Goal: Use online tool/utility: Utilize a website feature to perform a specific function

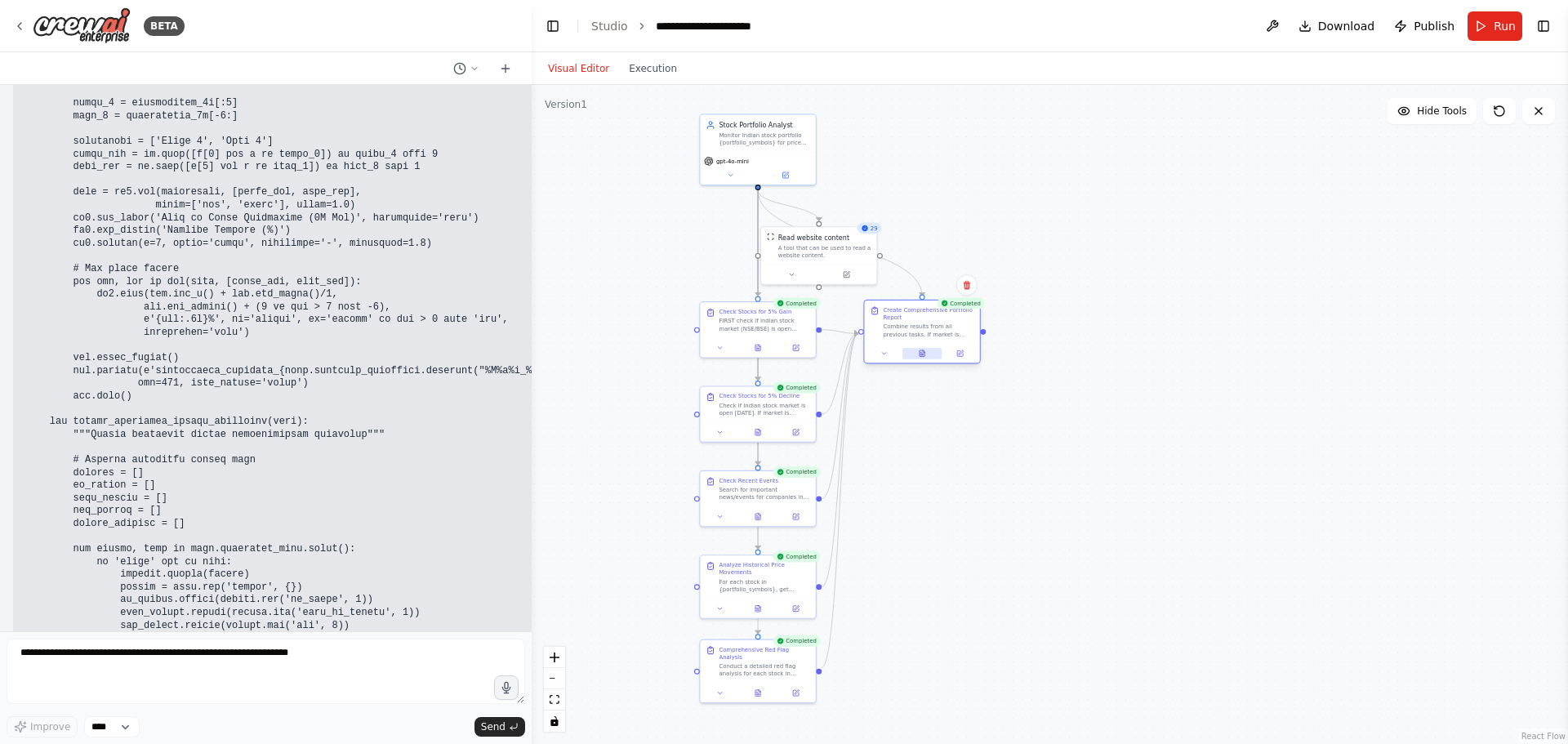
click at [921, 357] on icon at bounding box center [921, 353] width 5 height 7
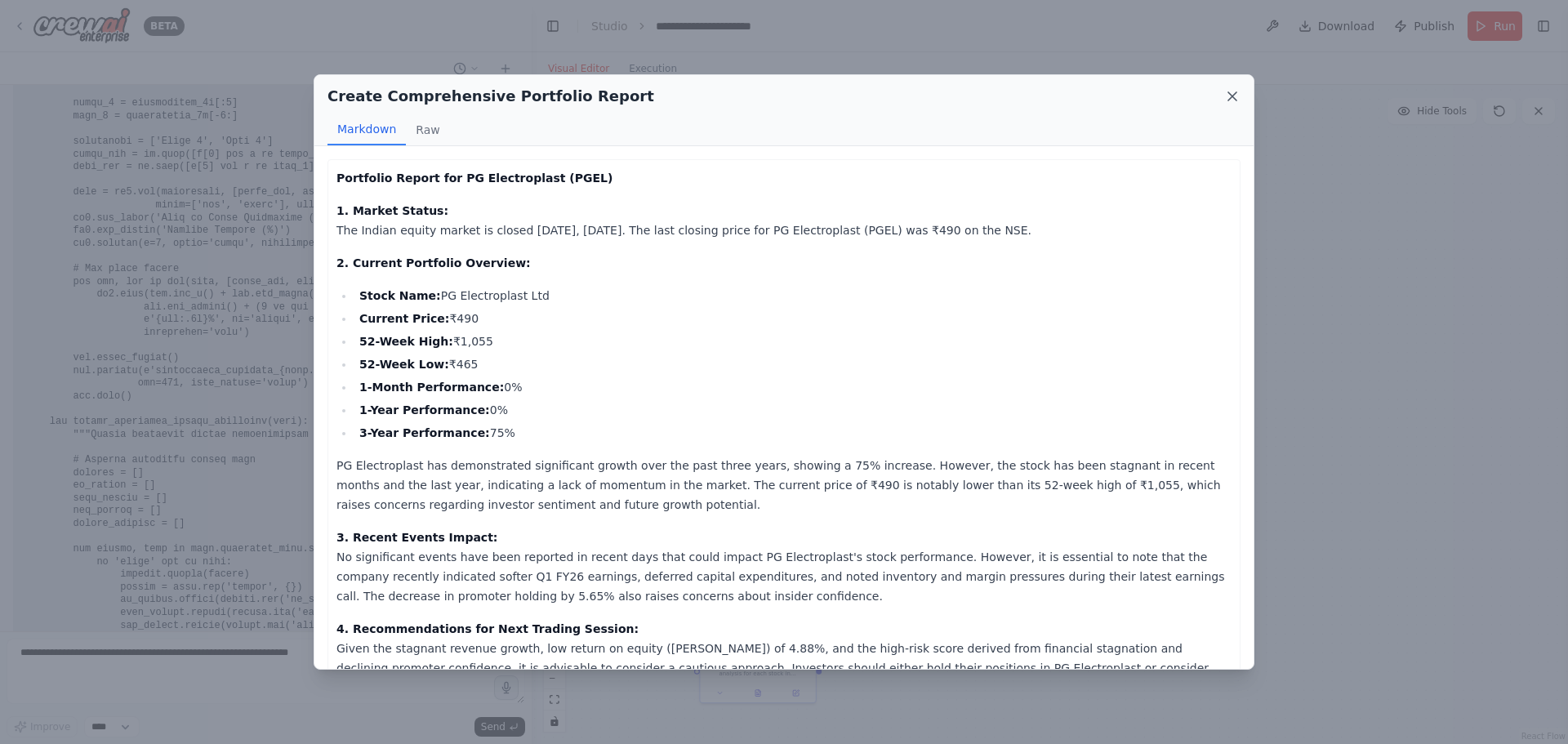
click at [1229, 96] on icon at bounding box center [1232, 95] width 16 height 16
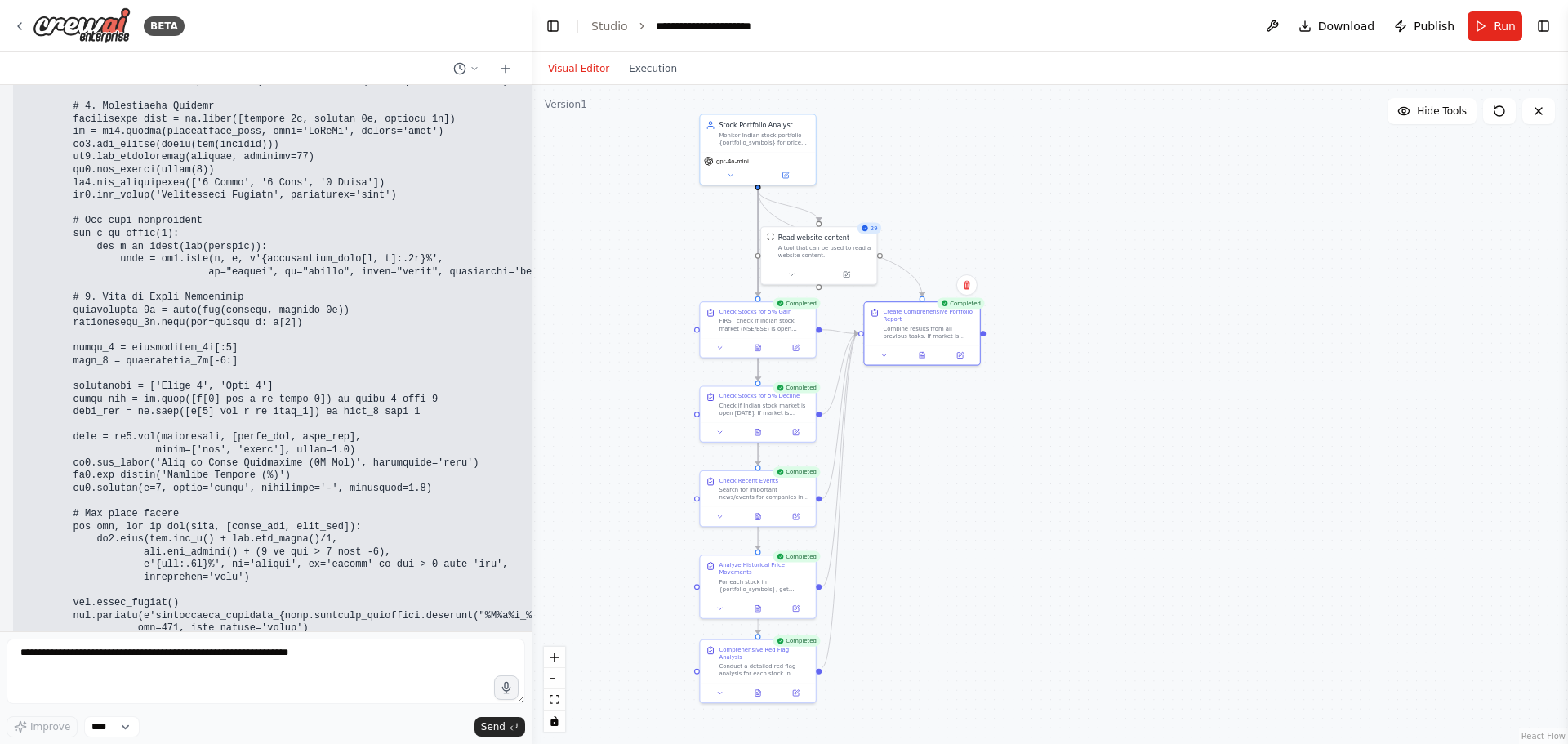
scroll to position [51835, 0]
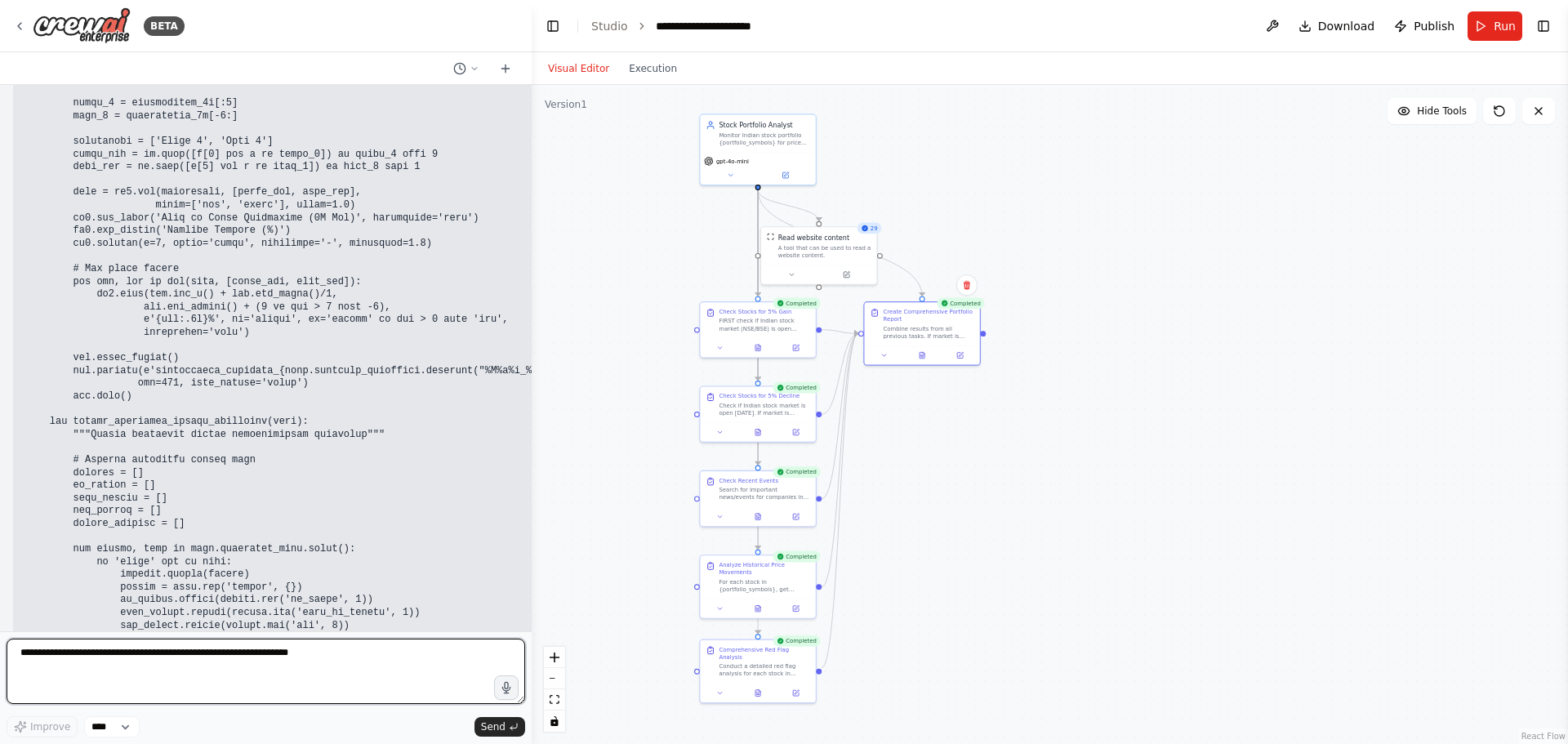
click at [284, 652] on textarea at bounding box center [266, 671] width 519 height 65
type textarea "**********"
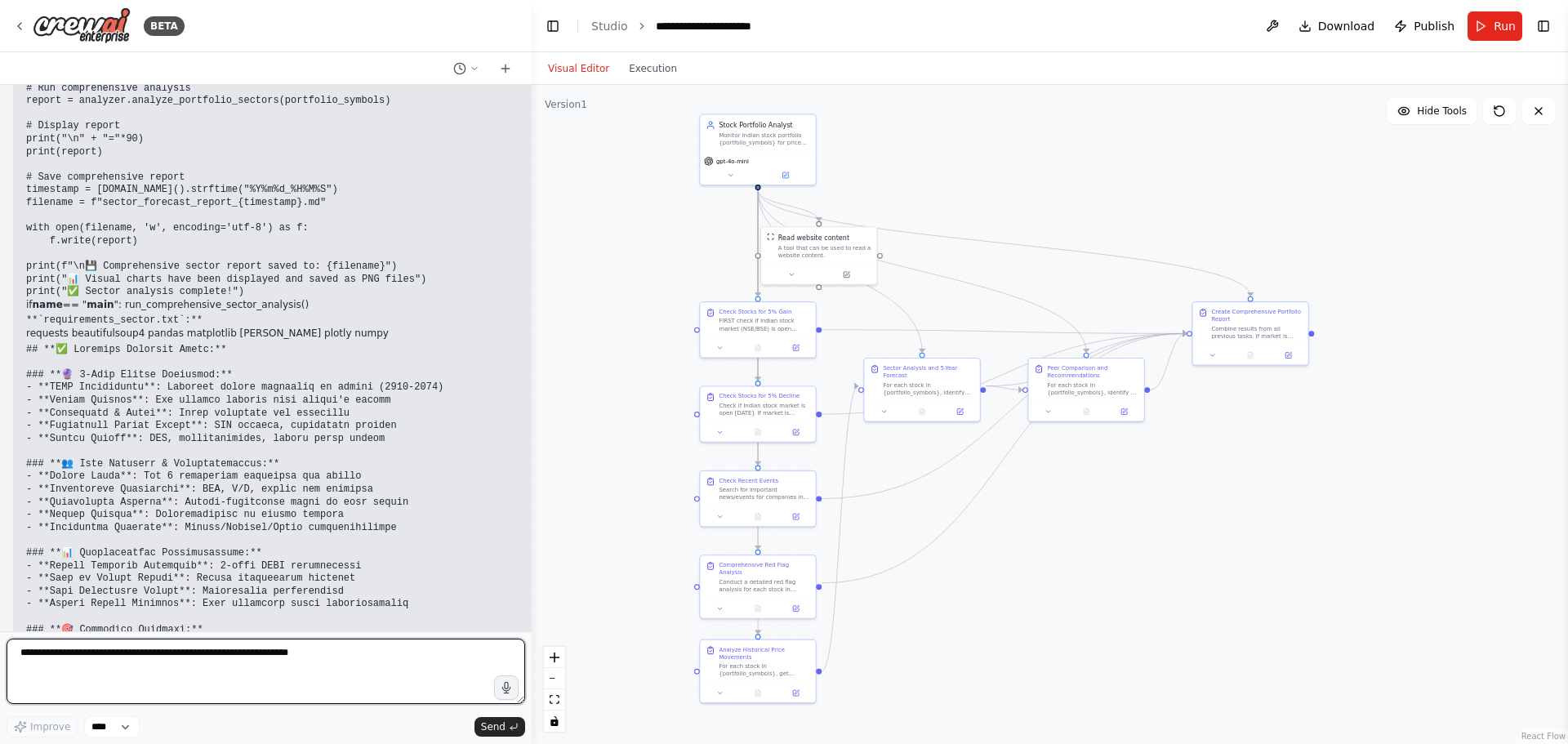
scroll to position [60810, 0]
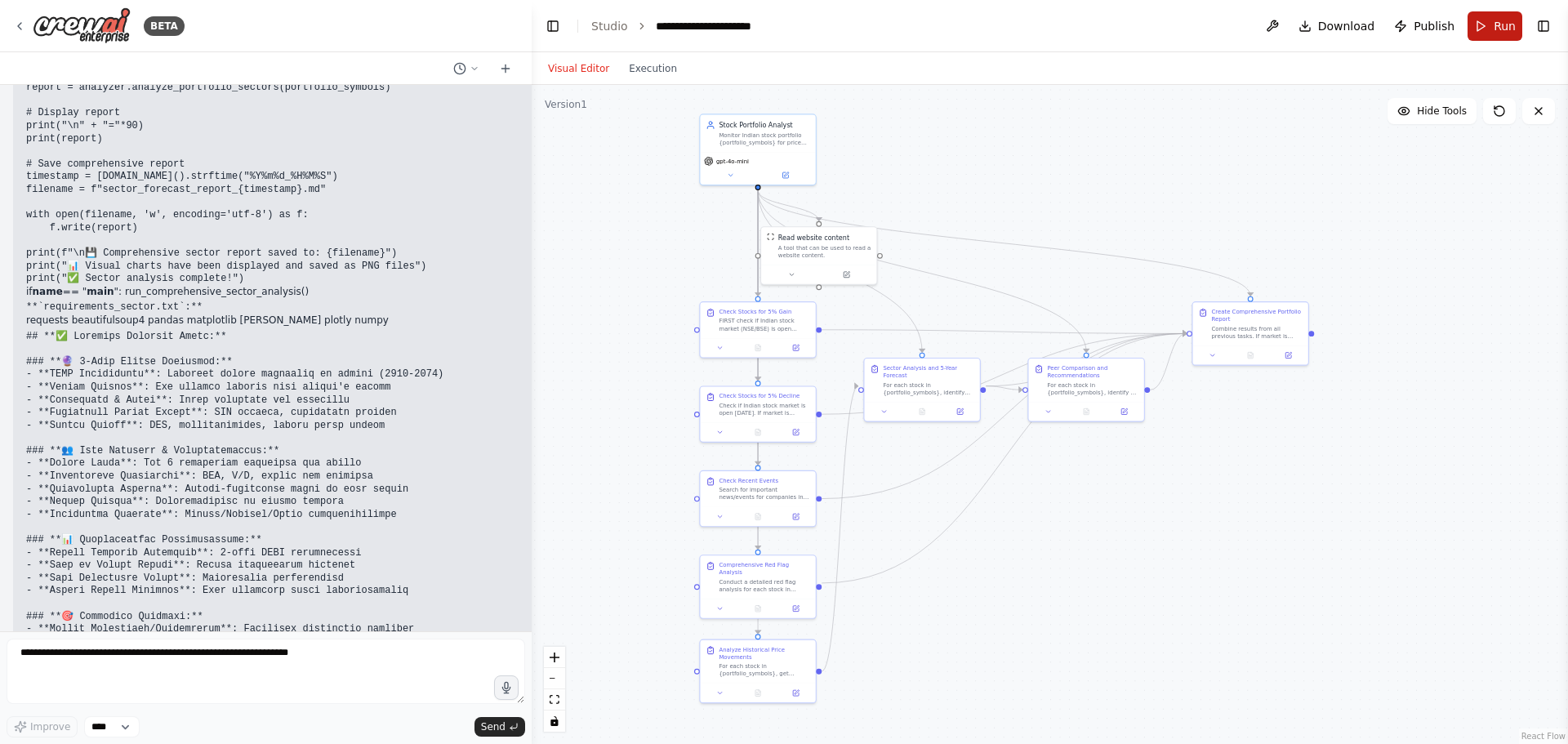
click at [1489, 20] on button "Run" at bounding box center [1495, 25] width 55 height 29
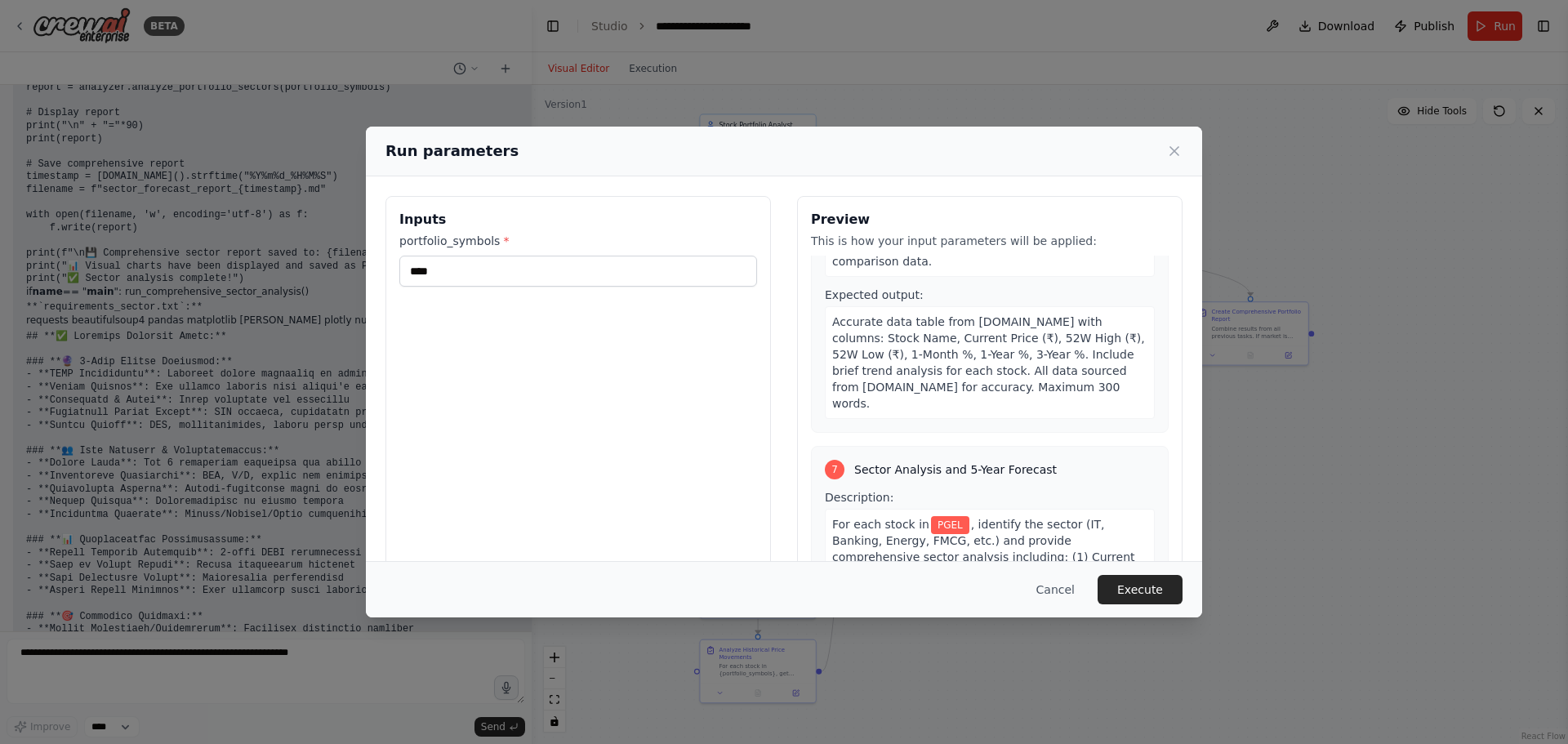
scroll to position [1879, 0]
click at [1177, 148] on icon at bounding box center [1174, 151] width 8 height 8
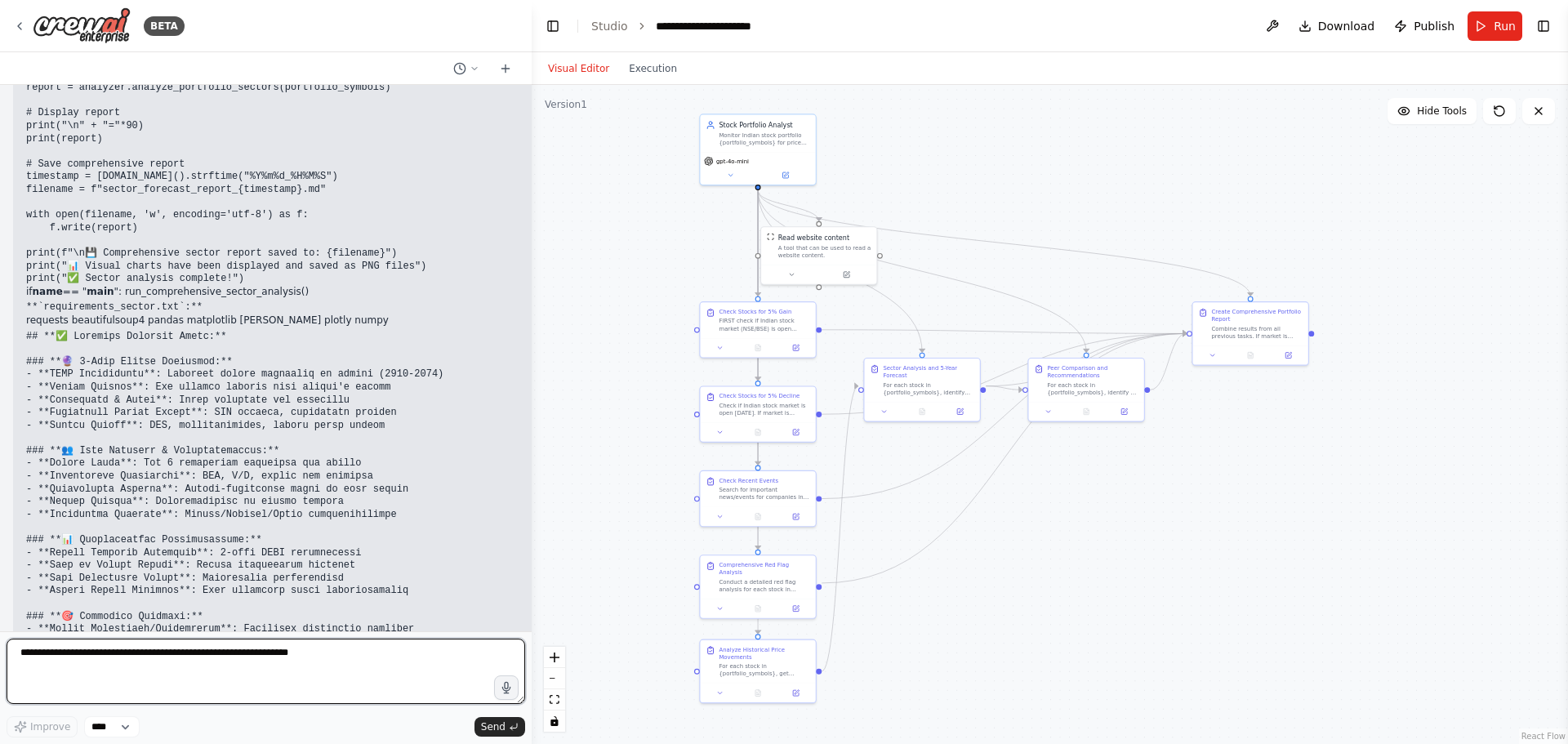
click at [137, 662] on textarea at bounding box center [266, 671] width 519 height 65
type textarea "**********"
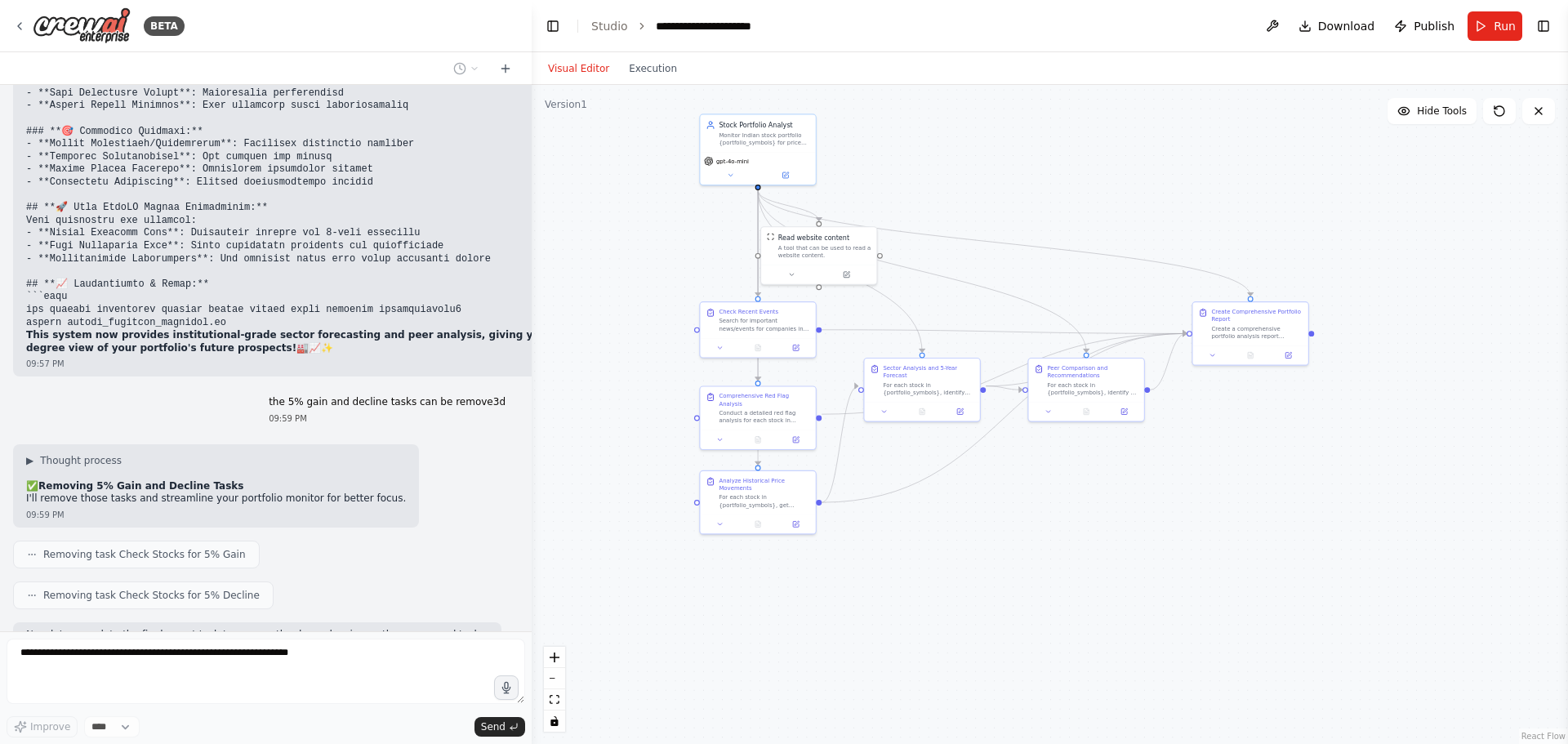
scroll to position [61396, 0]
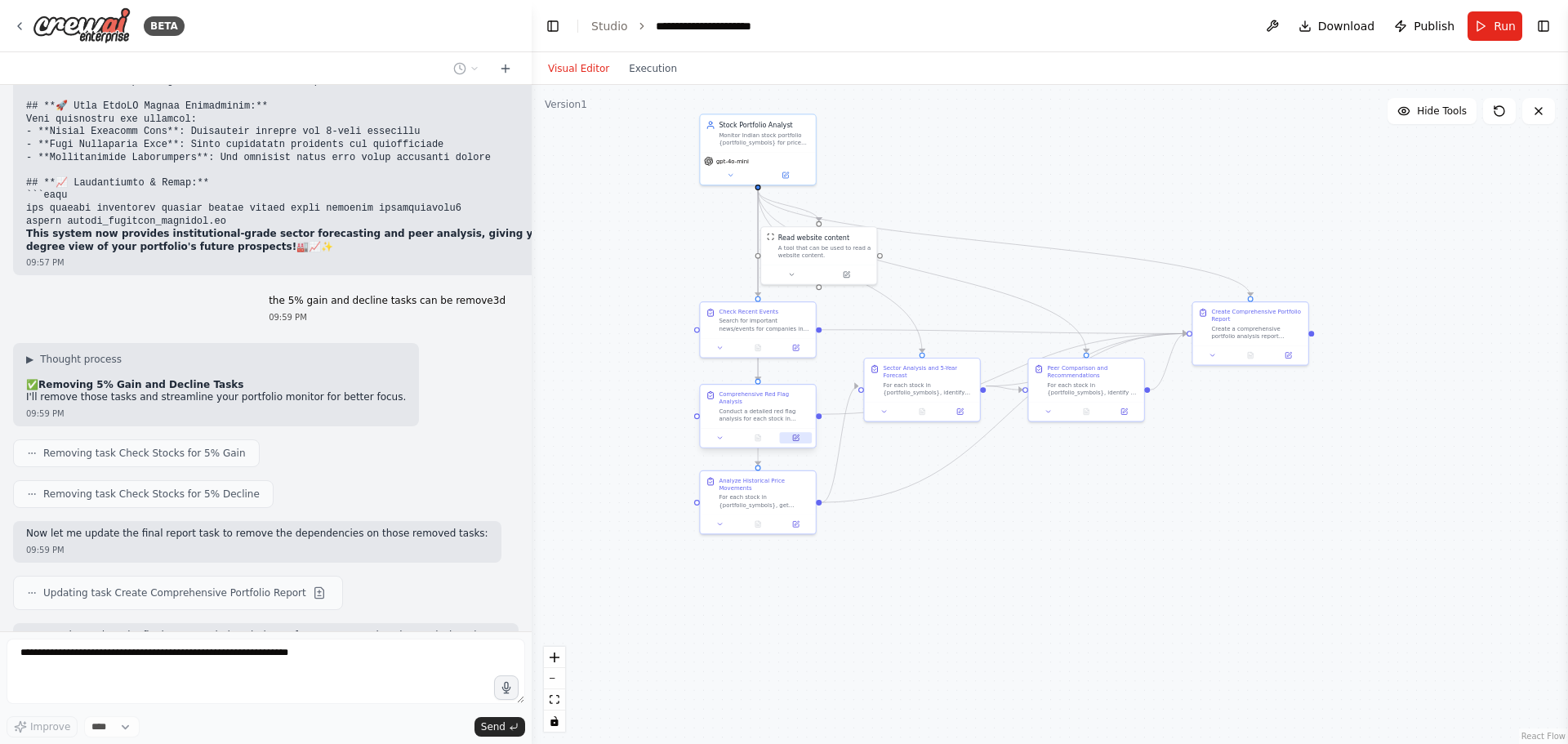
click at [802, 432] on button at bounding box center [796, 438] width 32 height 11
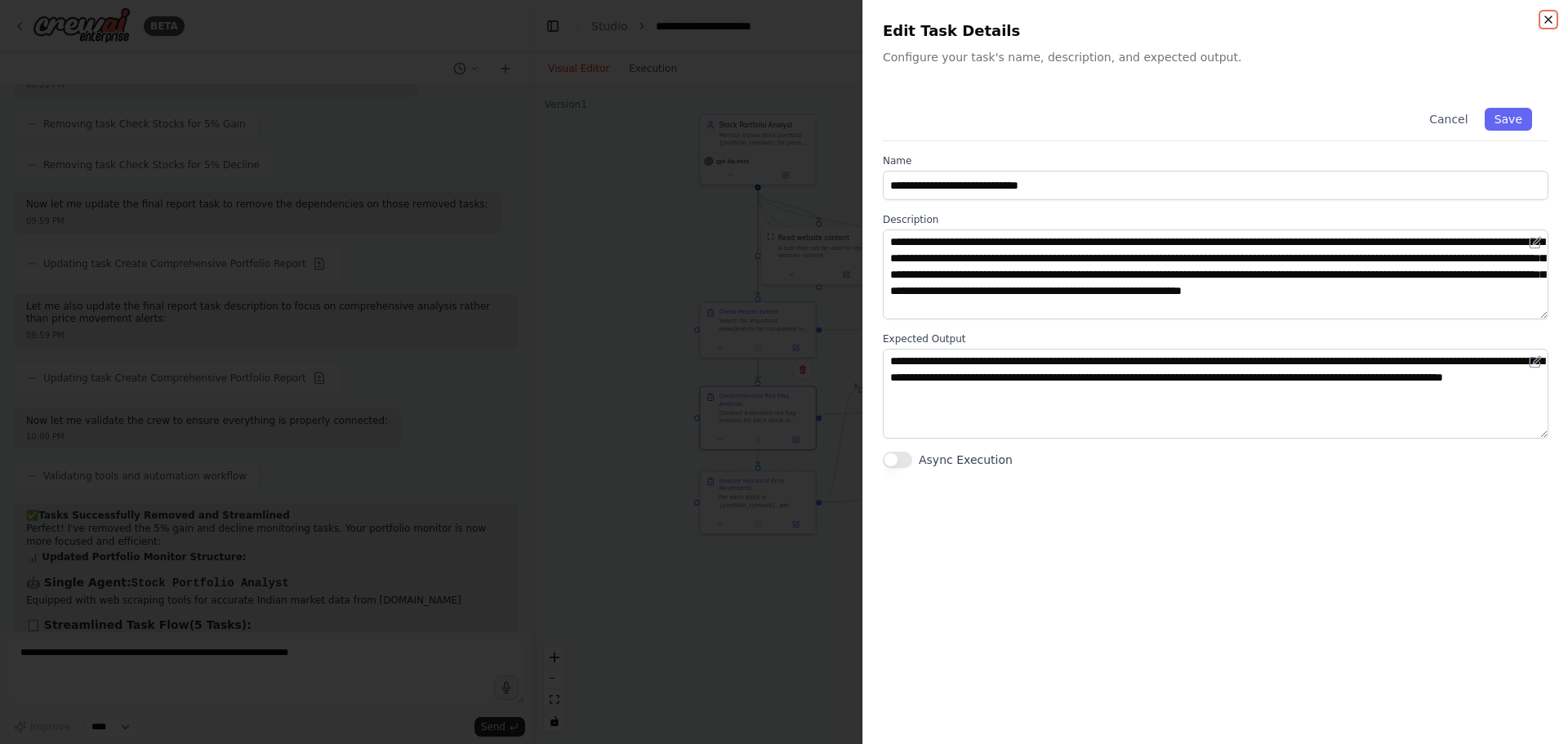
click at [1549, 21] on icon "button" at bounding box center [1549, 20] width 13 height 13
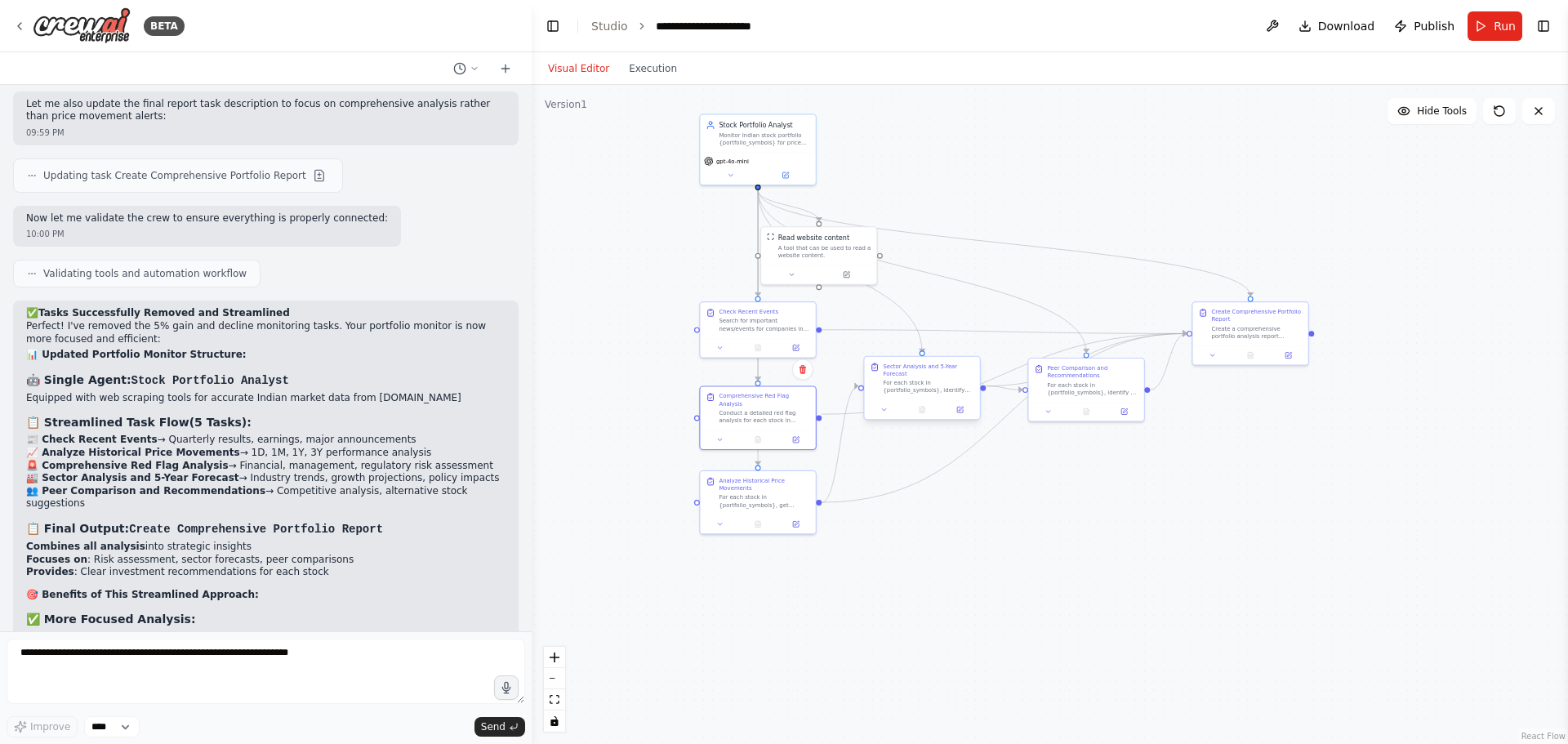
scroll to position [61944, 0]
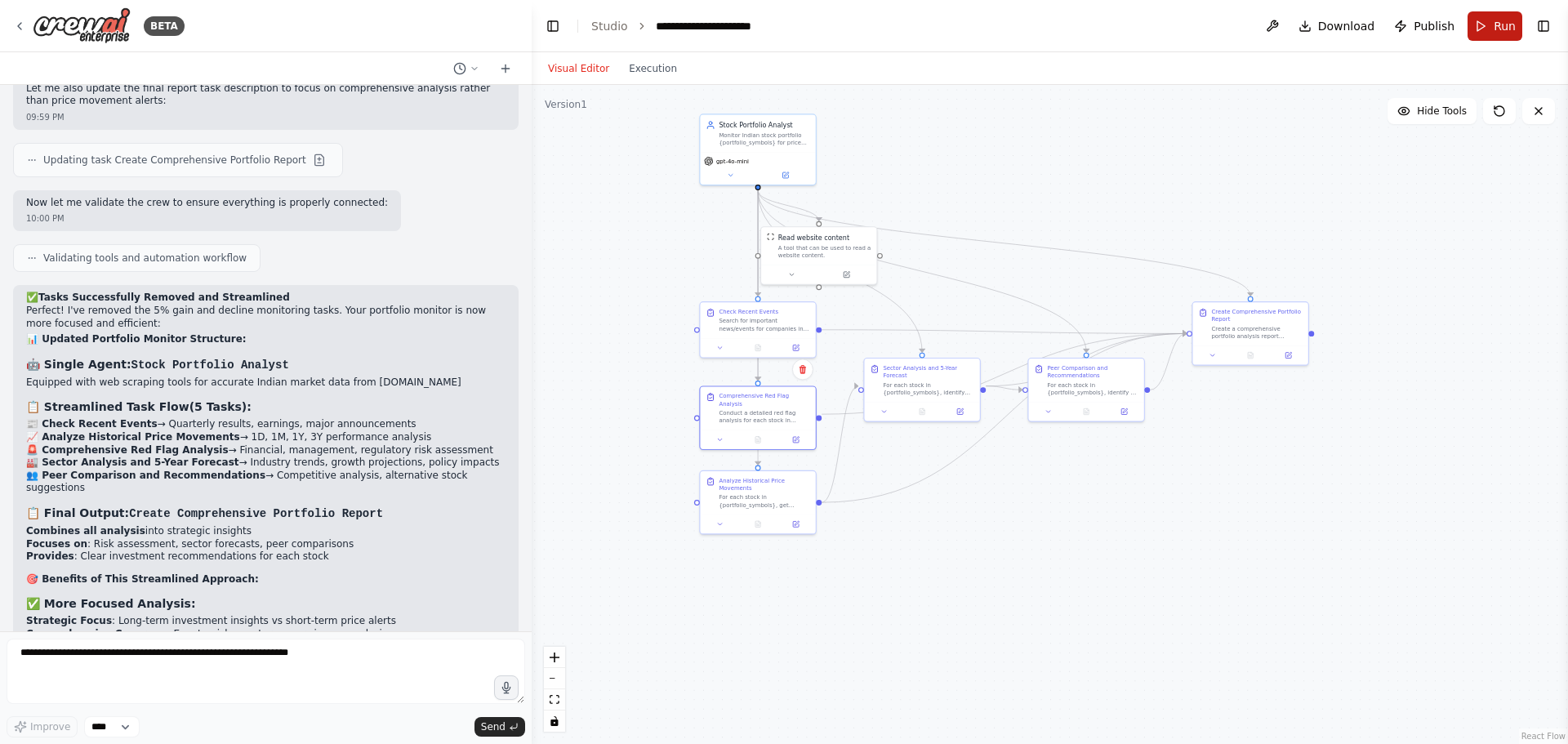
click at [1502, 29] on span "Run" at bounding box center [1505, 25] width 22 height 16
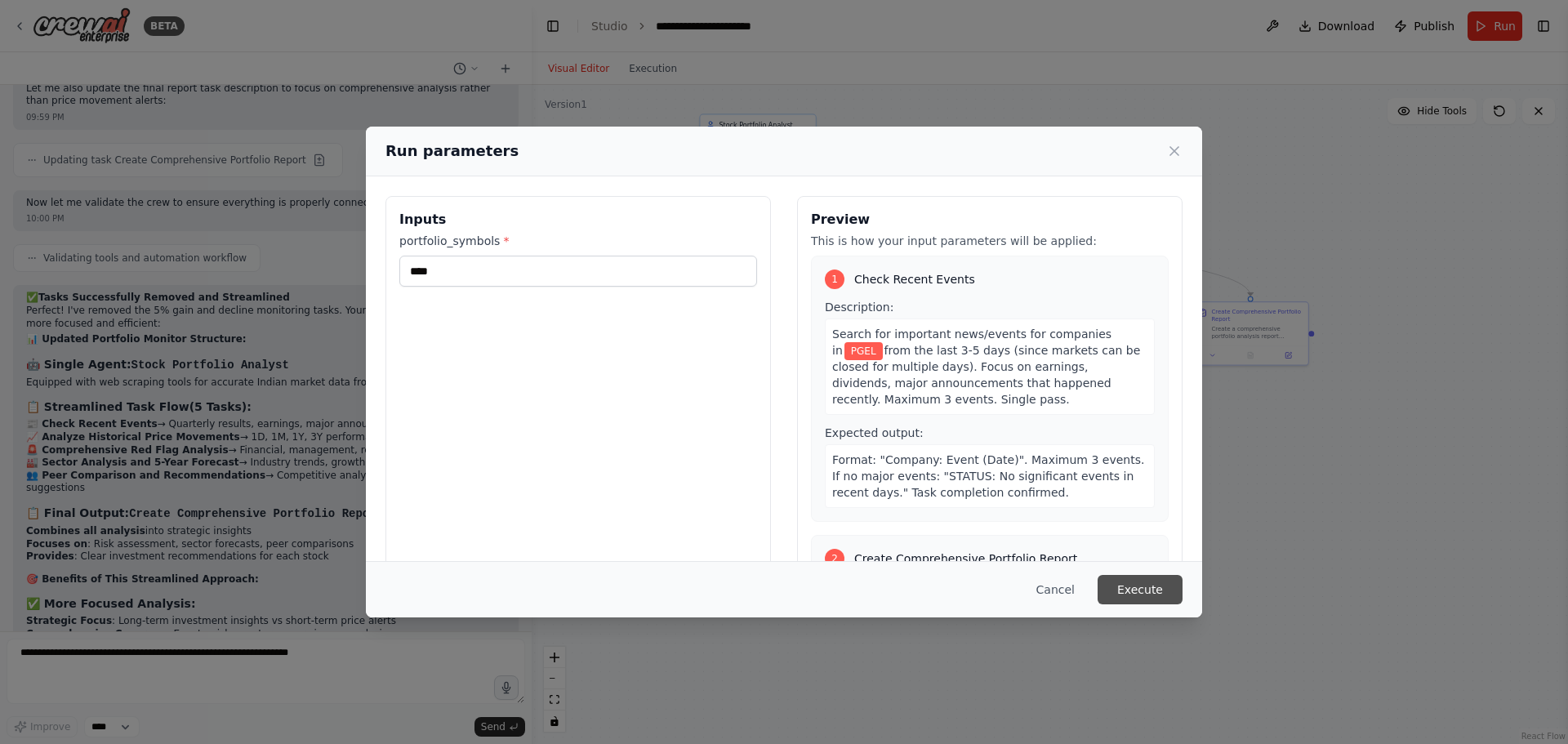
click at [1155, 600] on button "Execute" at bounding box center [1140, 589] width 85 height 29
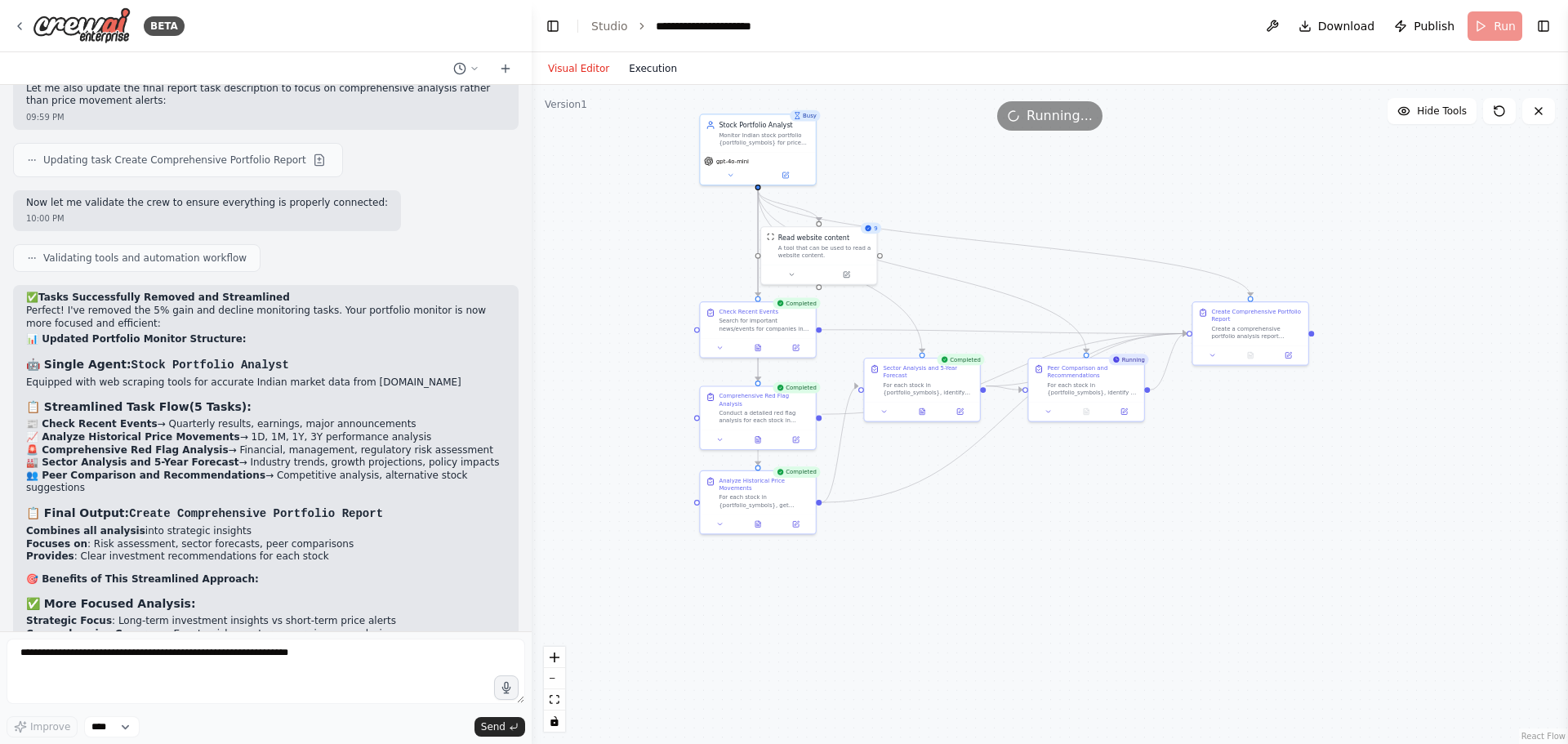
click at [649, 74] on button "Execution" at bounding box center [653, 68] width 68 height 20
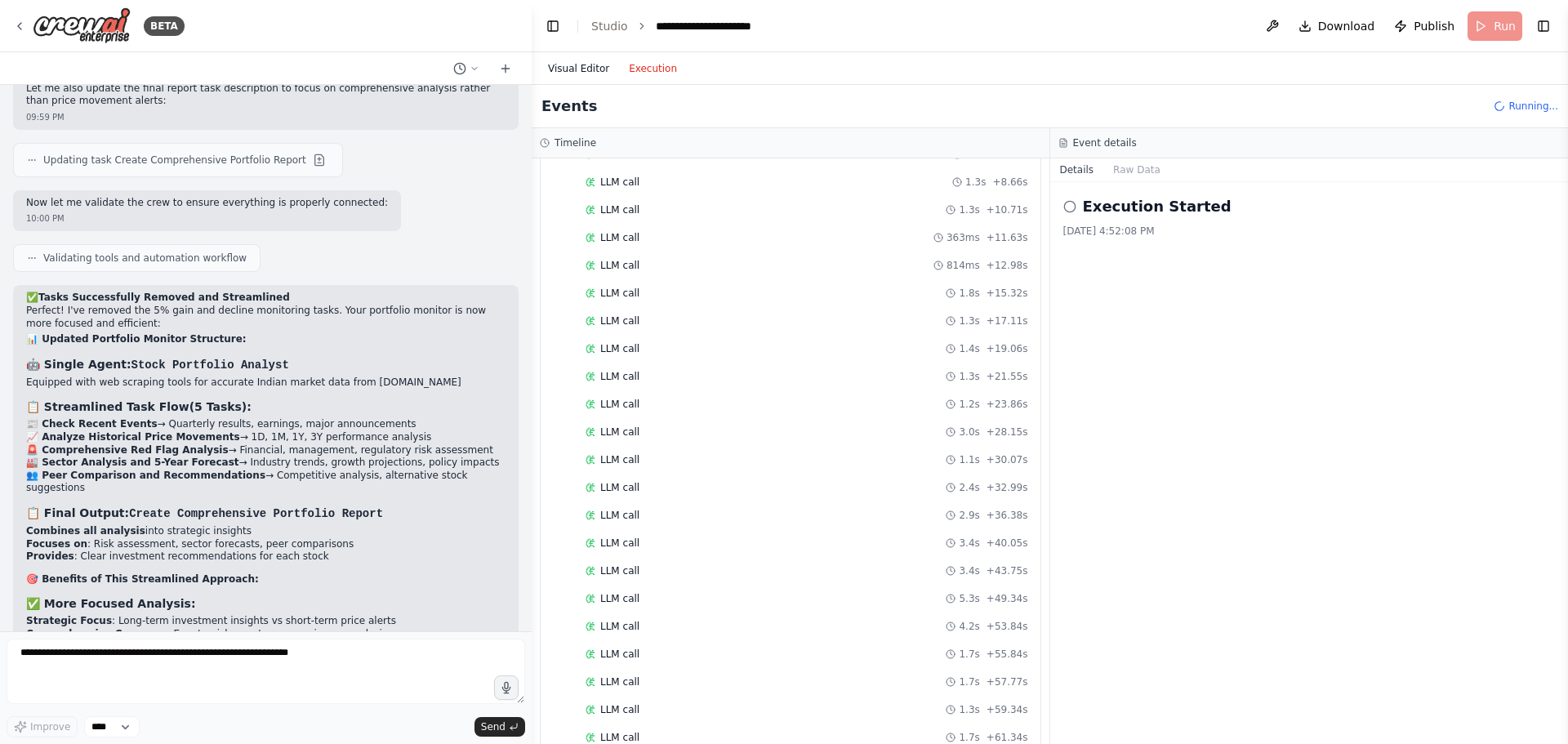
scroll to position [4742, 0]
click at [563, 64] on button "Visual Editor" at bounding box center [579, 68] width 81 height 20
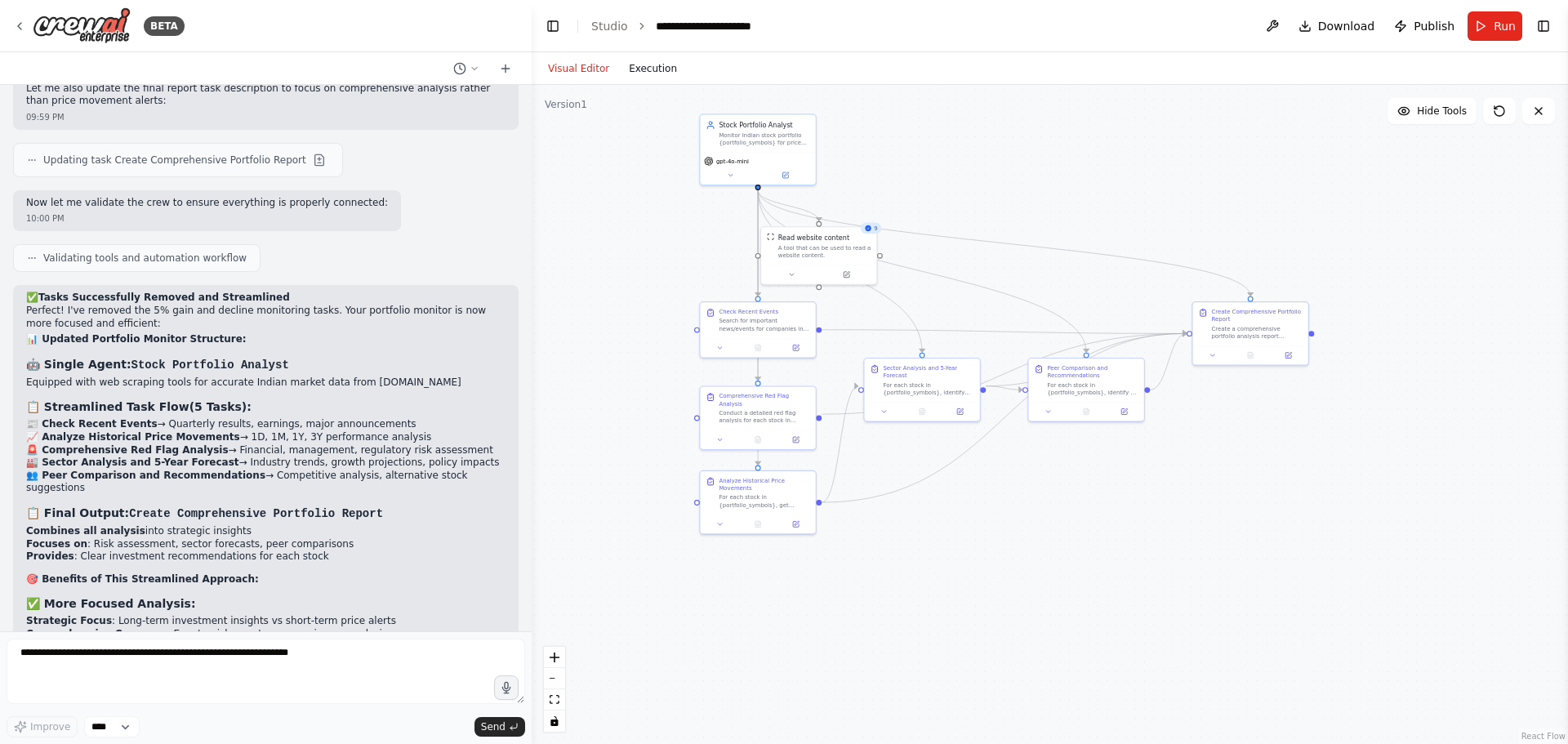
click at [642, 66] on button "Execution" at bounding box center [653, 68] width 68 height 20
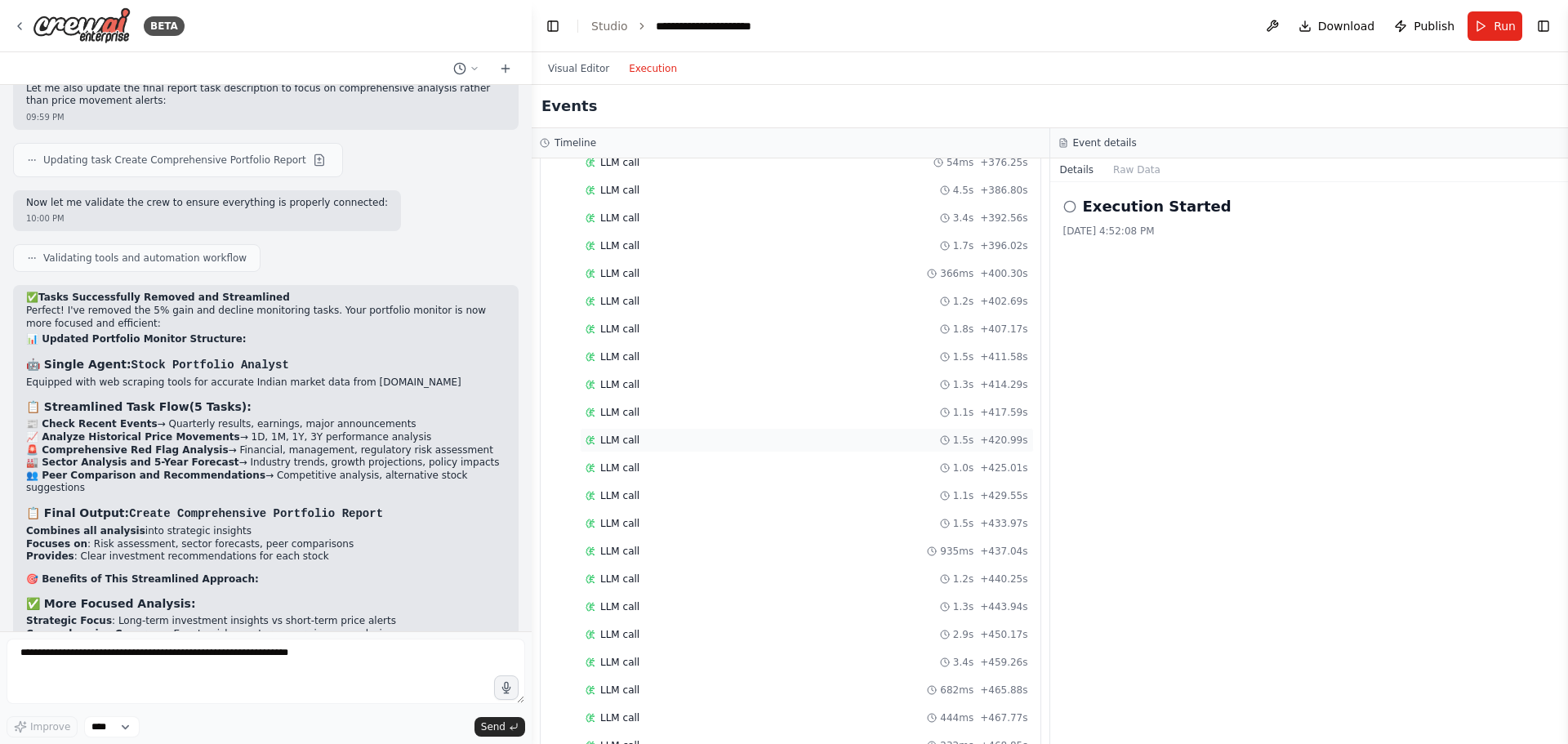
scroll to position [4908, 0]
click at [556, 713] on span "▶" at bounding box center [553, 709] width 8 height 13
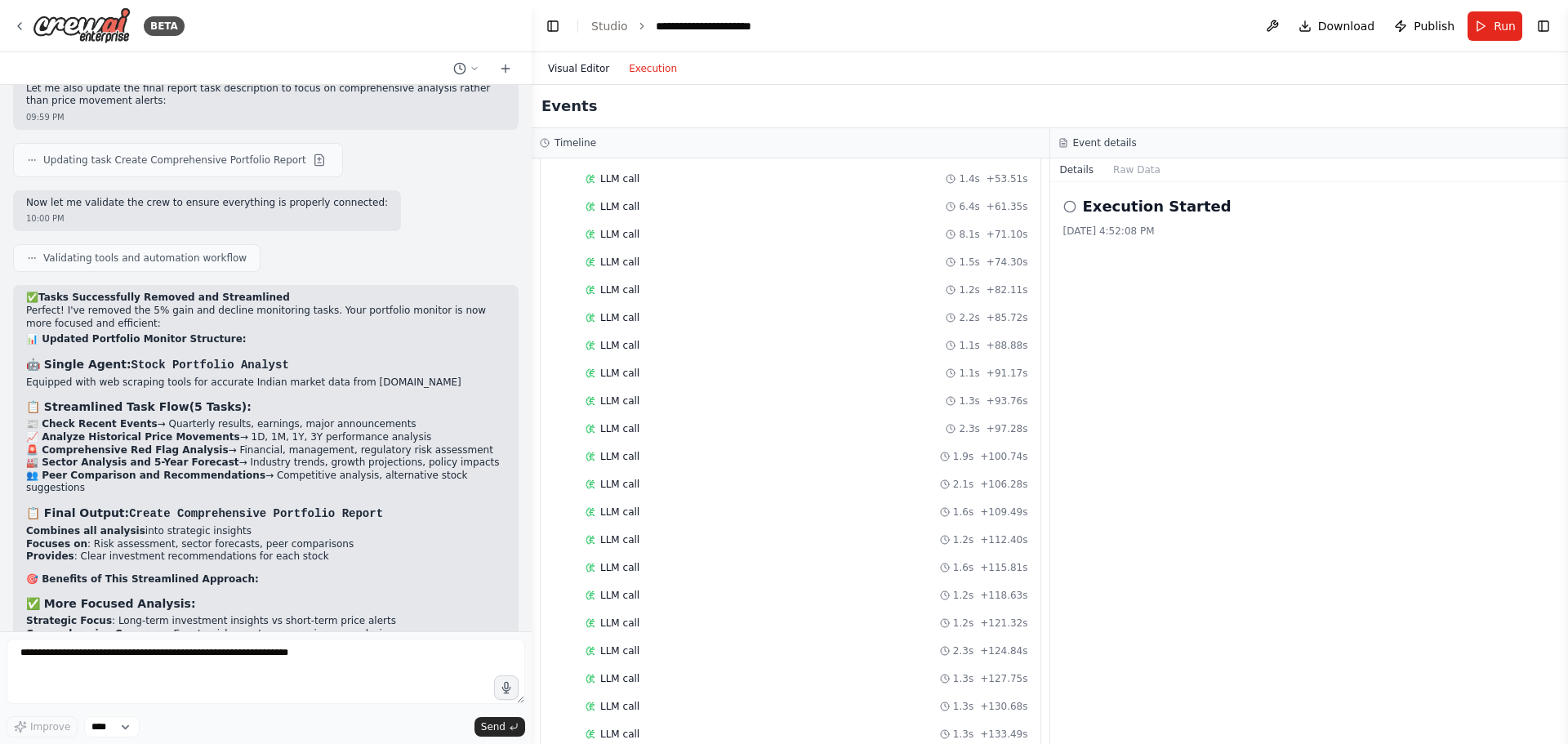
click at [583, 64] on button "Visual Editor" at bounding box center [579, 68] width 81 height 20
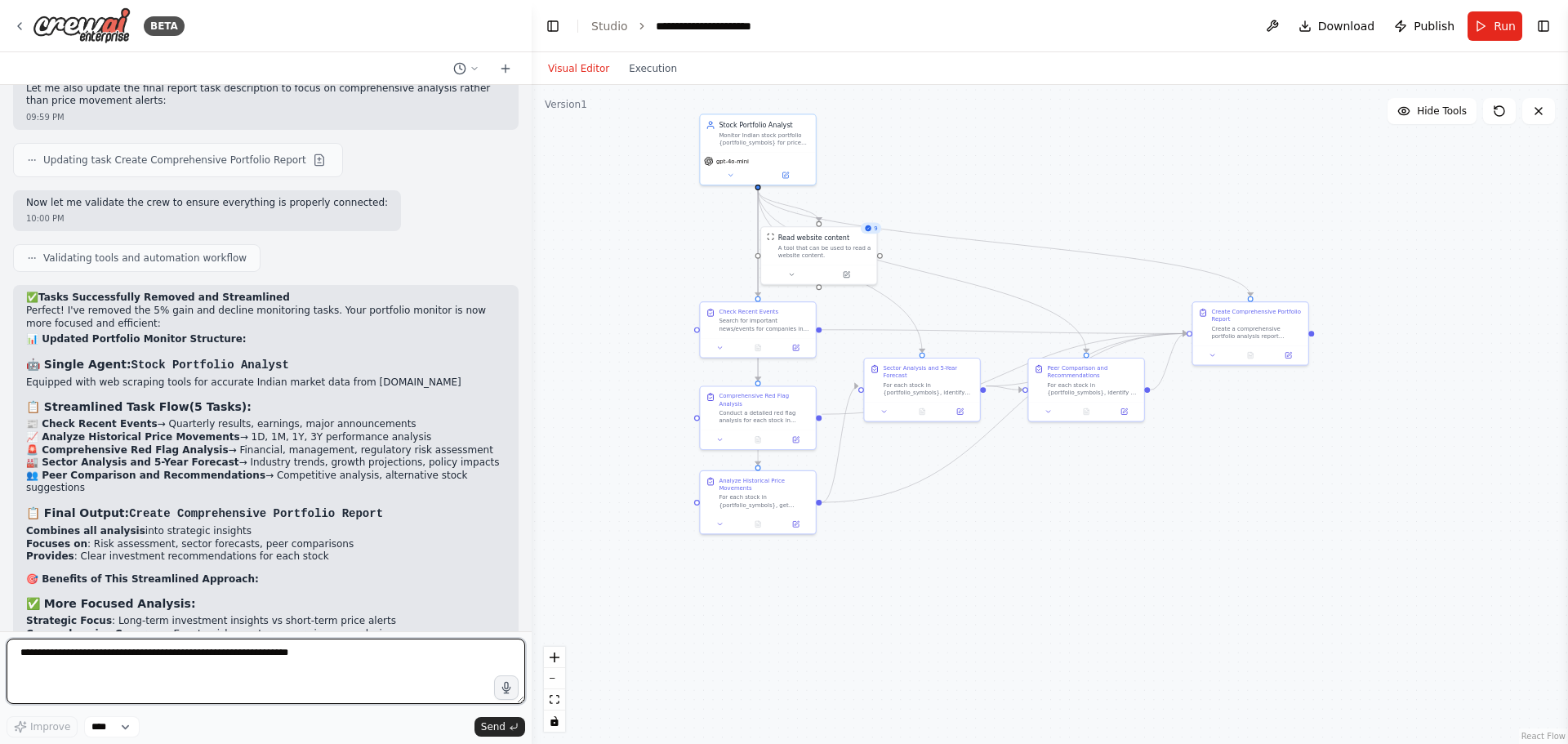
click at [204, 649] on textarea at bounding box center [266, 671] width 519 height 65
type textarea "**********"
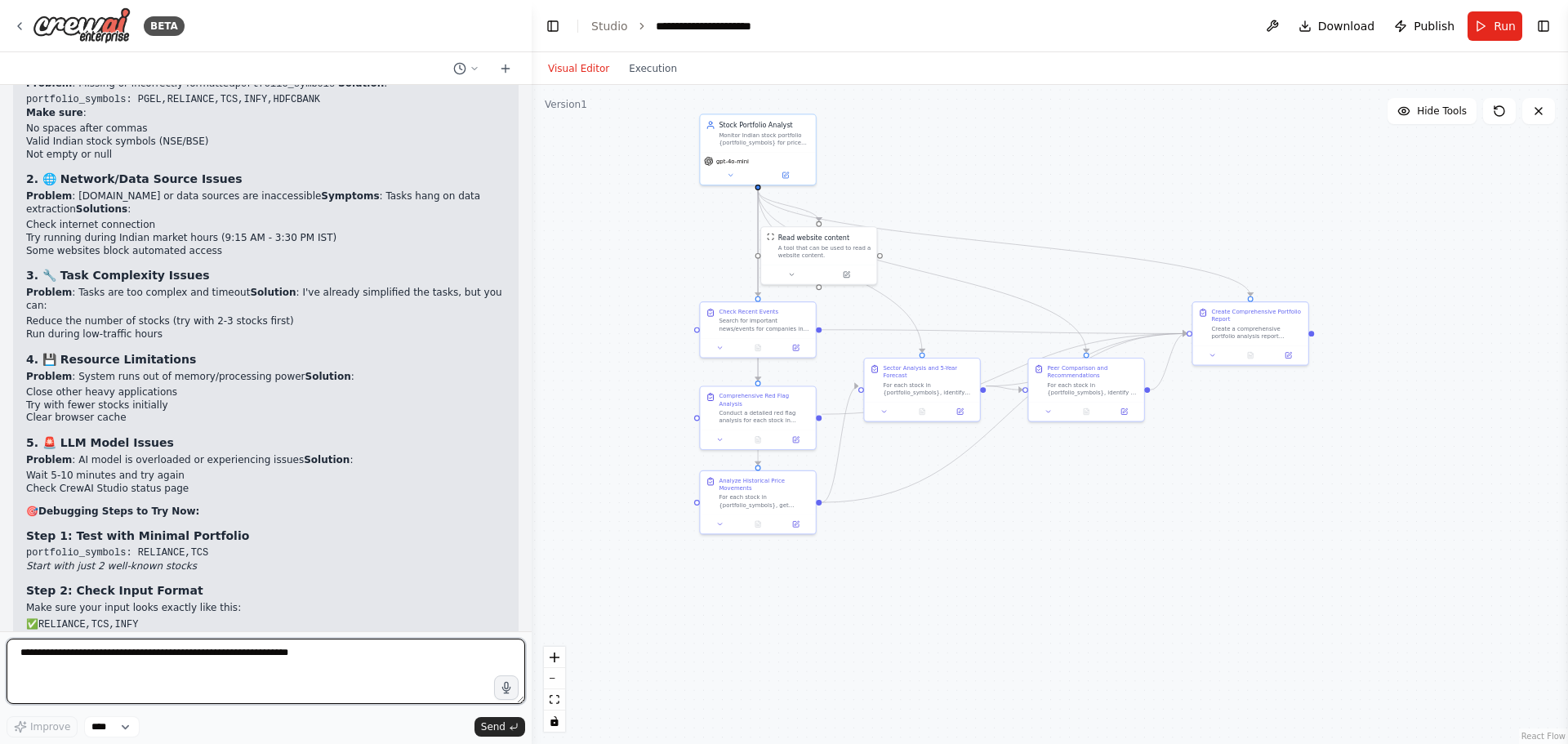
scroll to position [63496, 0]
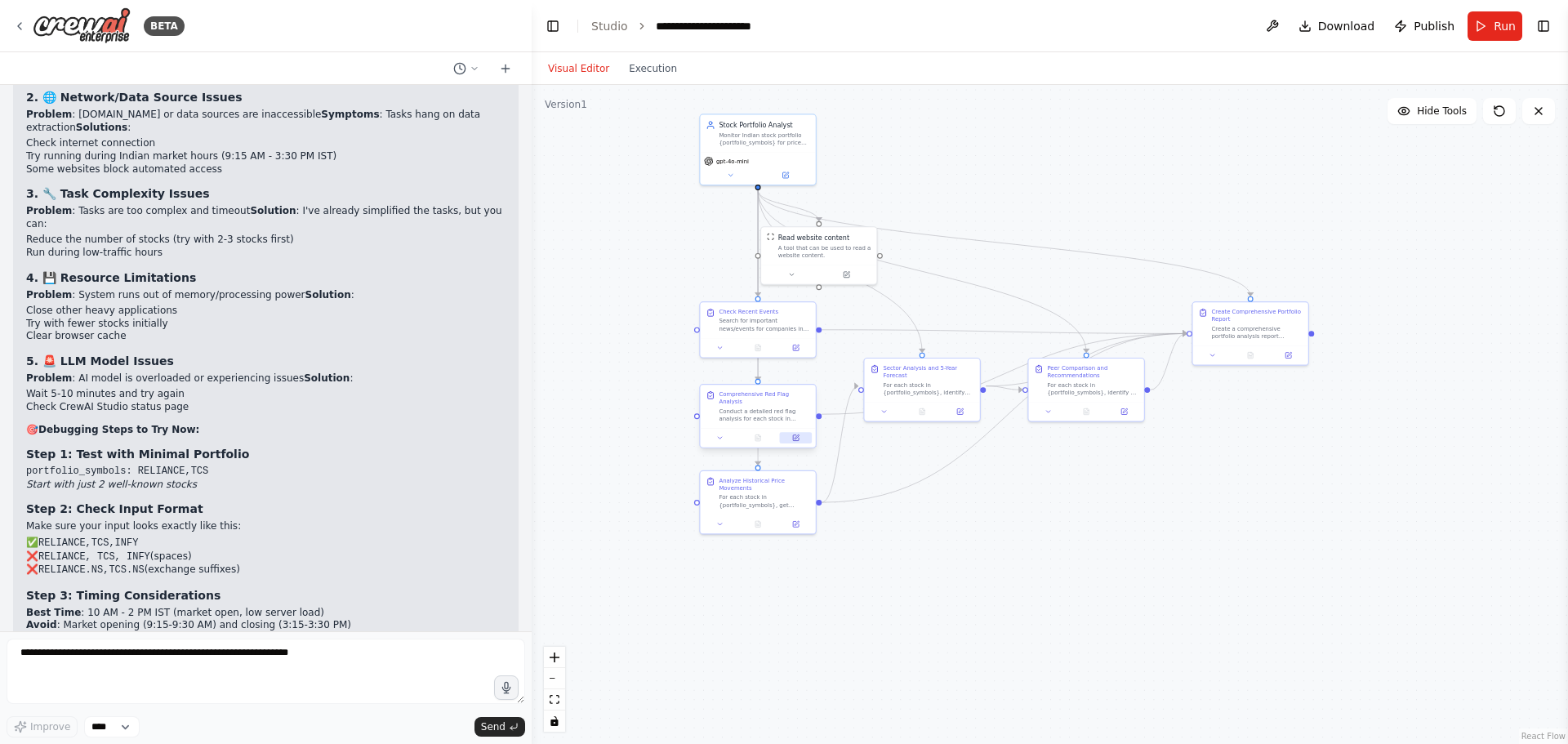
click at [793, 435] on icon at bounding box center [796, 438] width 6 height 6
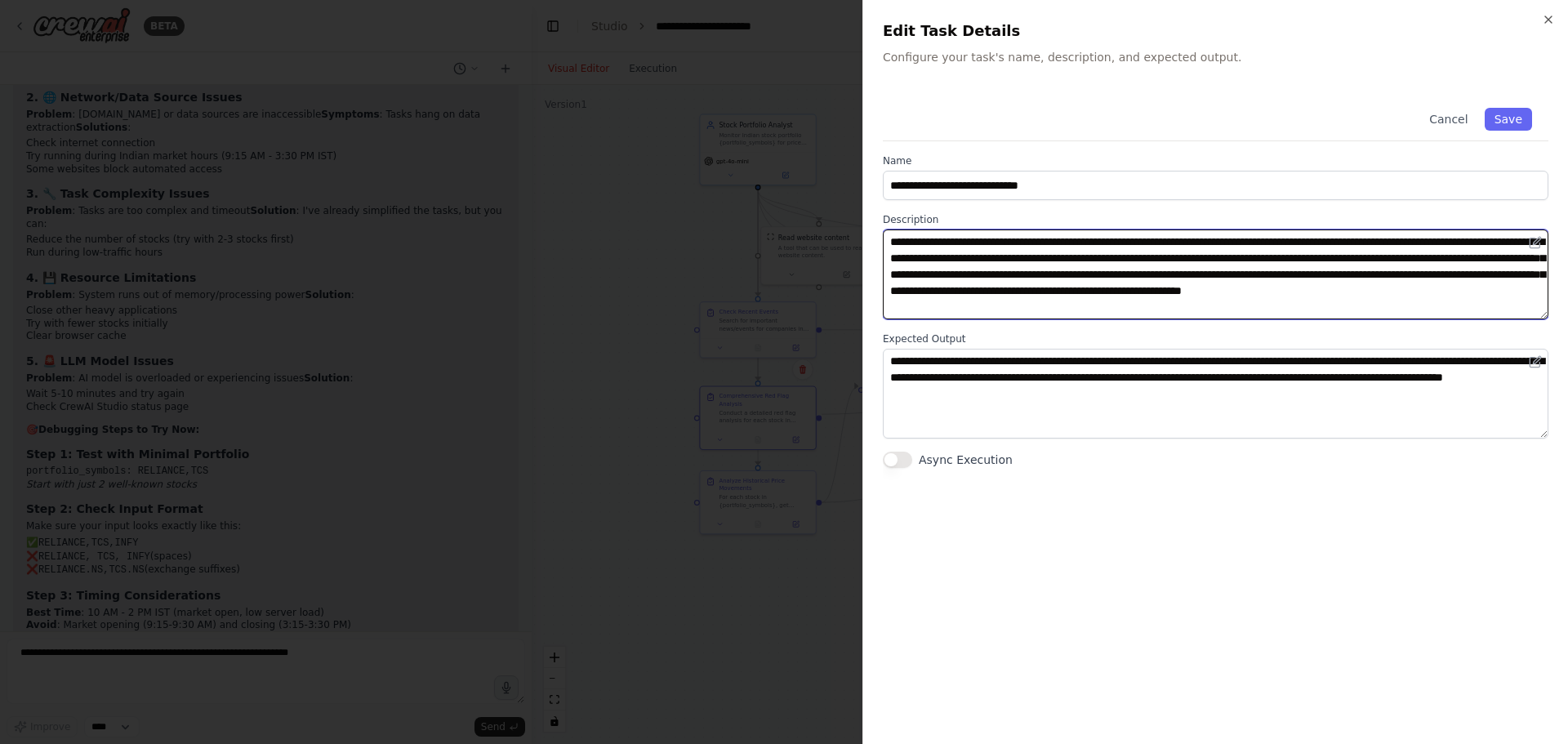
click at [1083, 312] on textarea "**********" at bounding box center [1215, 274] width 666 height 90
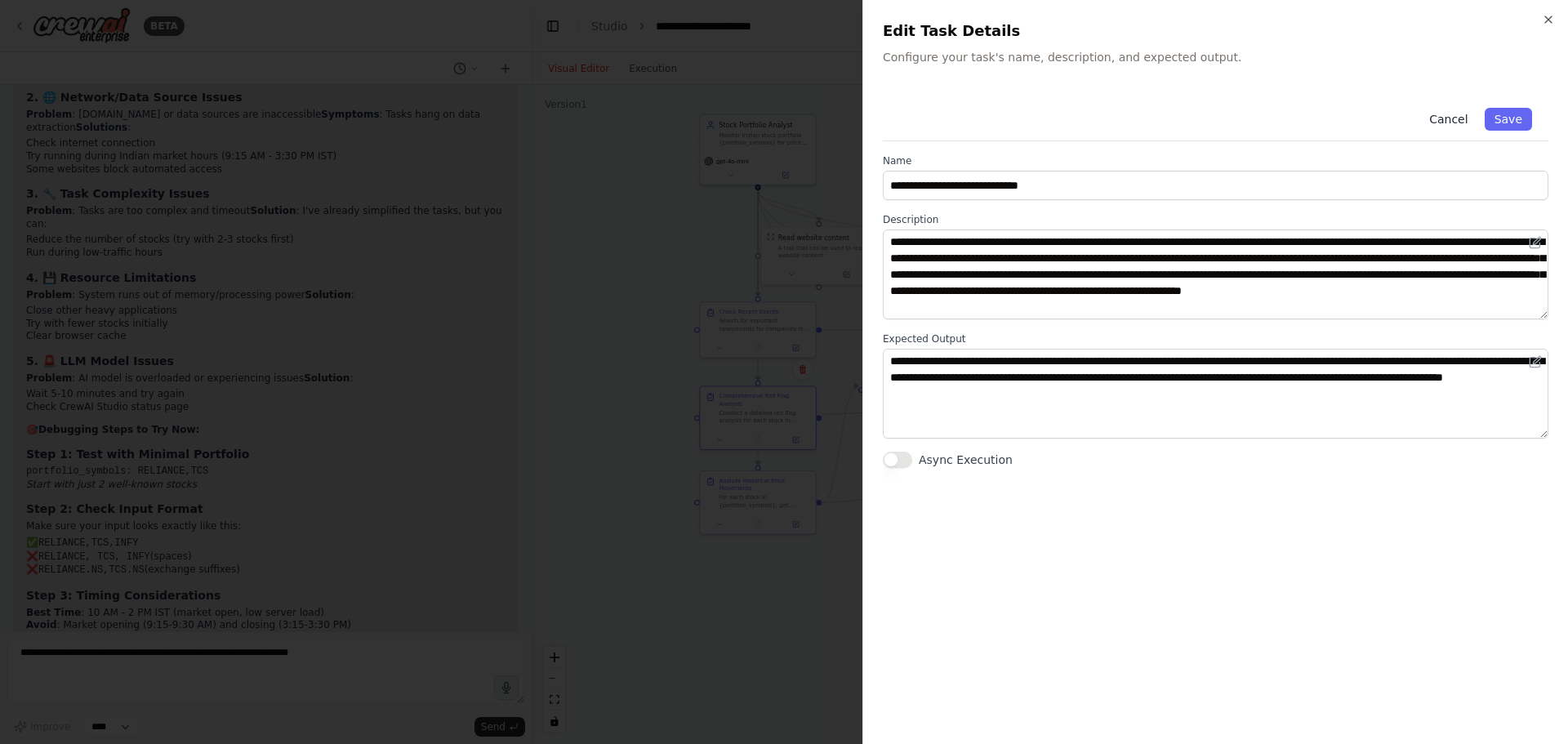
click at [1458, 120] on button "Cancel" at bounding box center [1448, 119] width 58 height 23
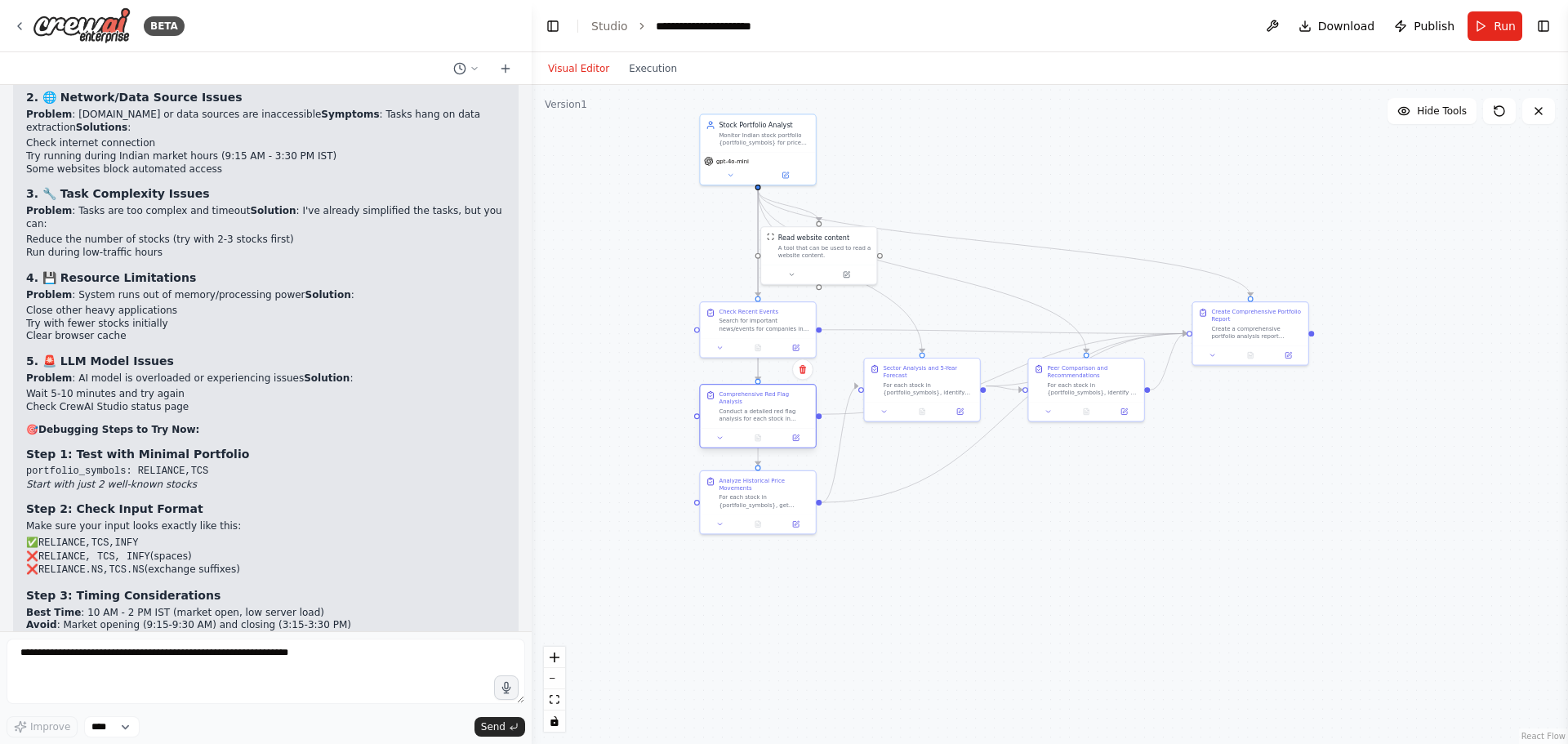
click at [773, 408] on div "Conduct a detailed red flag analysis for each stock in {portfolio_symbols} cove…" at bounding box center [765, 415] width 91 height 15
click at [796, 435] on icon at bounding box center [796, 438] width 6 height 6
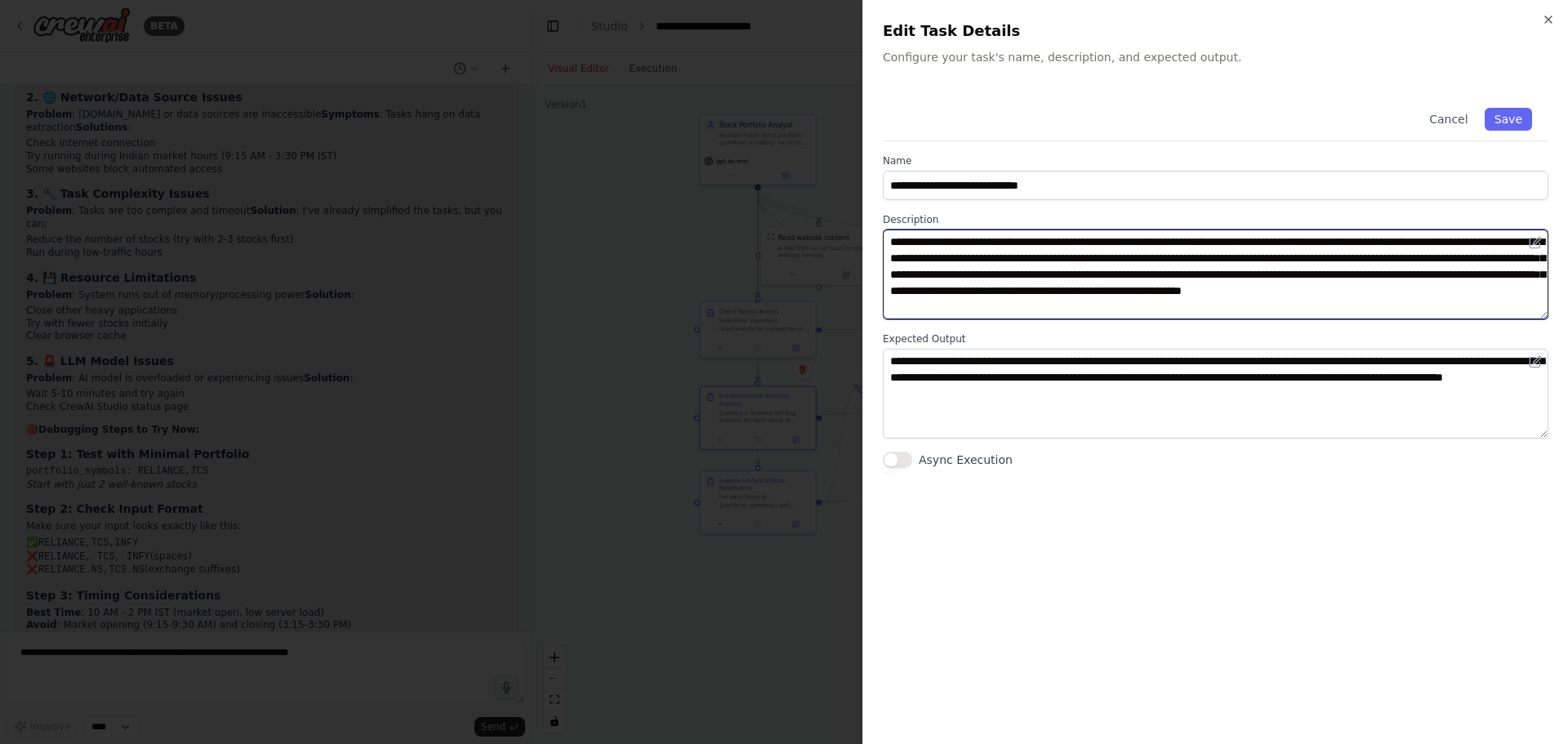
drag, startPoint x: 1029, startPoint y: 293, endPoint x: 978, endPoint y: 287, distance: 51.4
click at [978, 287] on textarea "**********" at bounding box center [1215, 274] width 666 height 90
drag, startPoint x: 984, startPoint y: 295, endPoint x: 992, endPoint y: 294, distance: 8.1
click at [992, 294] on textarea "**********" at bounding box center [1215, 274] width 666 height 90
type textarea "**********"
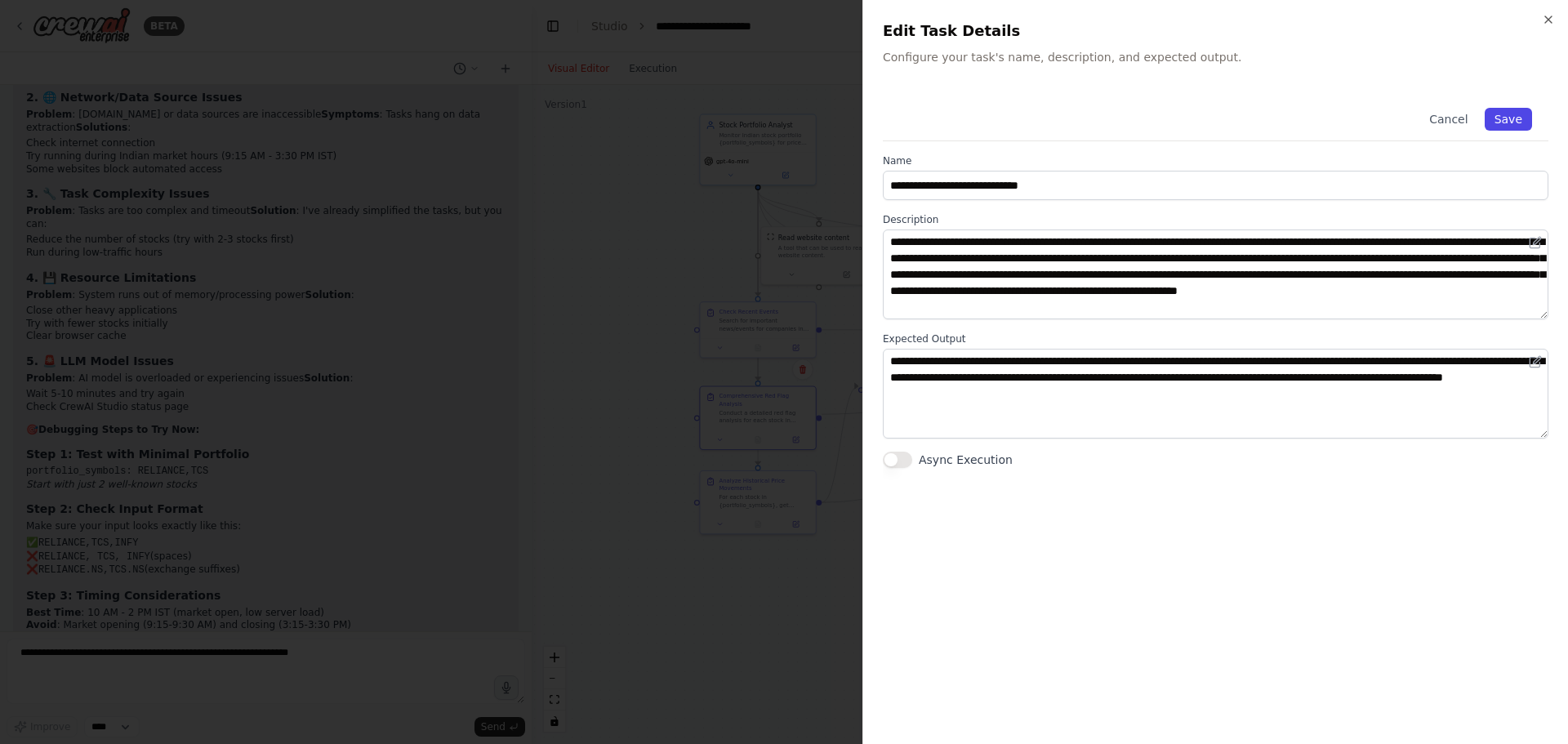
click at [1510, 118] on button "Save" at bounding box center [1509, 119] width 47 height 23
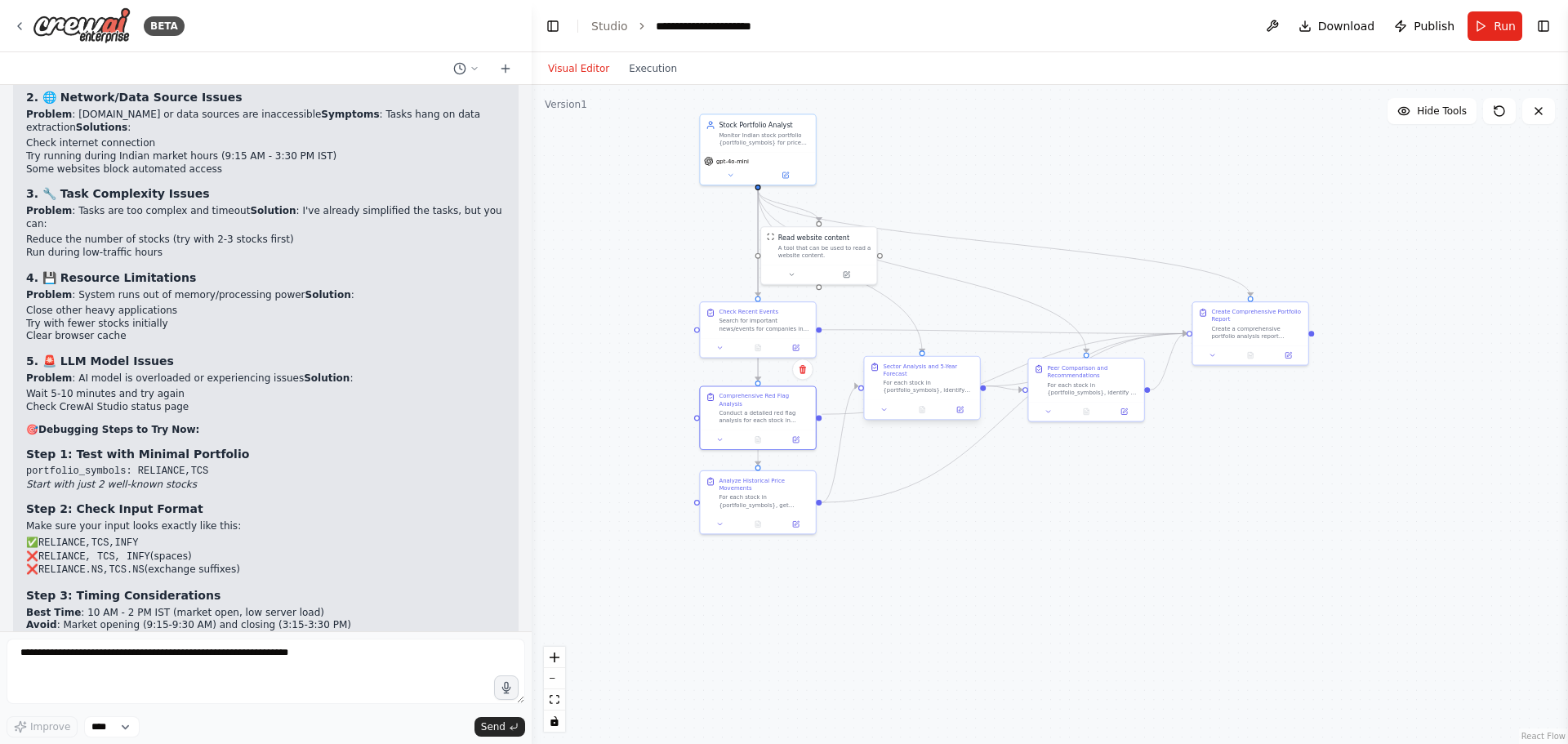
click at [936, 380] on div "For each stock in {portfolio_symbols}, identify the sector (IT, Banking, Energy…" at bounding box center [928, 387] width 91 height 15
click at [962, 407] on icon at bounding box center [960, 410] width 6 height 6
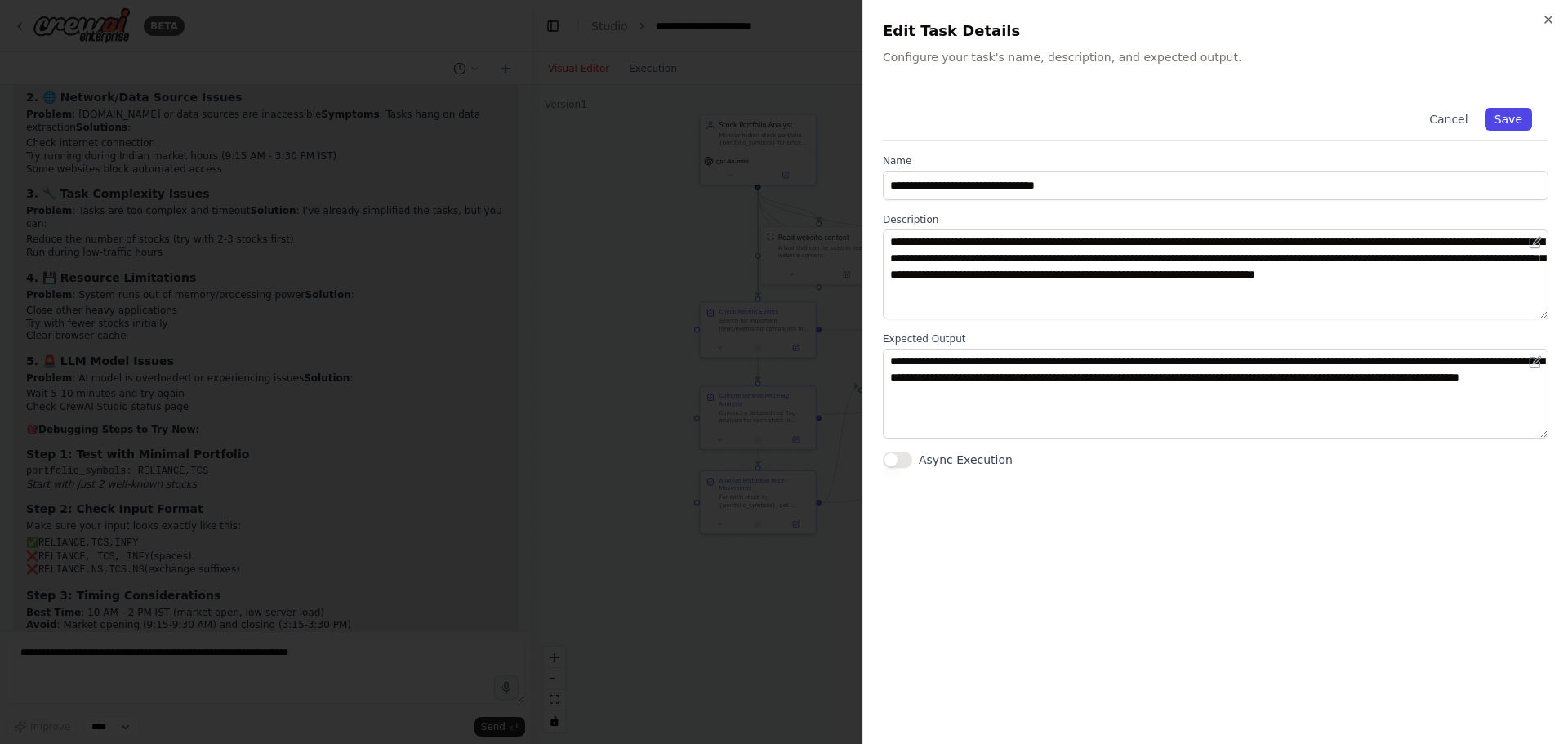
click at [1506, 125] on button "Save" at bounding box center [1509, 119] width 47 height 23
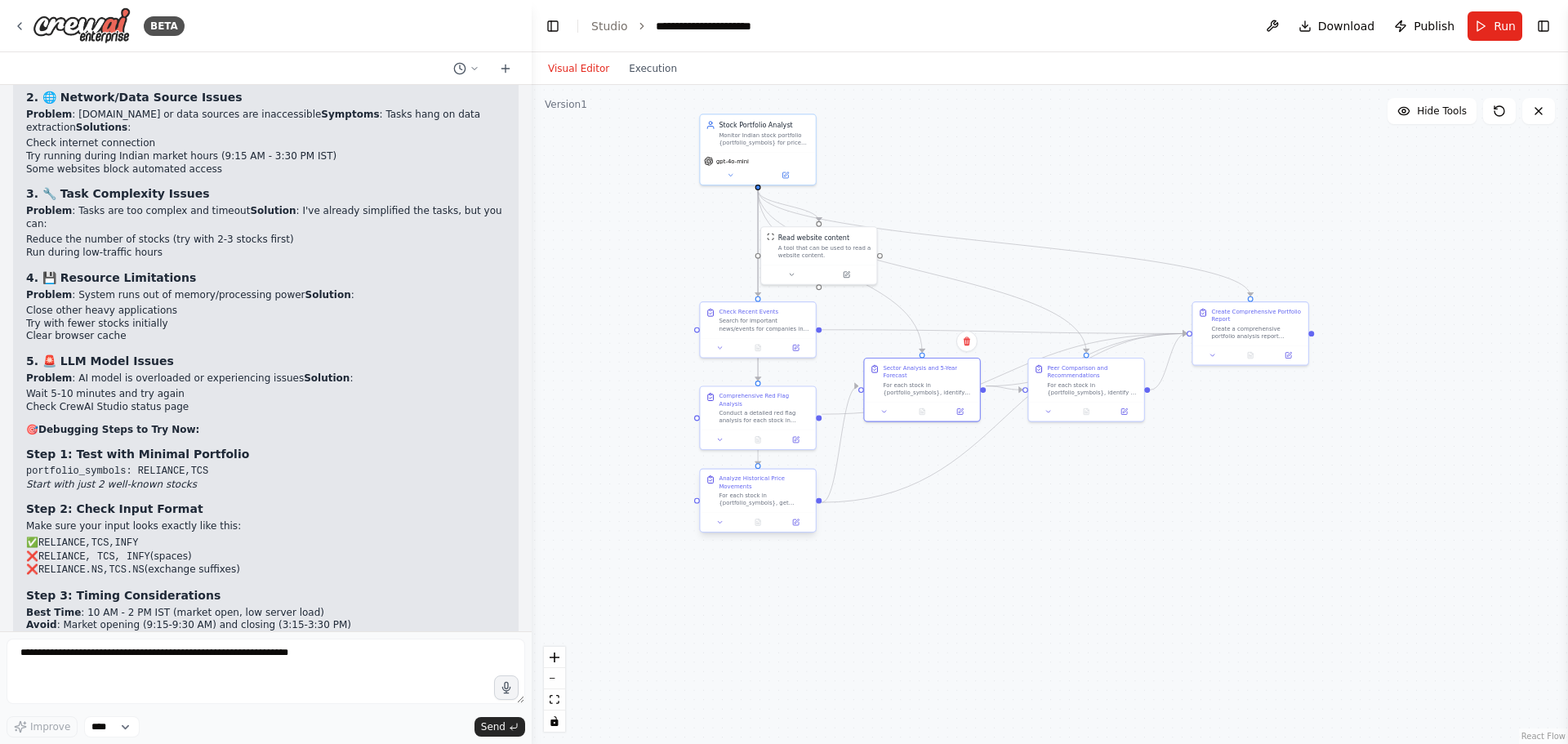
click at [741, 485] on div "Analyze Historical Price Movements" at bounding box center [765, 483] width 91 height 15
click at [797, 525] on icon at bounding box center [796, 522] width 6 height 6
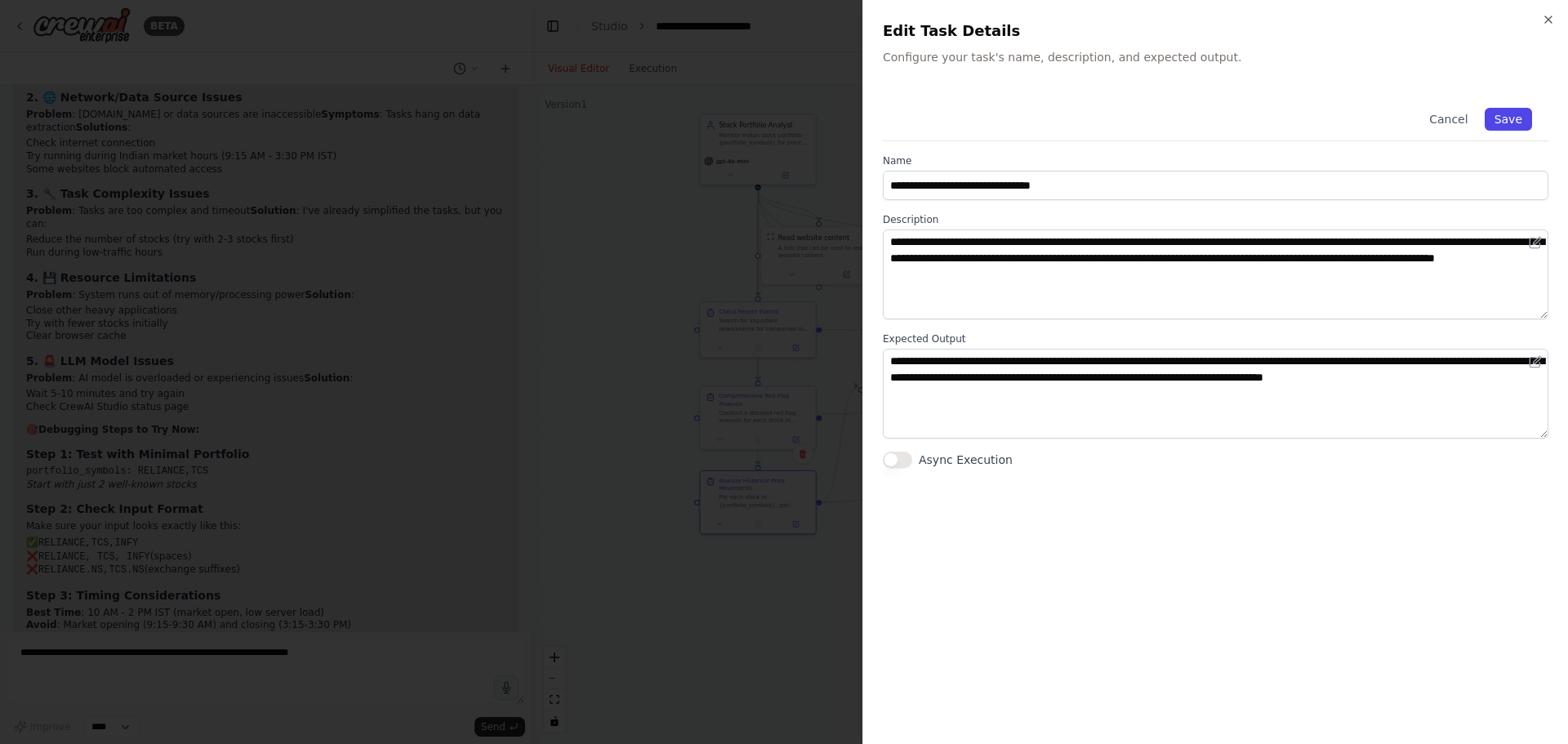
click at [1517, 121] on button "Save" at bounding box center [1509, 119] width 47 height 23
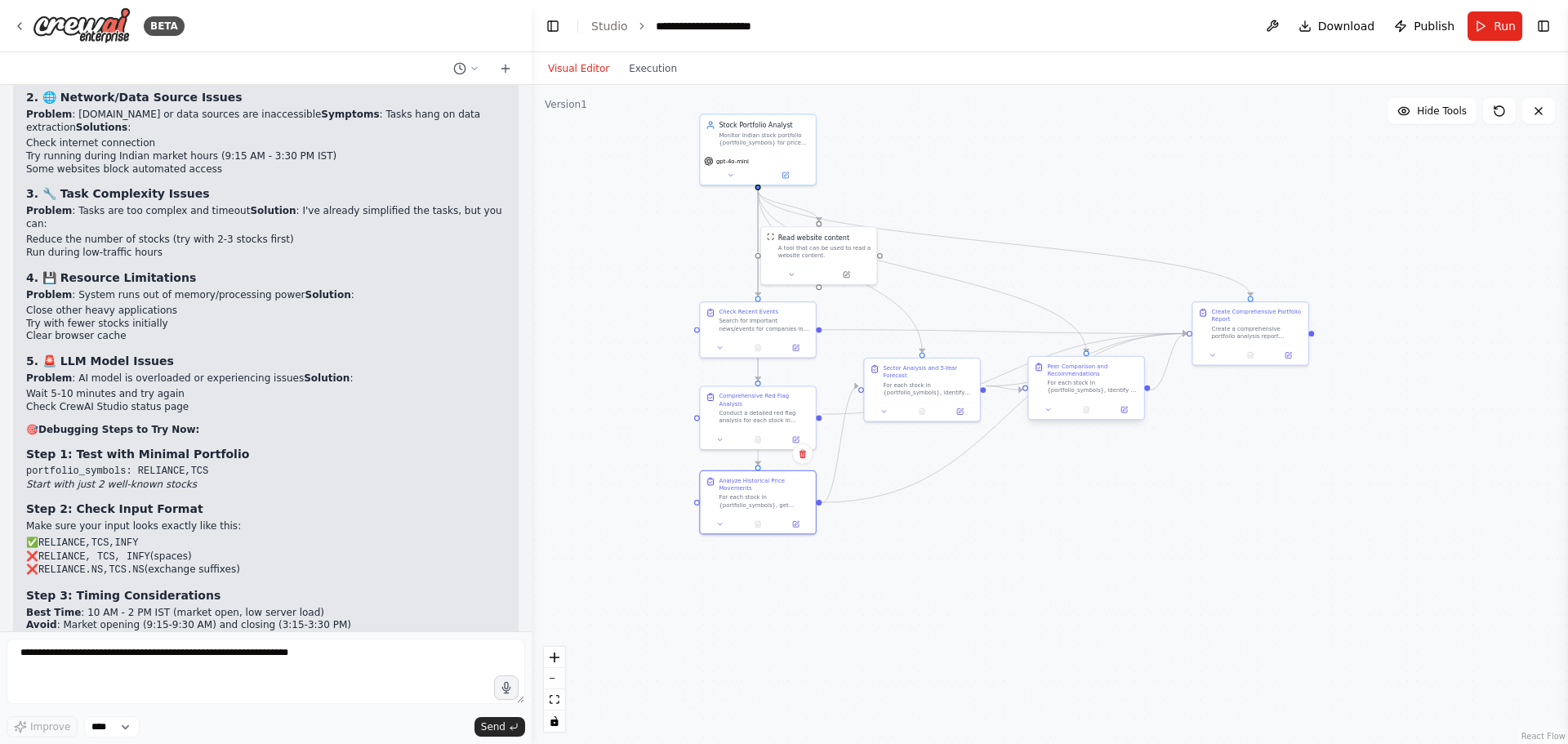
click at [1086, 378] on div "Peer Comparison and Recommendations" at bounding box center [1092, 370] width 91 height 15
click at [1501, 31] on span "Run" at bounding box center [1505, 25] width 22 height 16
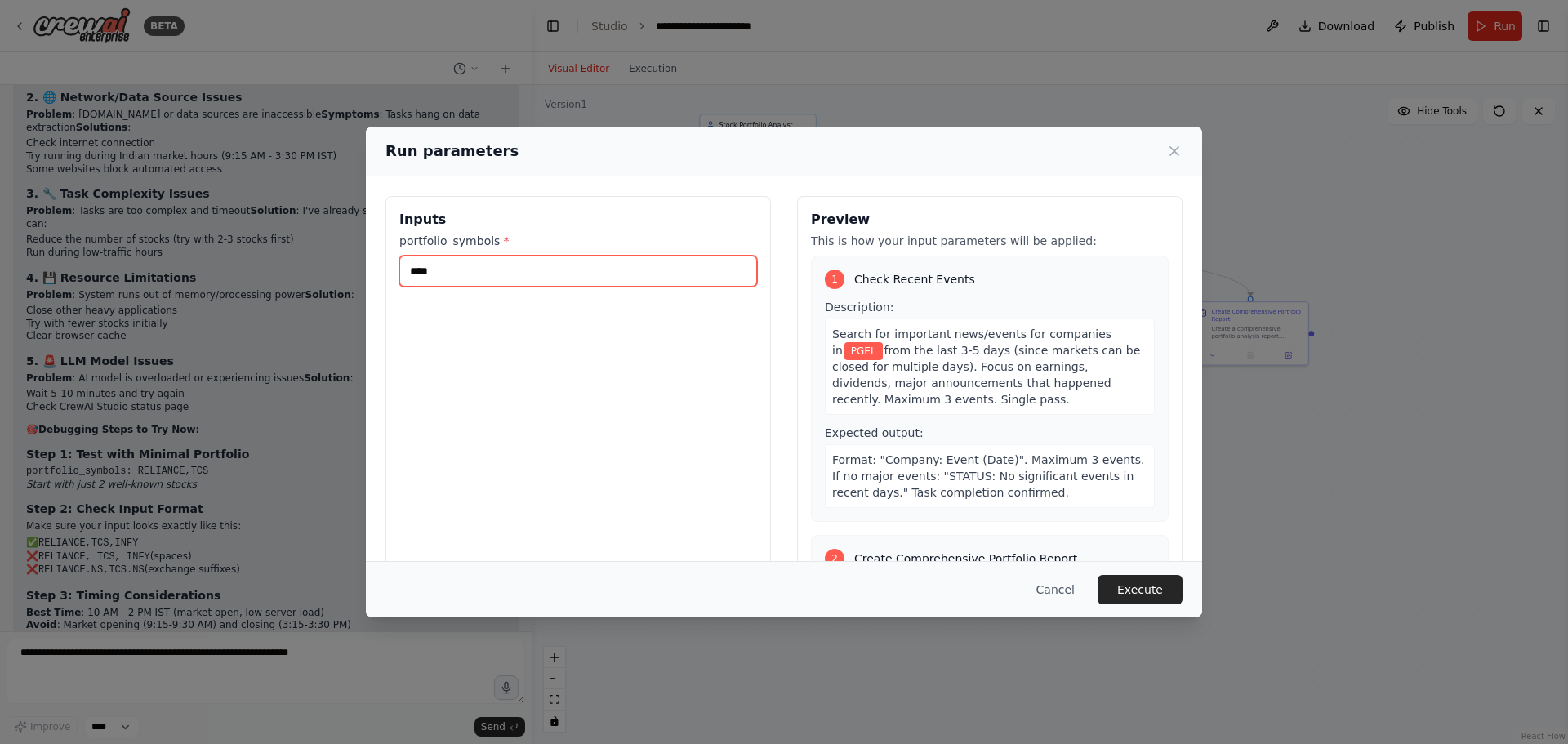
click at [471, 271] on input "****" at bounding box center [578, 271] width 358 height 31
type input "**********"
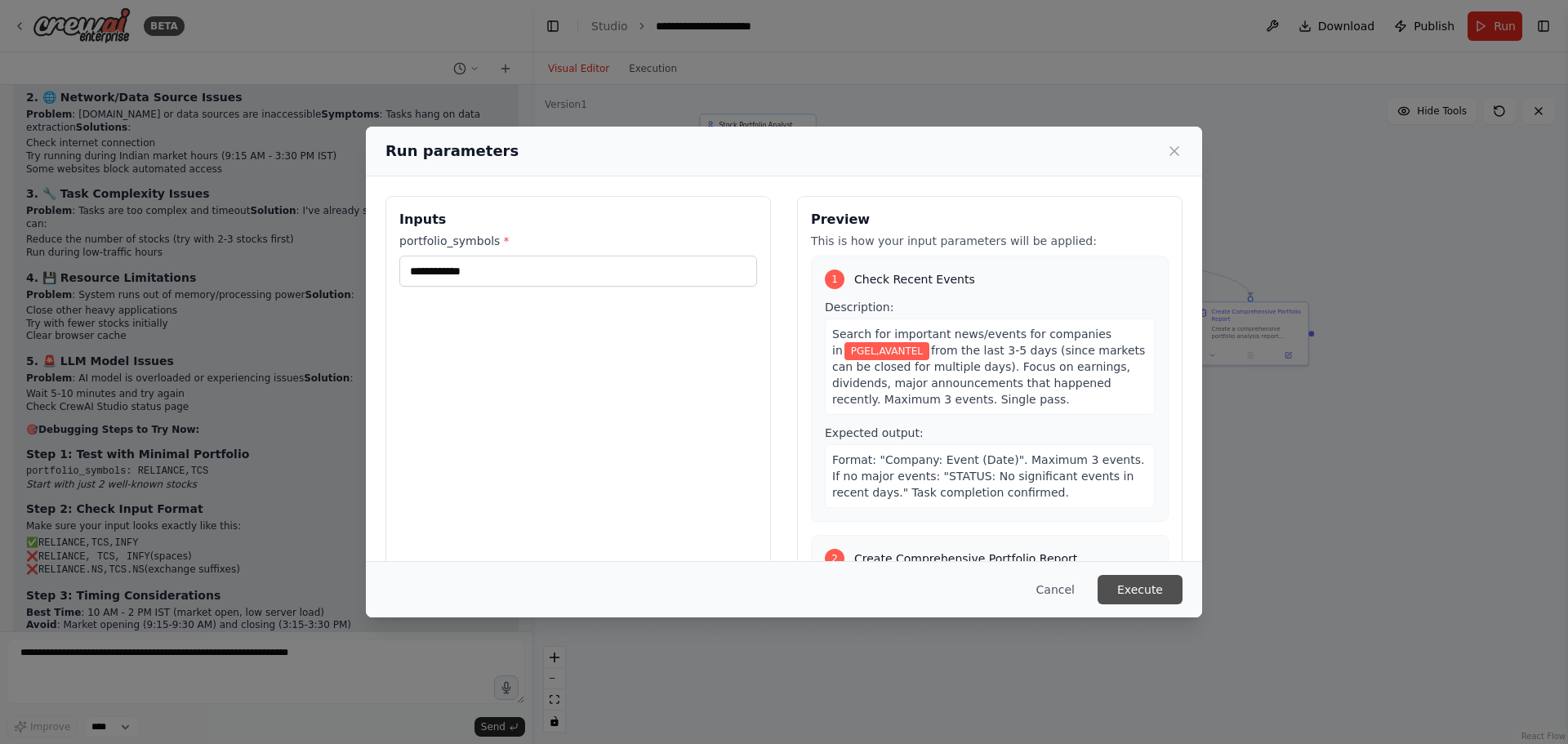
click at [1134, 585] on button "Execute" at bounding box center [1140, 589] width 85 height 29
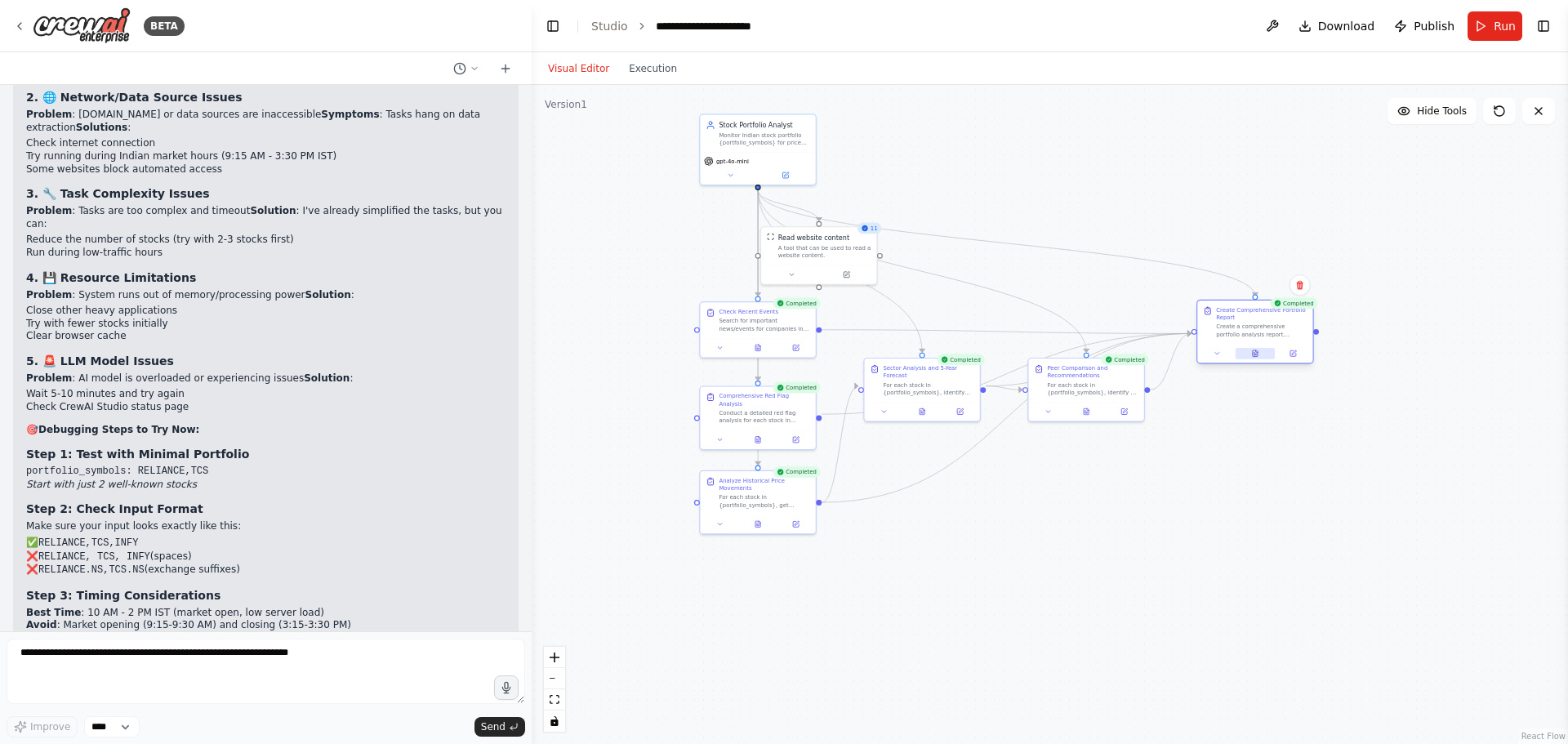
click at [1246, 349] on button at bounding box center [1256, 354] width 40 height 11
click at [1263, 350] on button at bounding box center [1256, 354] width 40 height 11
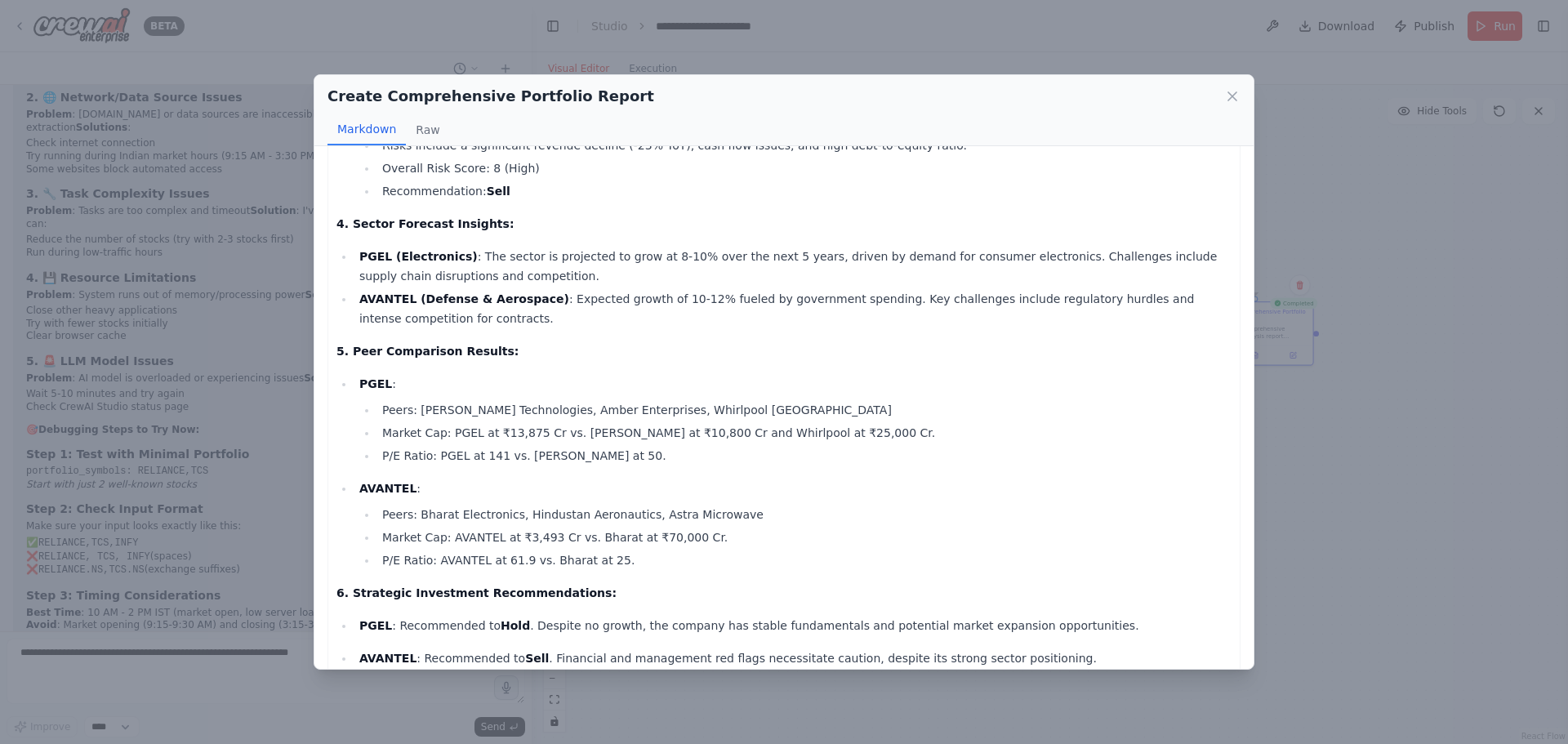
scroll to position [809, 0]
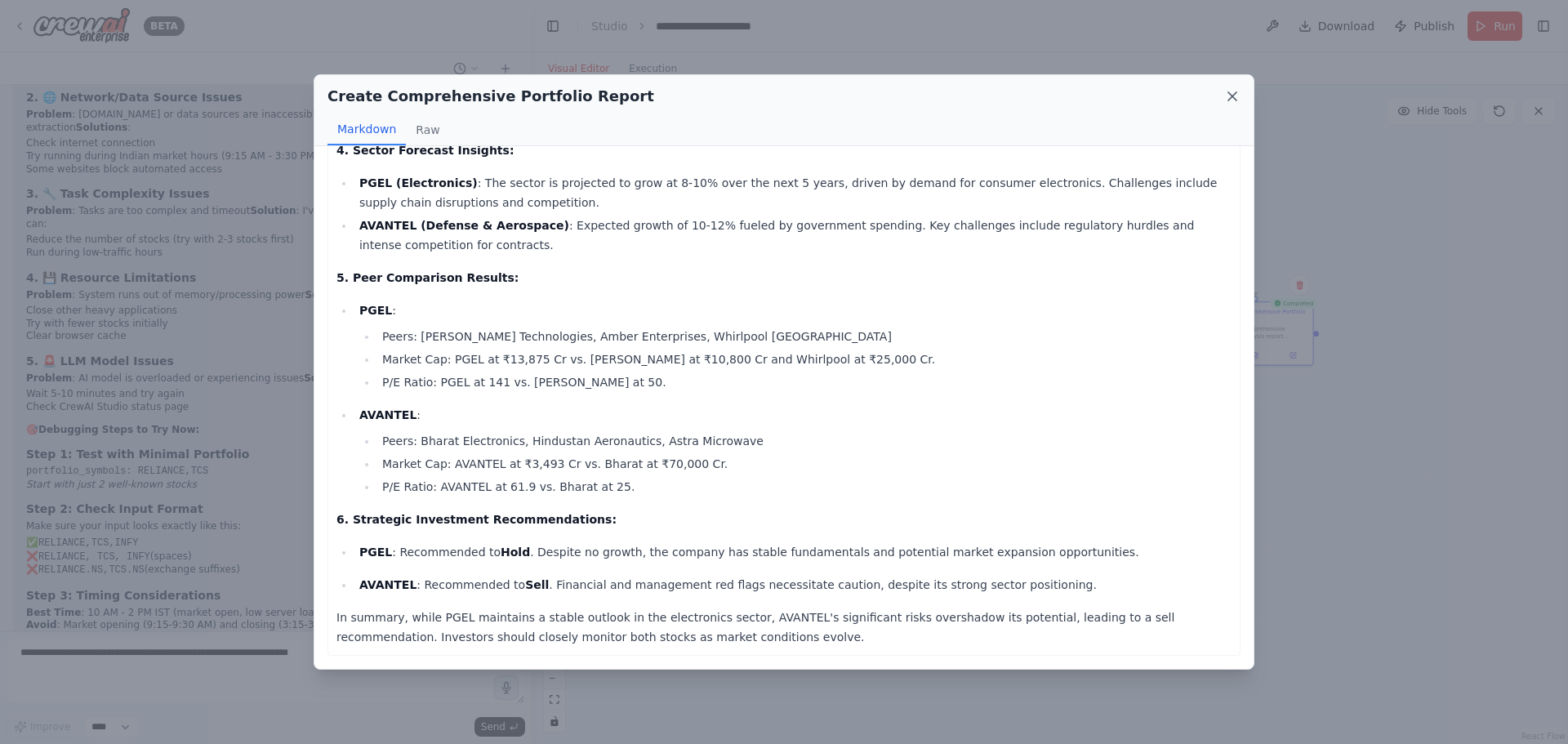
click at [1236, 98] on icon at bounding box center [1232, 95] width 16 height 16
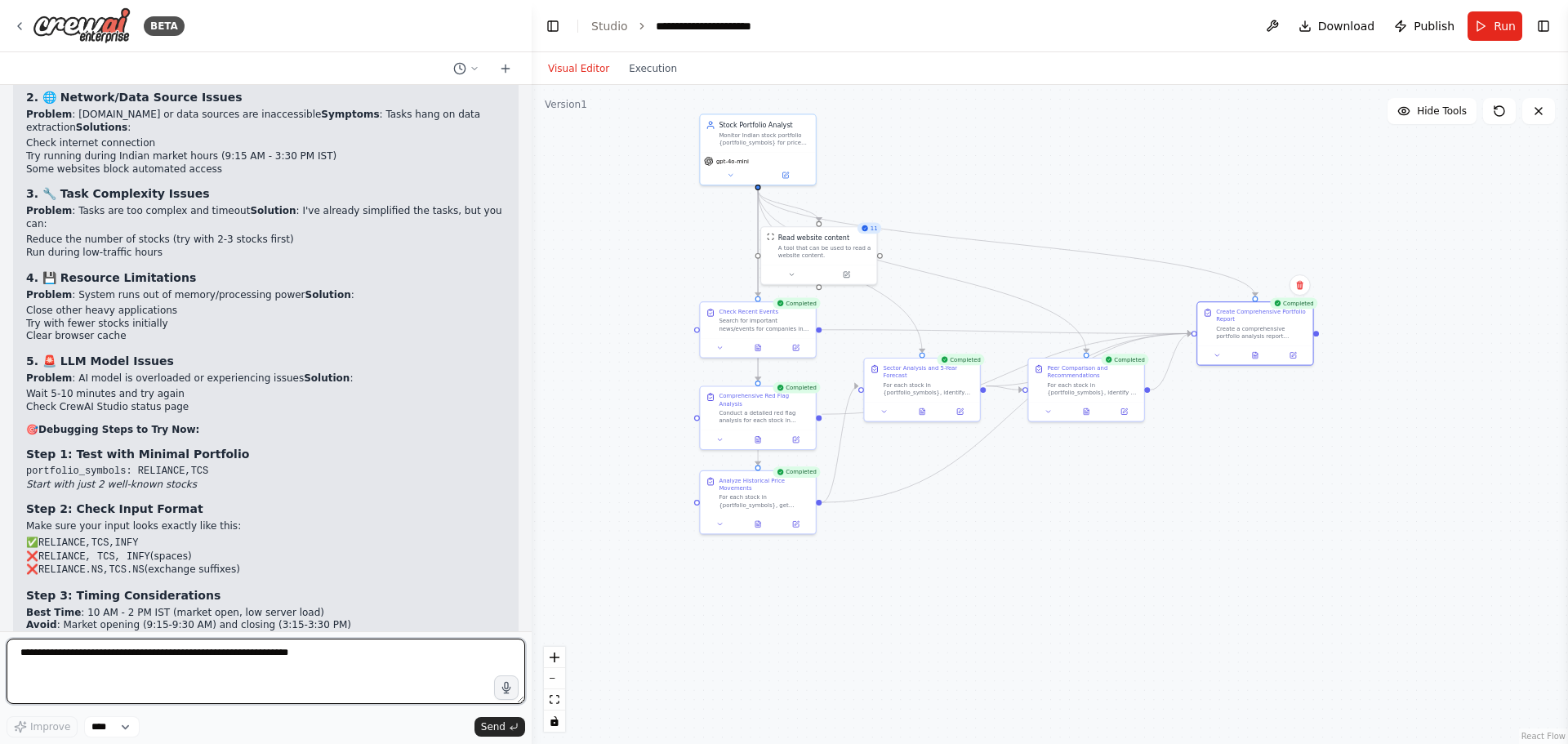
click at [96, 673] on textarea at bounding box center [266, 671] width 519 height 65
type textarea "**********"
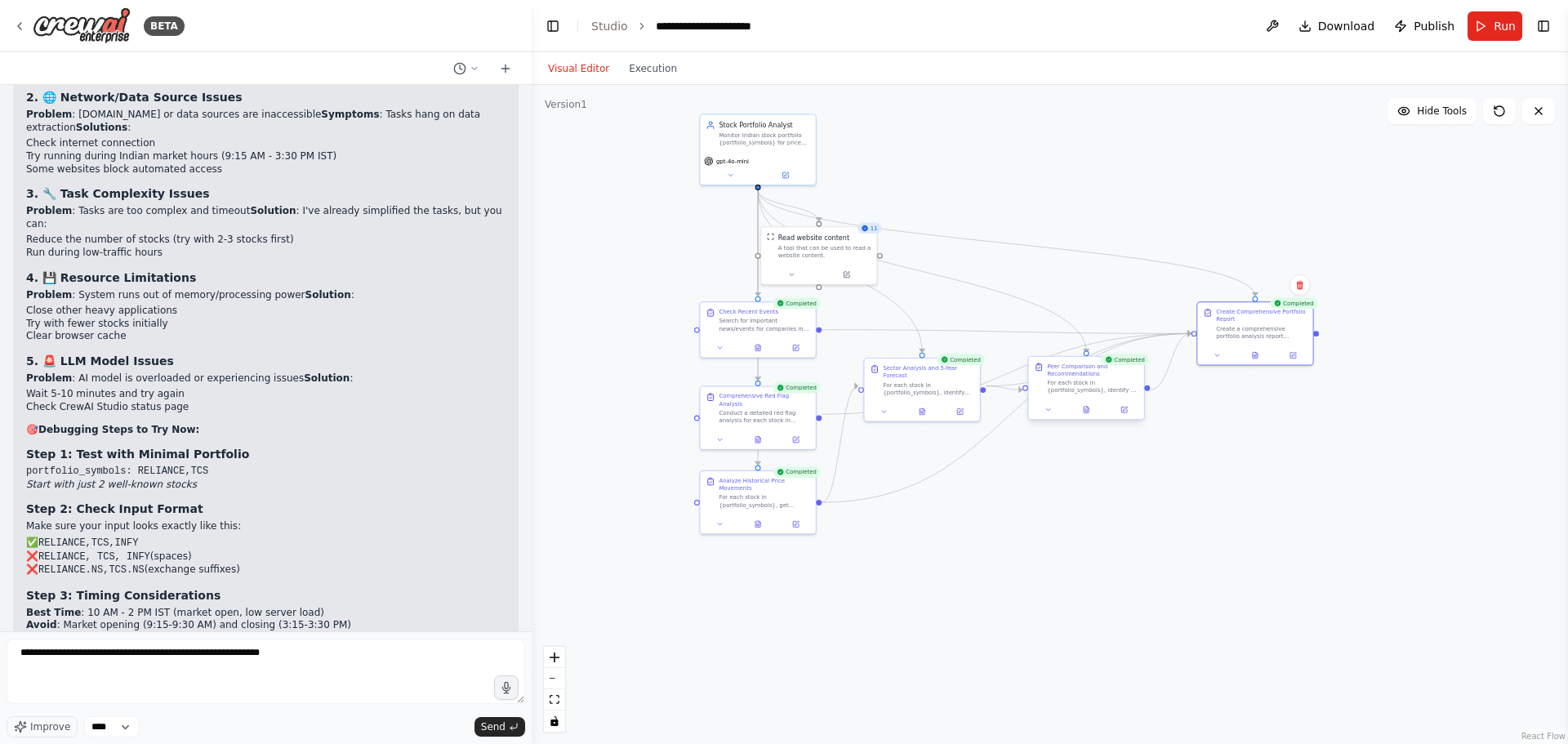
click at [1071, 380] on div "For each stock in {portfolio_symbols}, identify 2-3 peer companies in the same …" at bounding box center [1092, 387] width 91 height 15
click at [1124, 414] on button at bounding box center [1124, 410] width 32 height 11
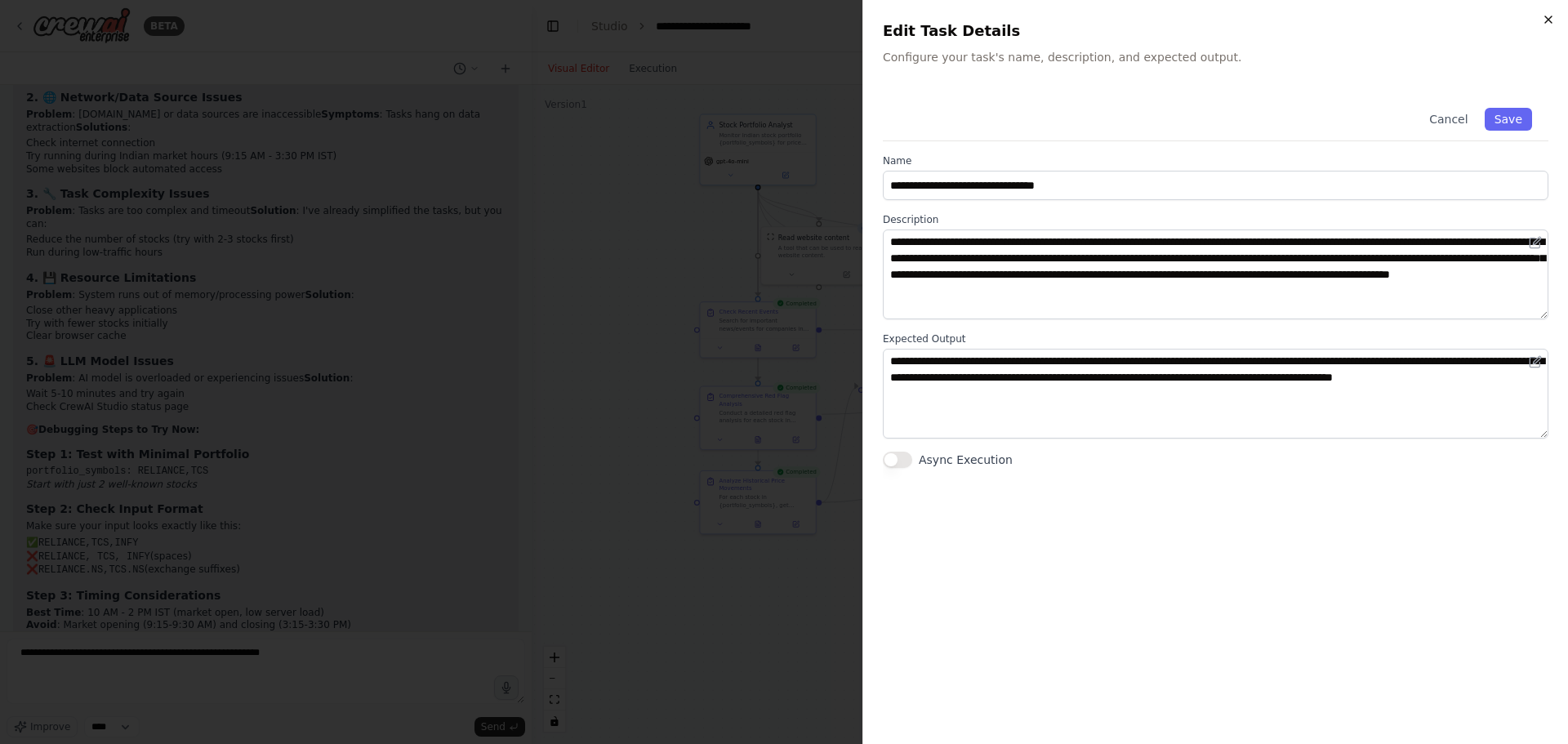
click at [1543, 19] on icon "button" at bounding box center [1549, 20] width 13 height 13
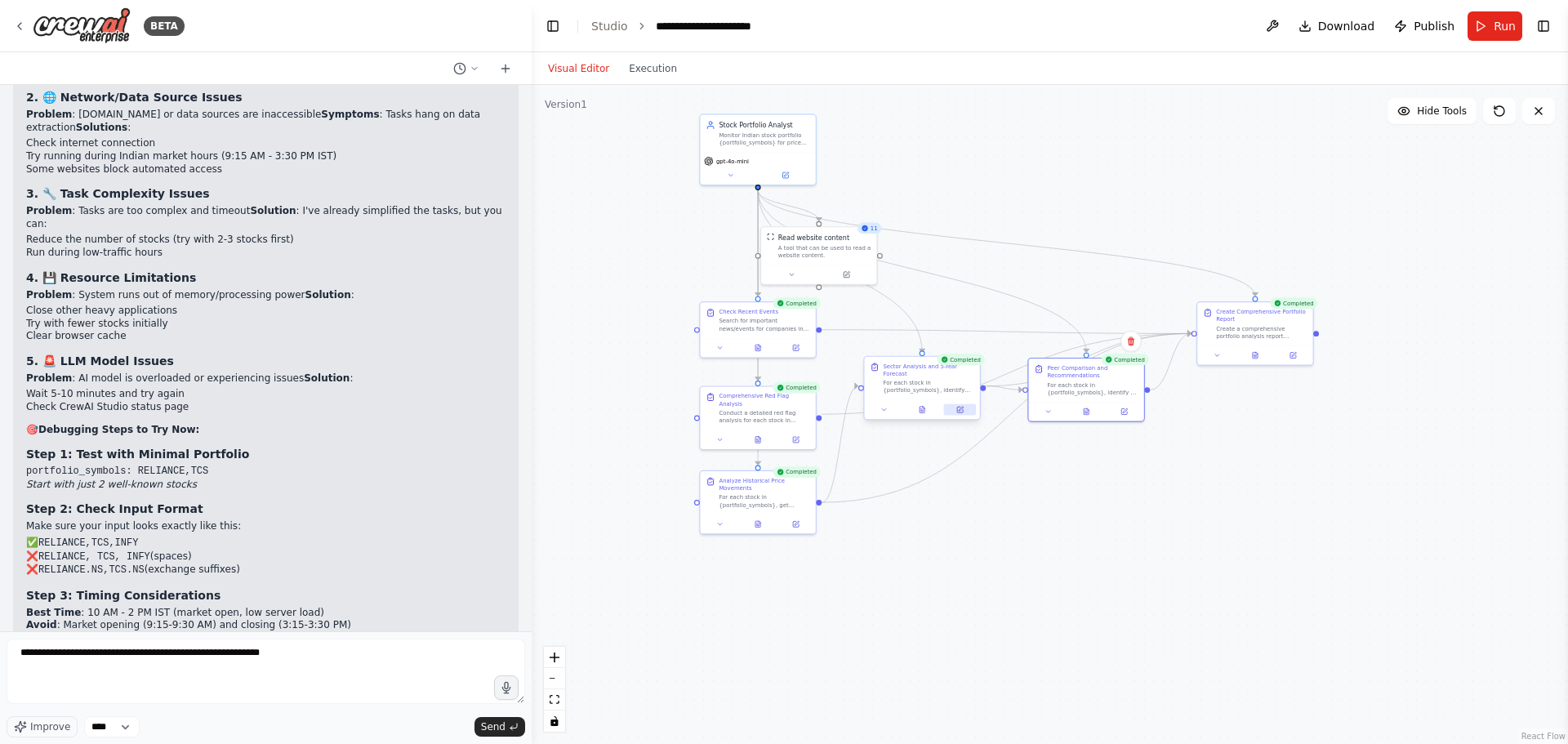
click at [962, 407] on icon at bounding box center [960, 410] width 6 height 6
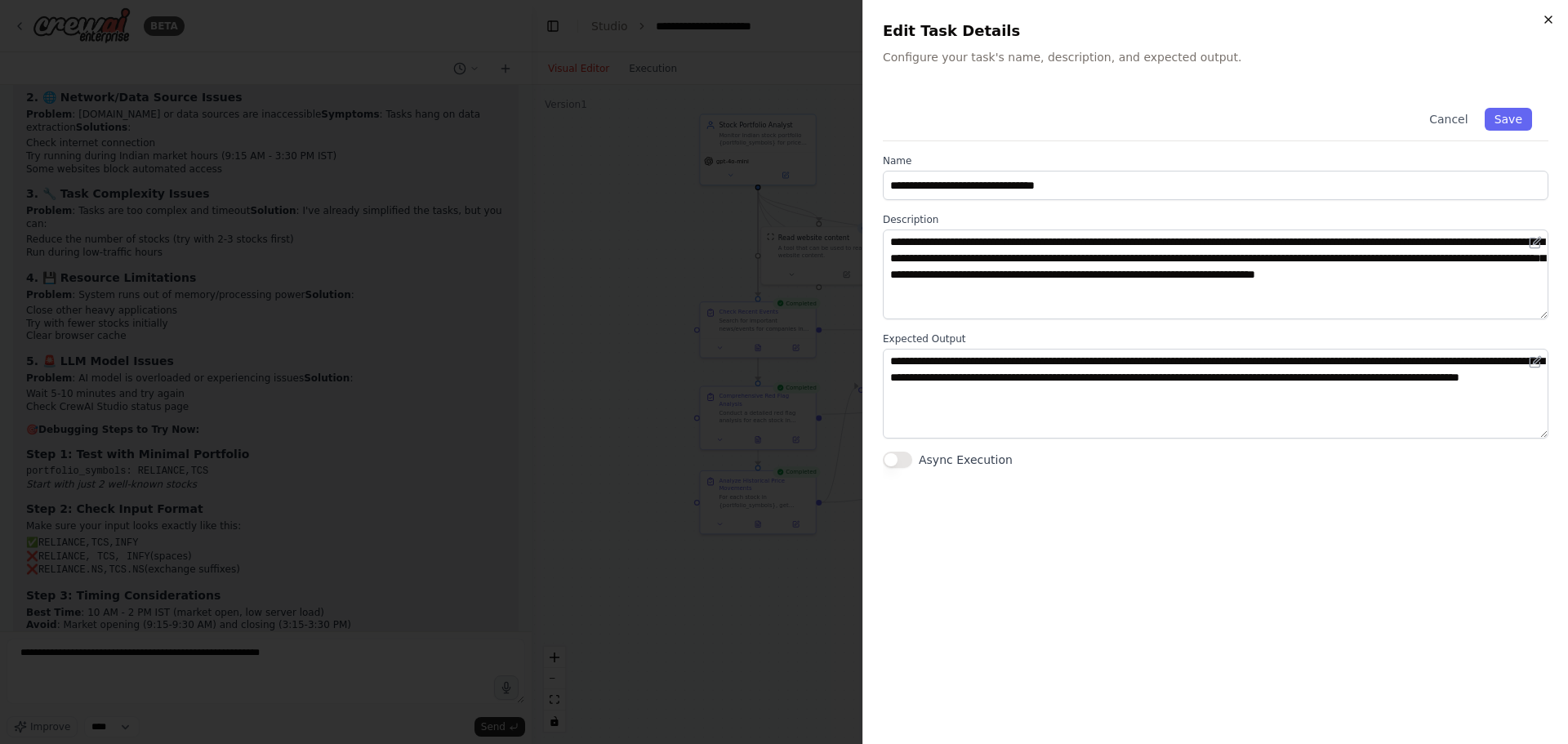
click at [1544, 18] on icon "button" at bounding box center [1549, 20] width 13 height 13
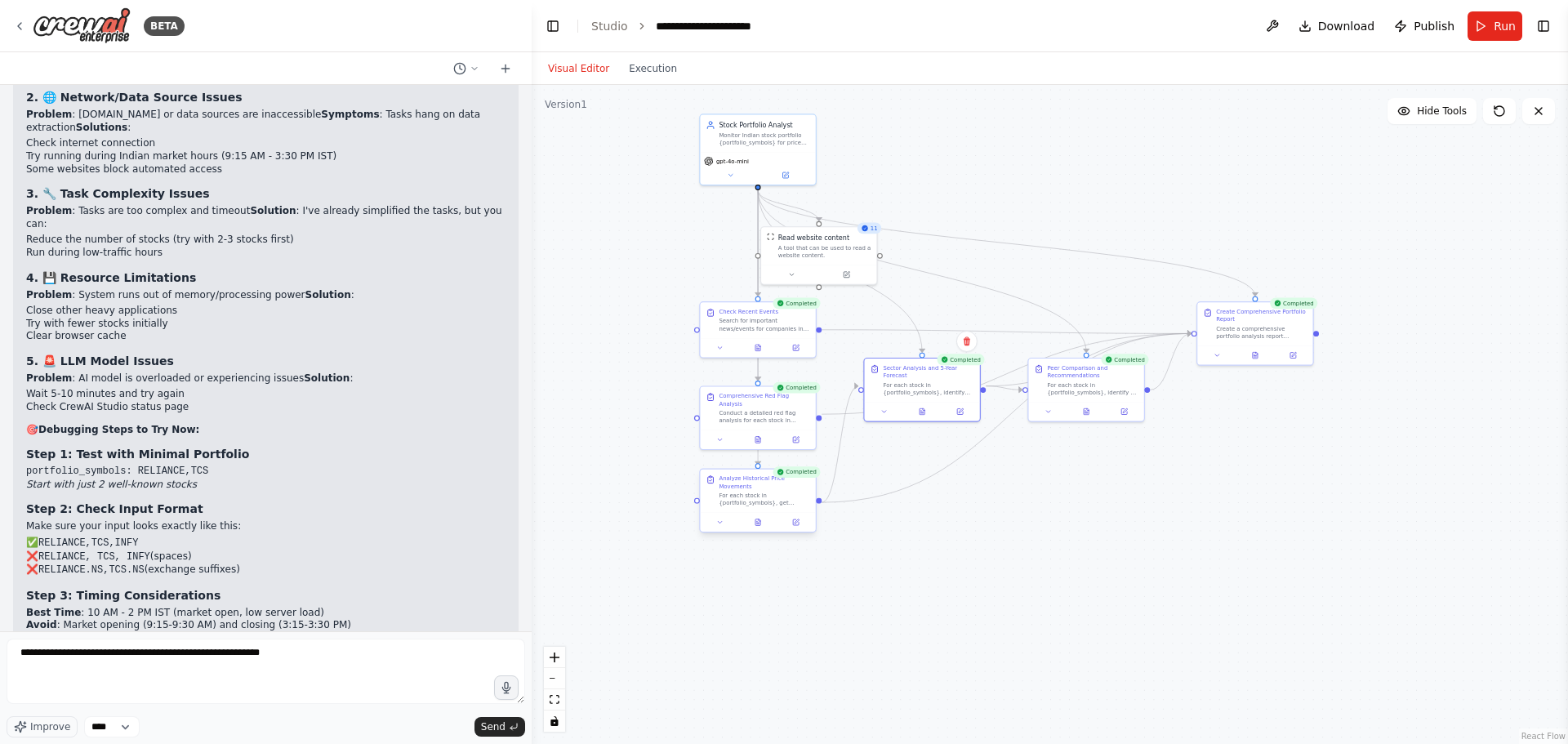
click at [757, 488] on div "Analyze Historical Price Movements" at bounding box center [765, 483] width 91 height 15
click at [798, 531] on div at bounding box center [758, 522] width 115 height 20
click at [798, 523] on icon at bounding box center [796, 522] width 6 height 6
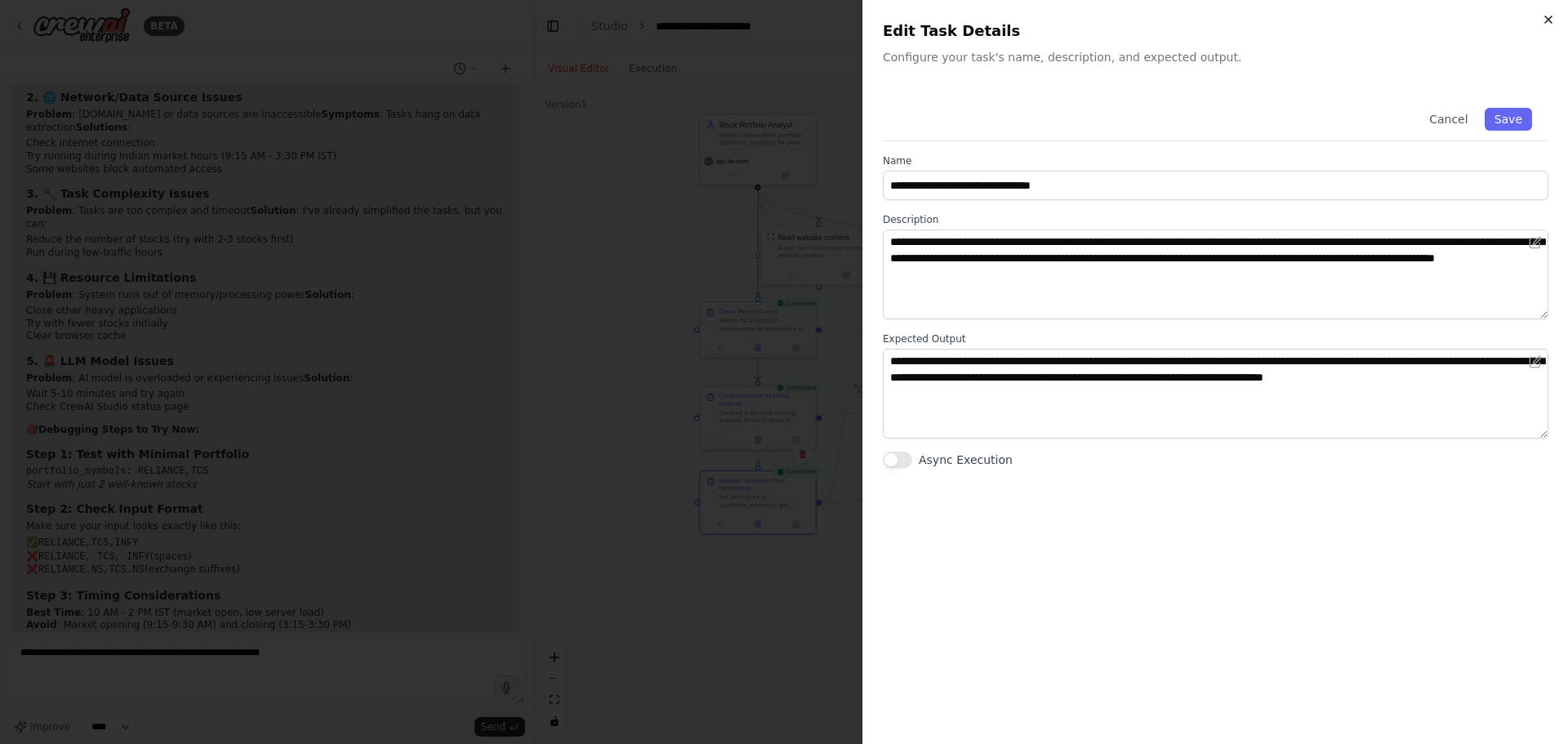
click at [1550, 14] on icon "button" at bounding box center [1549, 20] width 13 height 13
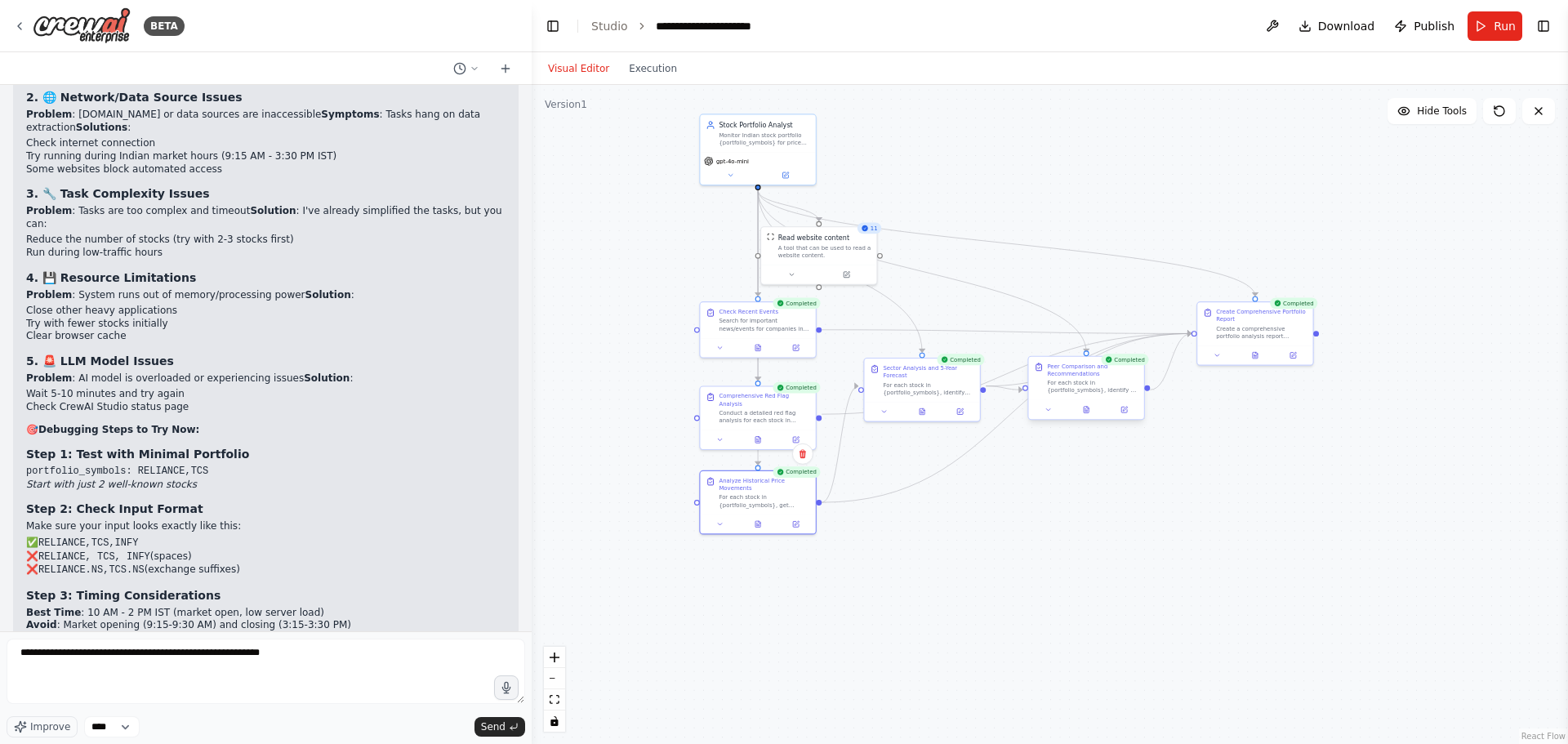
click at [1094, 379] on div "Peer Comparison and Recommendations For each stock in {portfolio_symbols}, iden…" at bounding box center [1092, 379] width 91 height 32
click at [1132, 414] on button at bounding box center [1124, 410] width 32 height 11
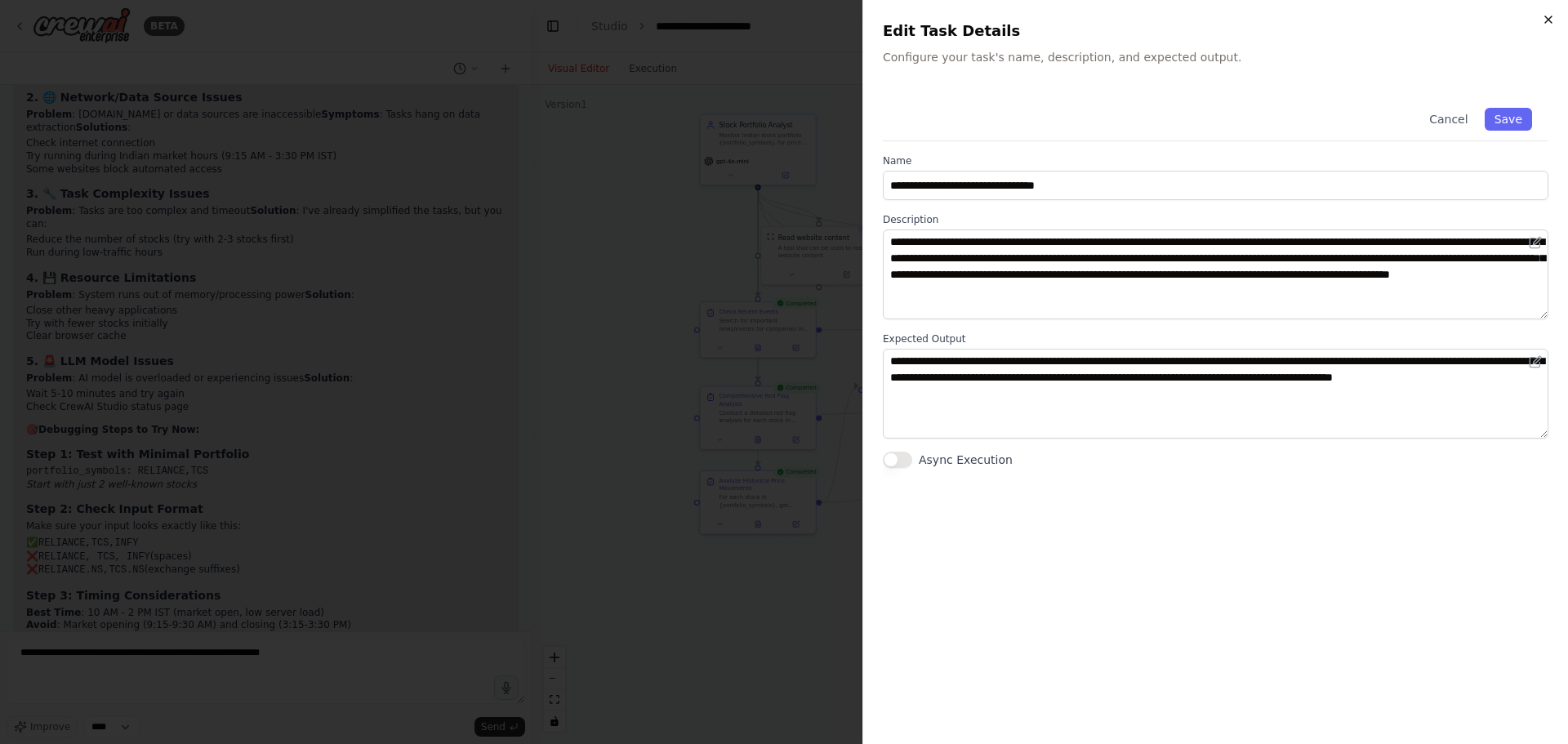
click at [1546, 21] on icon "button" at bounding box center [1549, 20] width 13 height 13
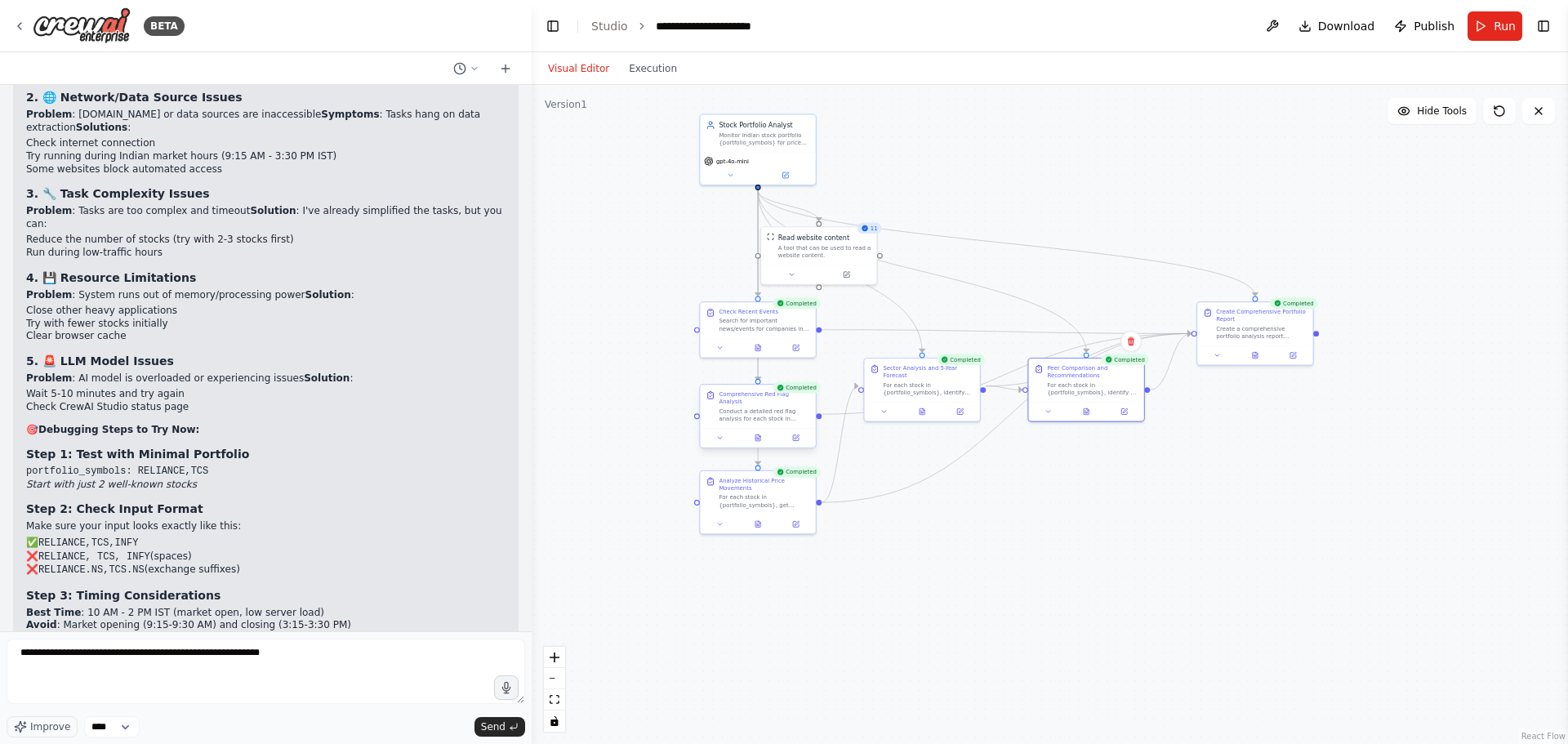
click at [760, 408] on div "Conduct a detailed red flag analysis for each stock in {portfolio_symbols} cove…" at bounding box center [765, 415] width 91 height 15
click at [799, 434] on icon at bounding box center [796, 438] width 8 height 8
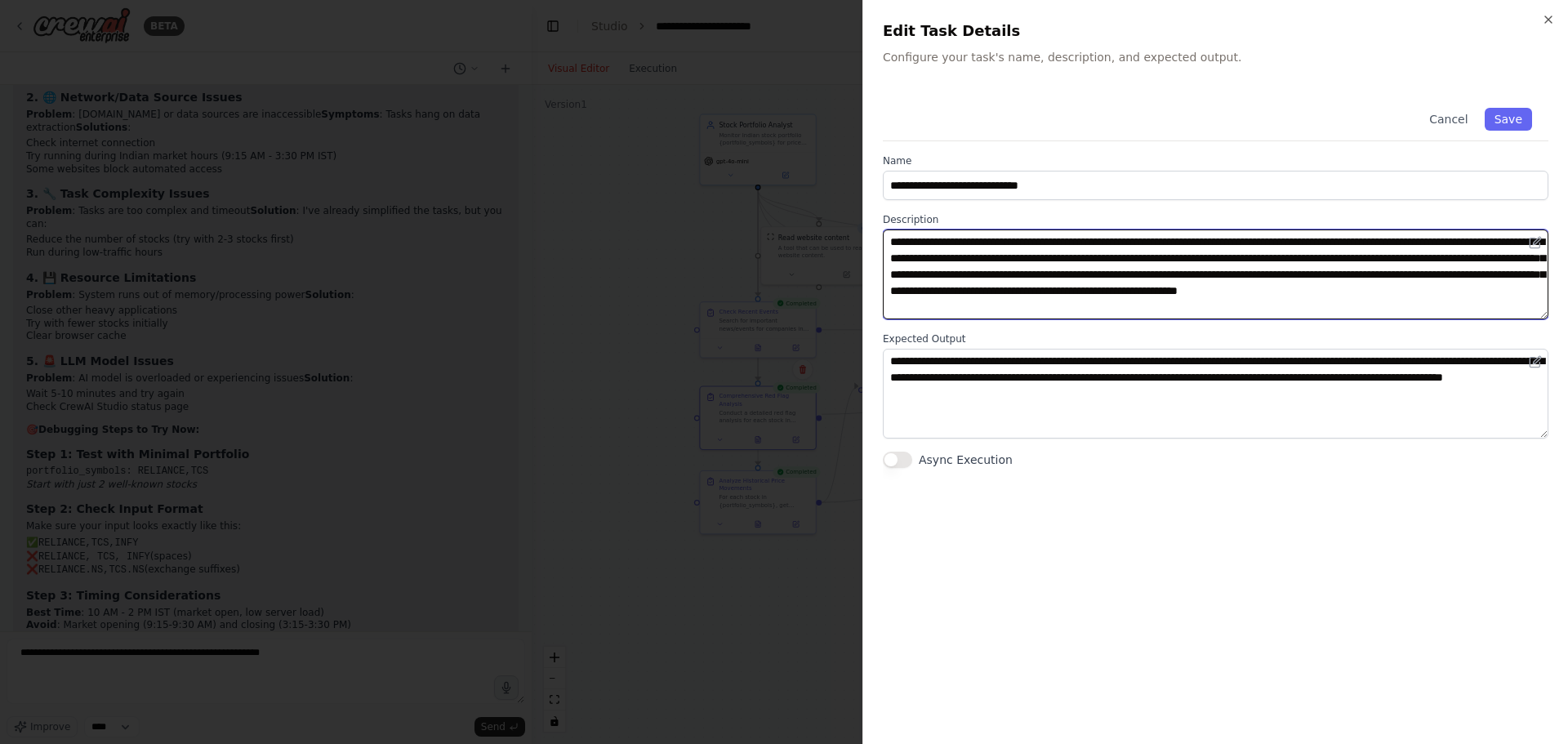
drag, startPoint x: 1024, startPoint y: 296, endPoint x: 974, endPoint y: 289, distance: 50.5
click at [974, 289] on textarea "**********" at bounding box center [1215, 274] width 666 height 90
type textarea "**********"
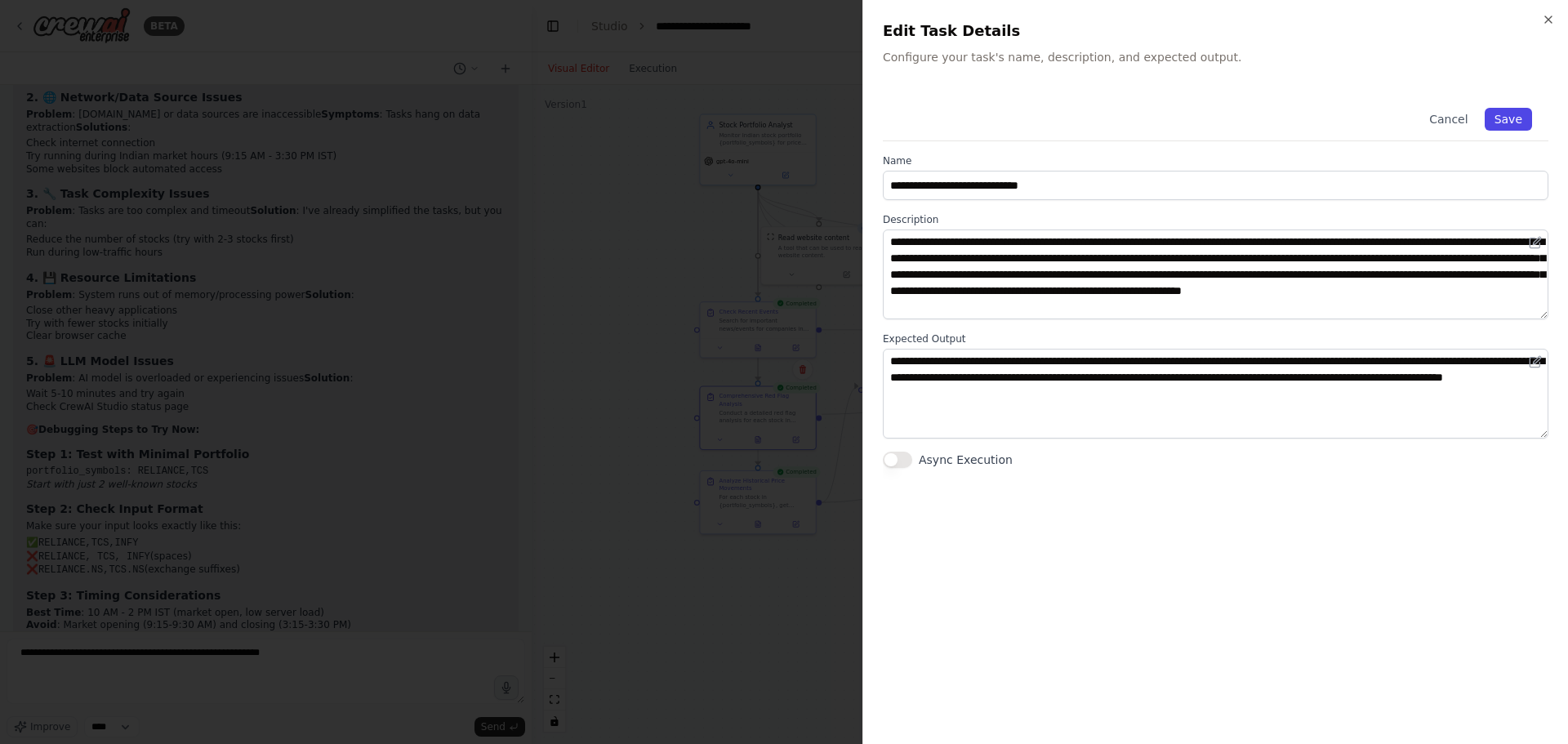
click at [1502, 118] on button "Save" at bounding box center [1509, 119] width 47 height 23
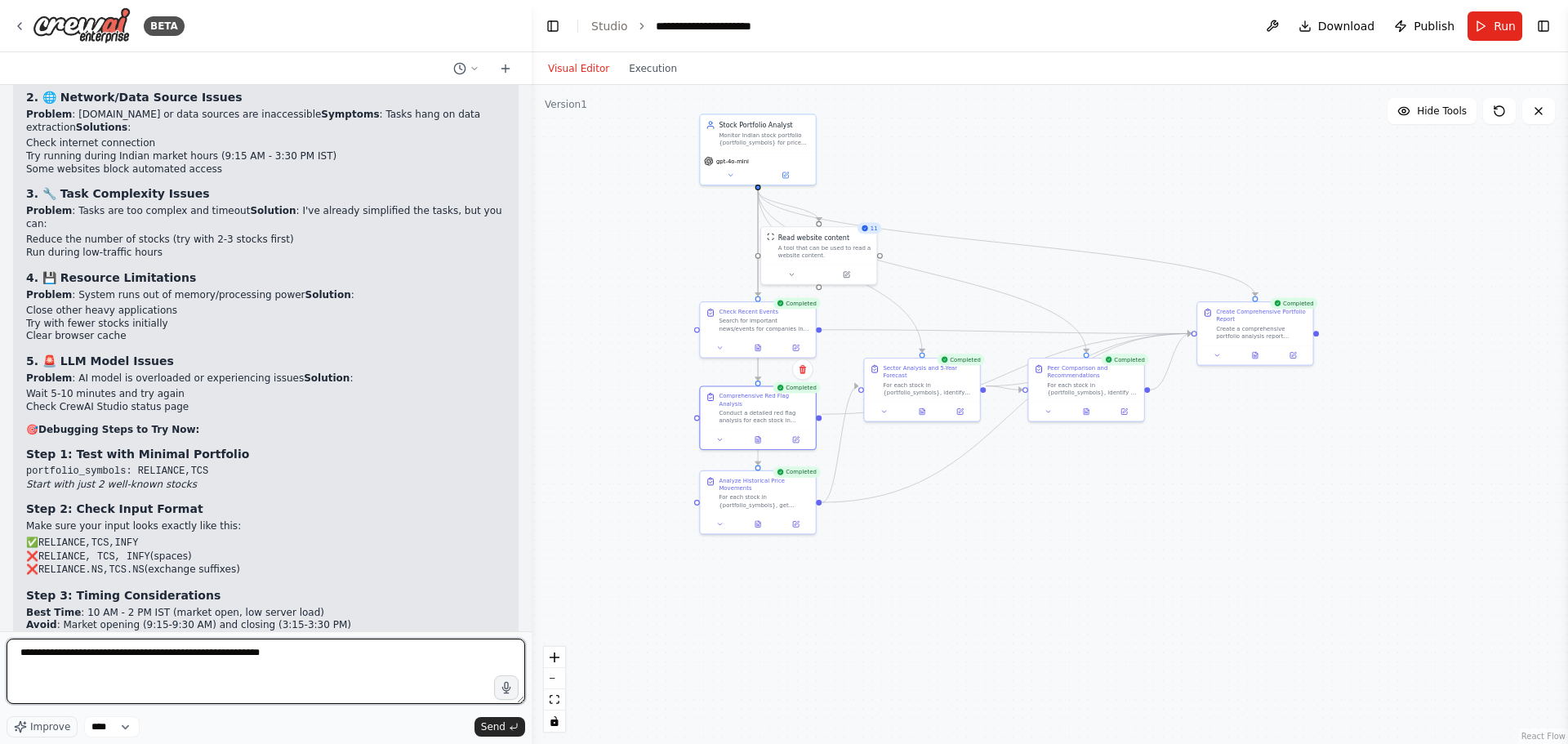
click at [303, 649] on textarea "**********" at bounding box center [266, 671] width 519 height 65
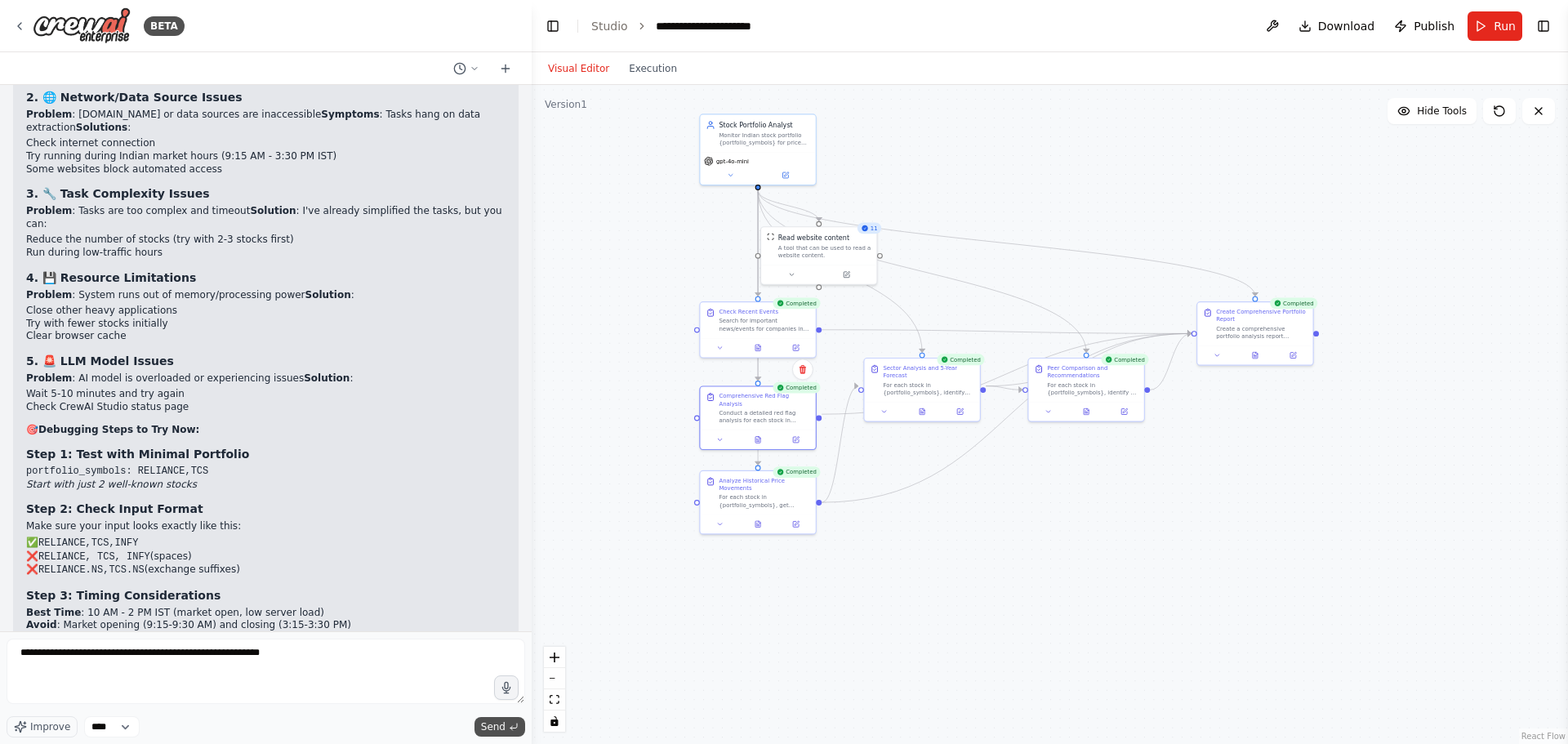
click at [495, 731] on span "Send" at bounding box center [494, 727] width 25 height 13
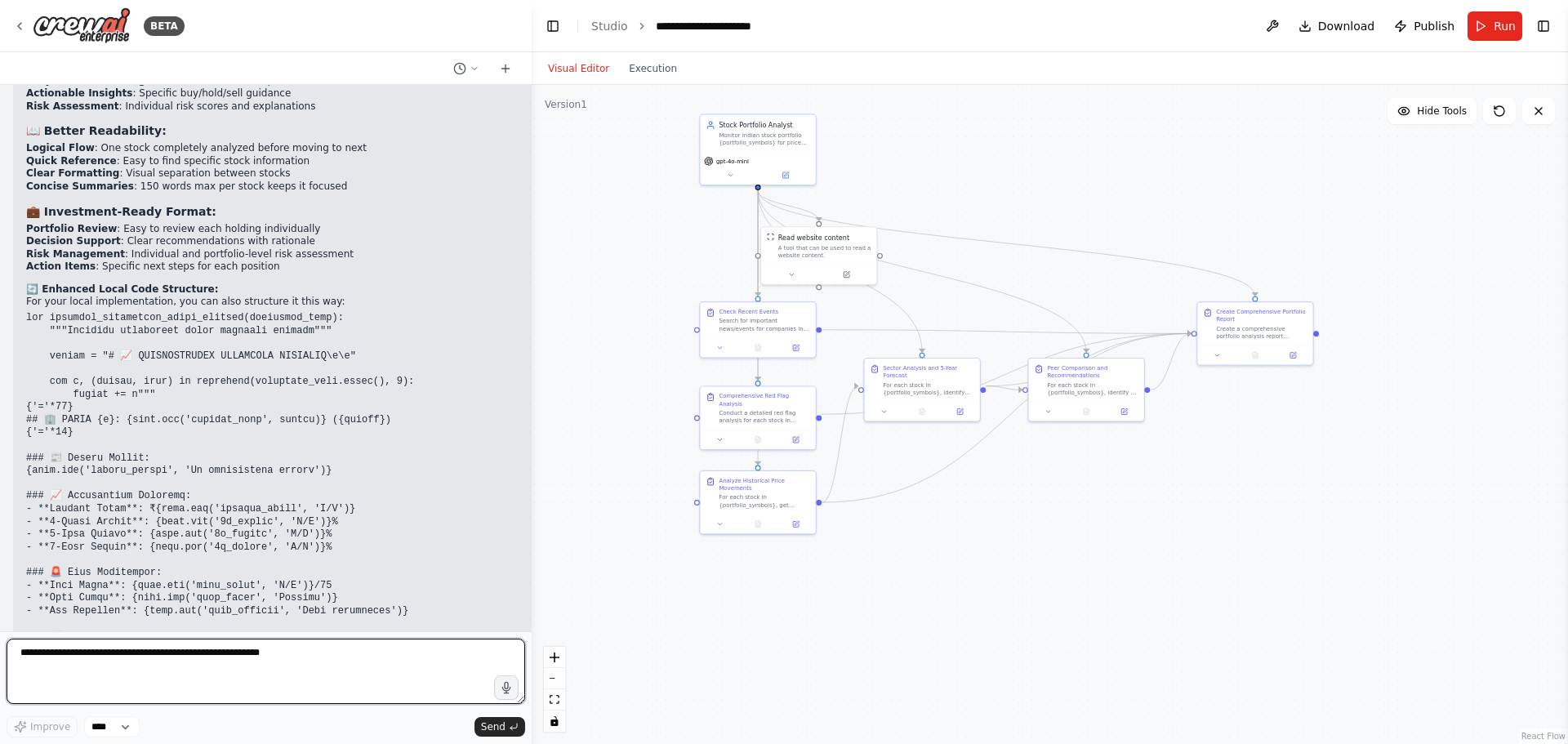
scroll to position [65530, 0]
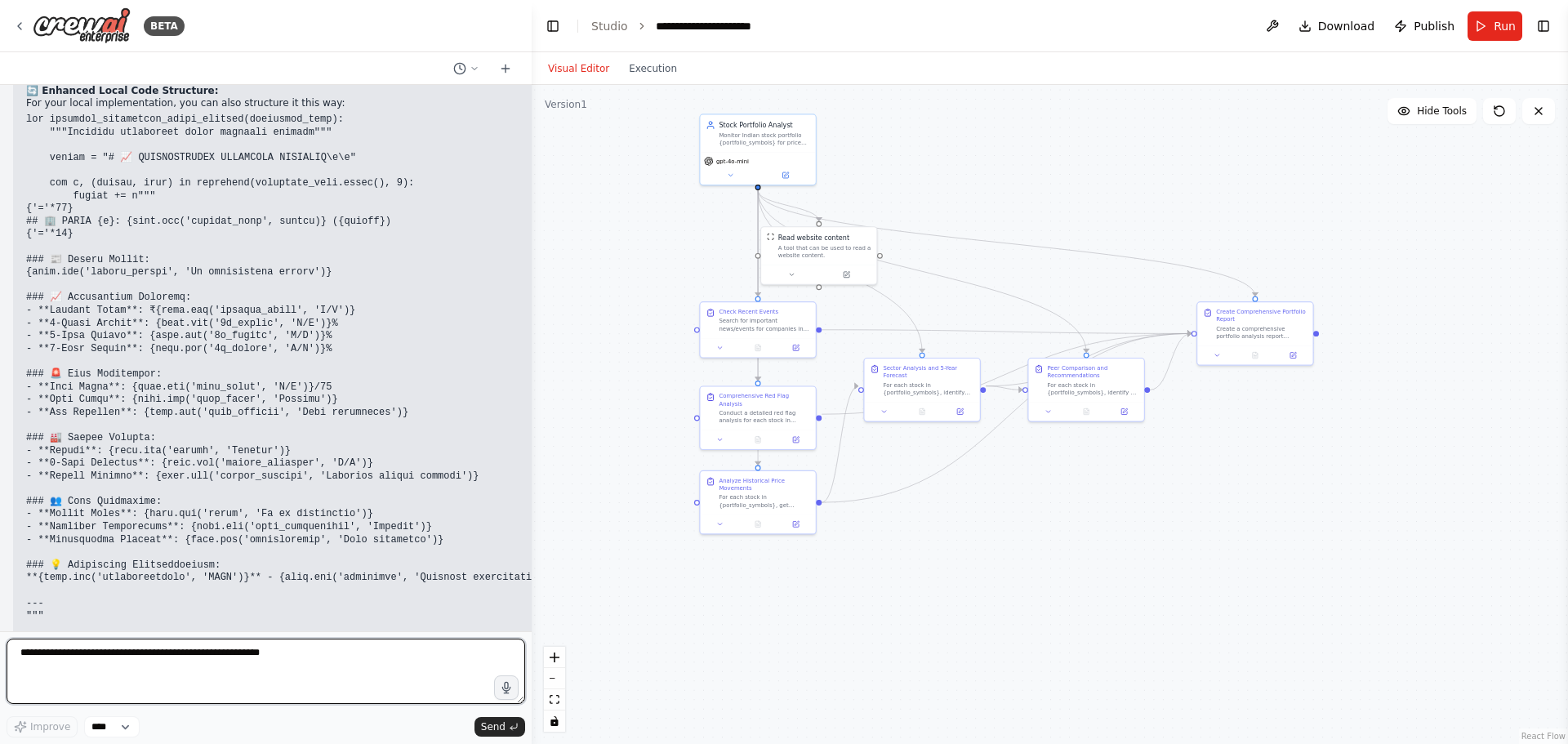
click at [121, 662] on textarea "**********" at bounding box center [266, 671] width 519 height 65
type textarea "*"
type textarea "**********"
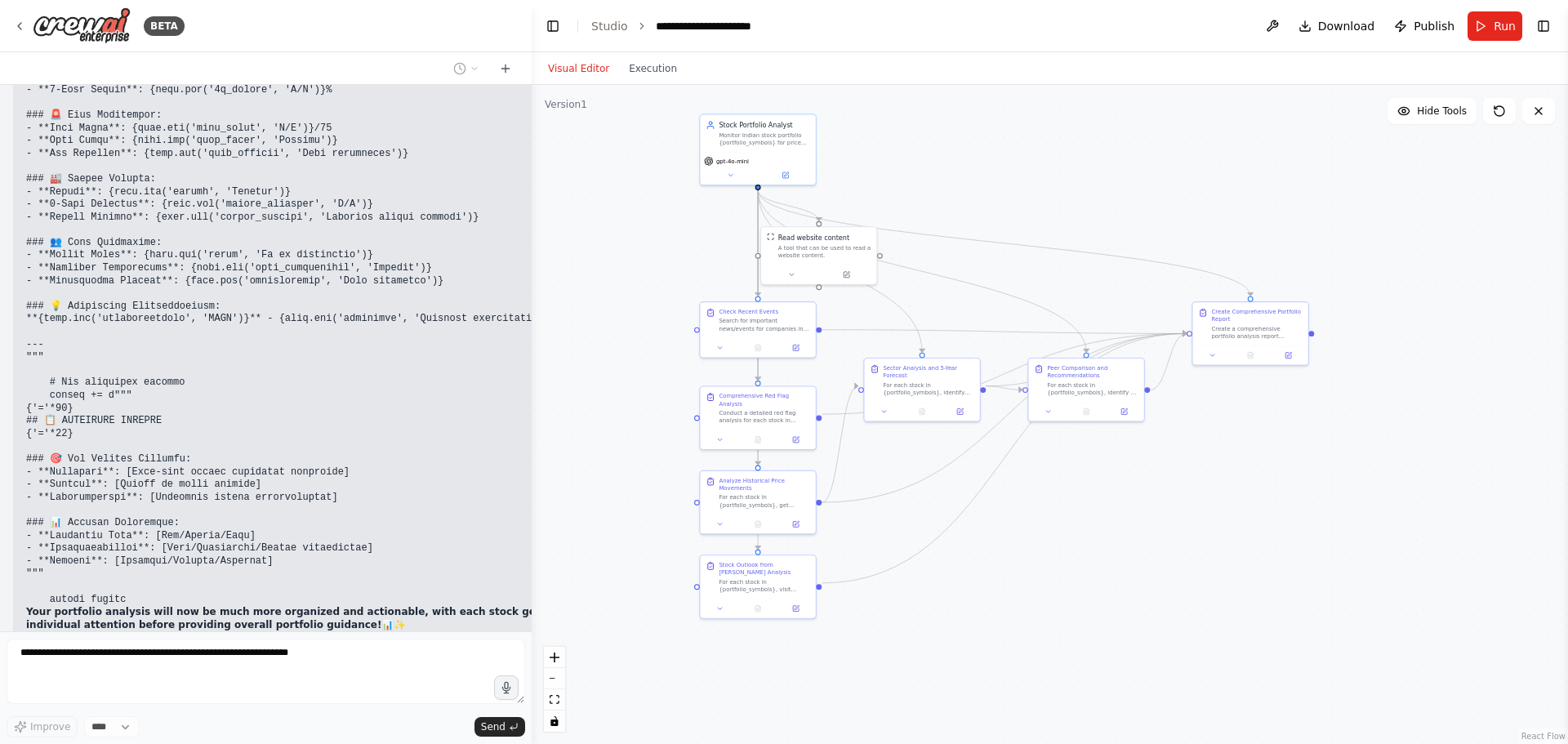
scroll to position [65913, 0]
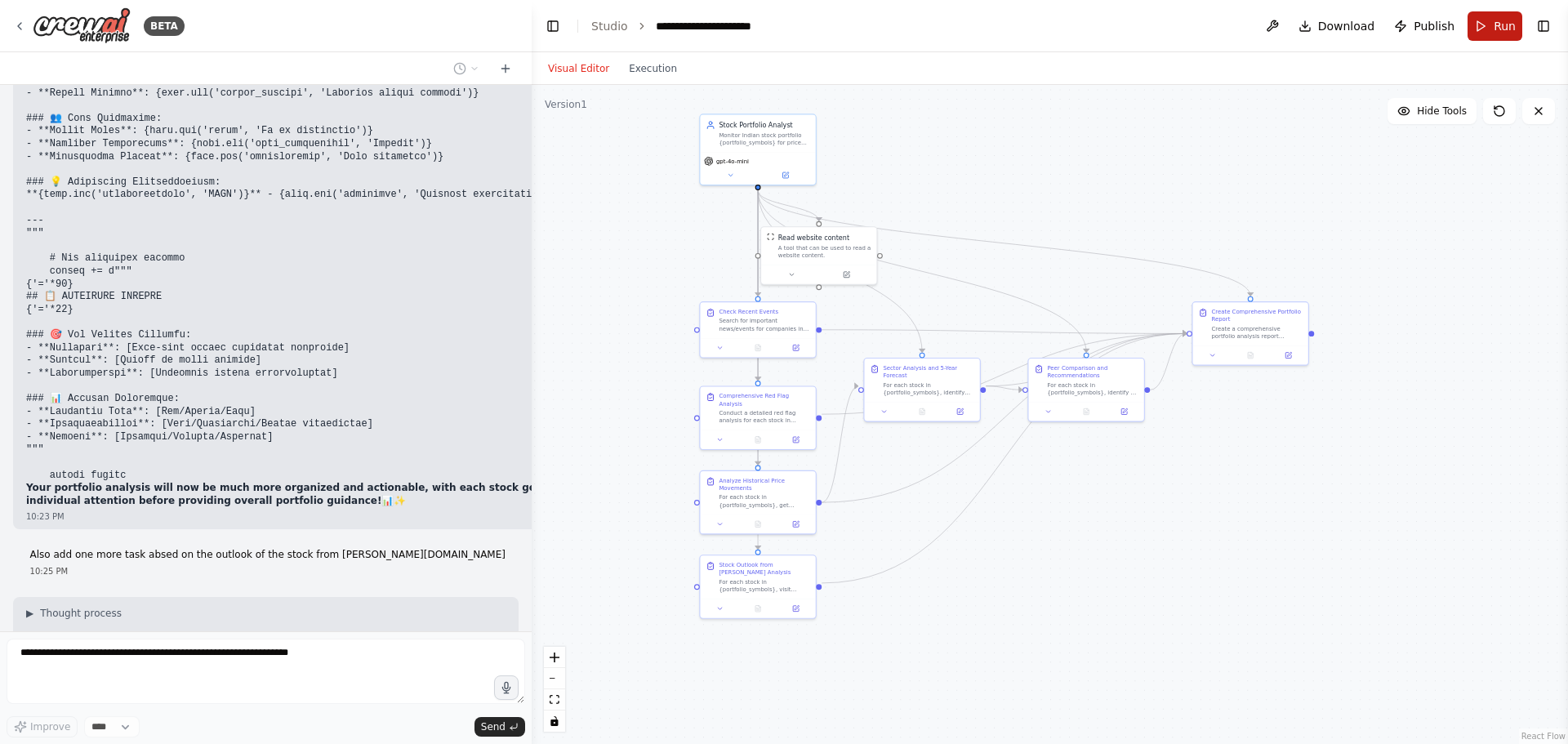
click at [1486, 25] on button "Run" at bounding box center [1495, 25] width 55 height 29
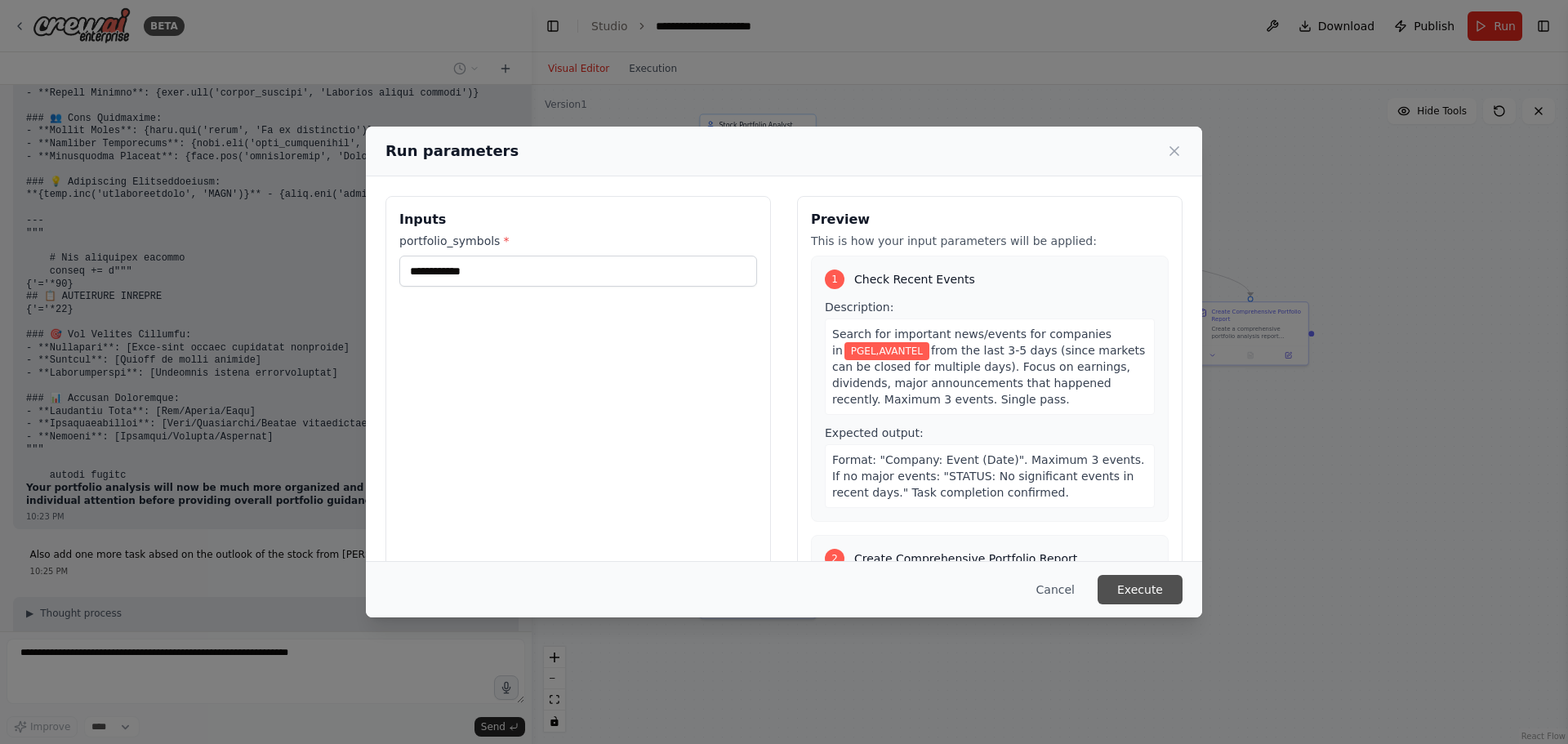
click at [1173, 591] on button "Execute" at bounding box center [1140, 589] width 85 height 29
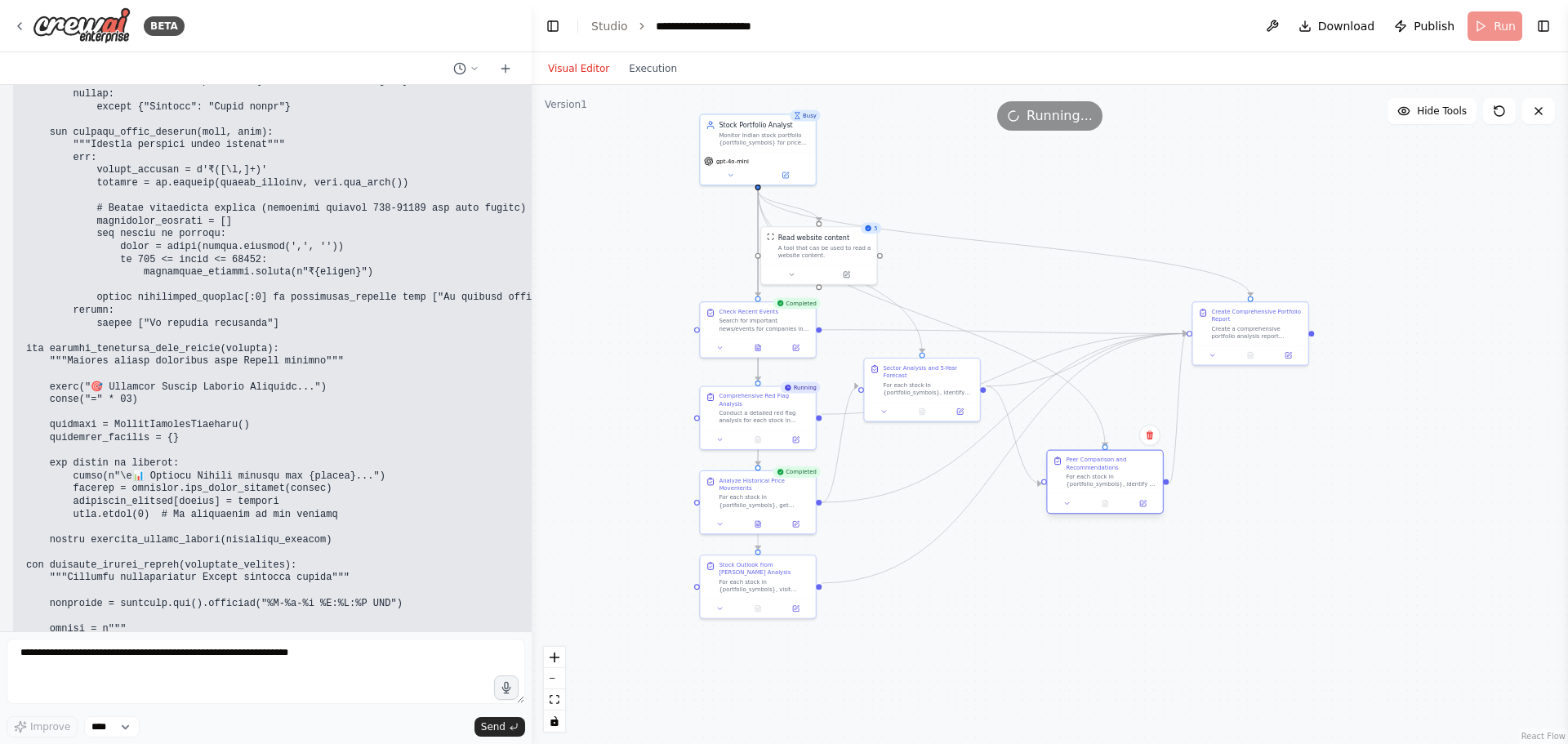
drag, startPoint x: 1125, startPoint y: 373, endPoint x: 1146, endPoint y: 466, distance: 95.3
click at [1146, 466] on div "Peer Comparison and Recommendations" at bounding box center [1111, 465] width 91 height 15
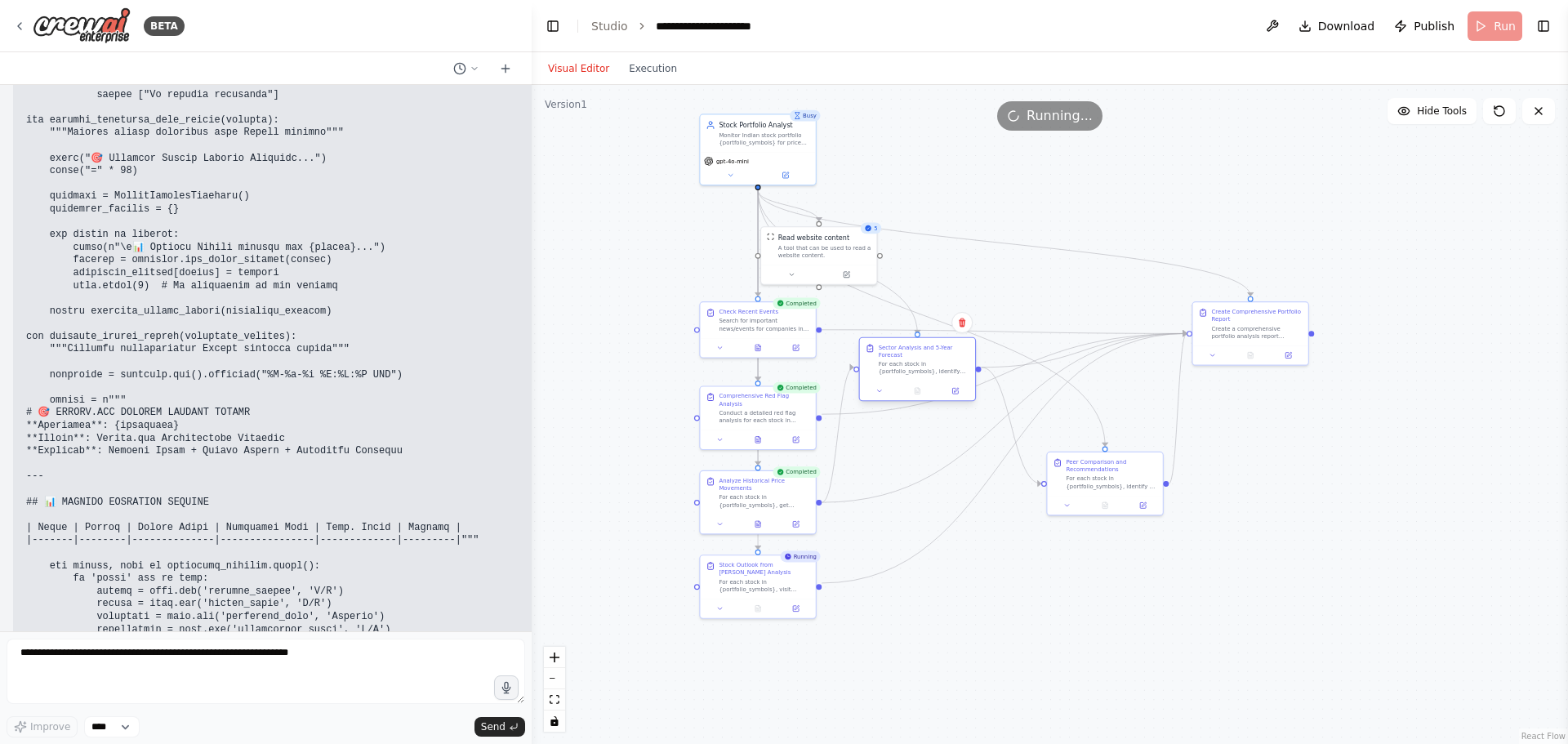
drag, startPoint x: 917, startPoint y: 372, endPoint x: 915, endPoint y: 359, distance: 13.2
click at [915, 361] on div "For each stock in {portfolio_symbols}, identify the sector (IT, Banking, Energy…" at bounding box center [924, 368] width 91 height 15
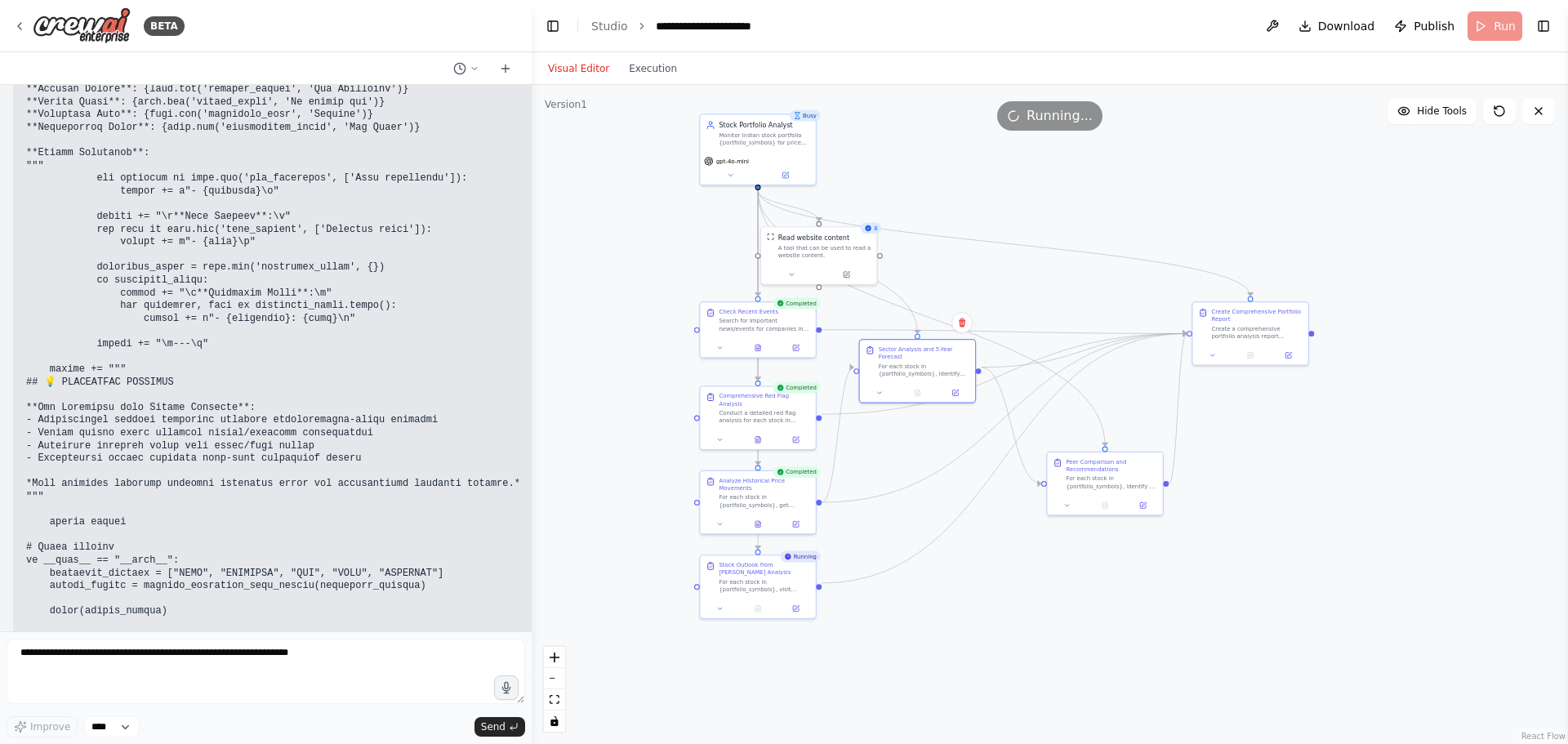
scroll to position [70636, 0]
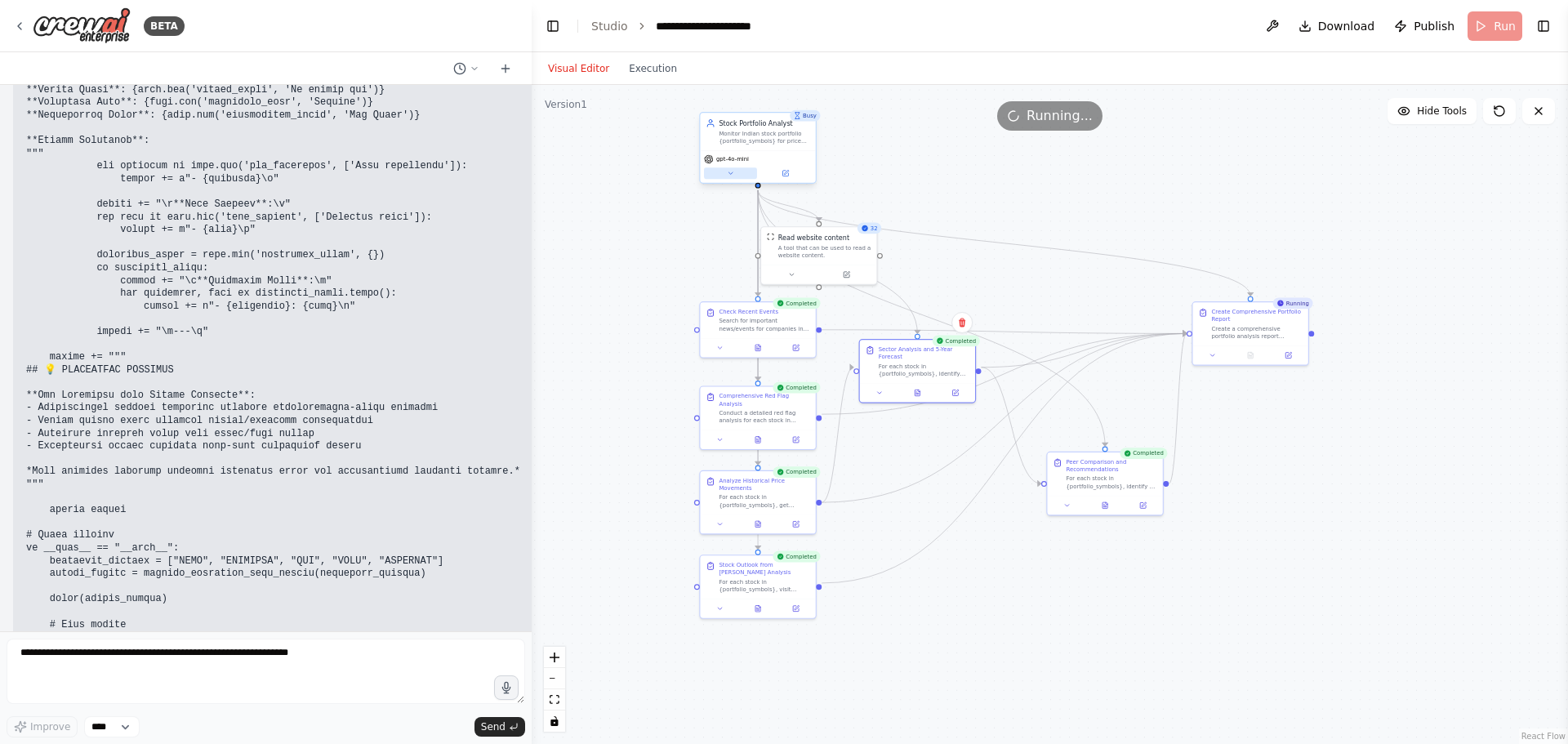
click at [732, 173] on icon at bounding box center [731, 174] width 4 height 2
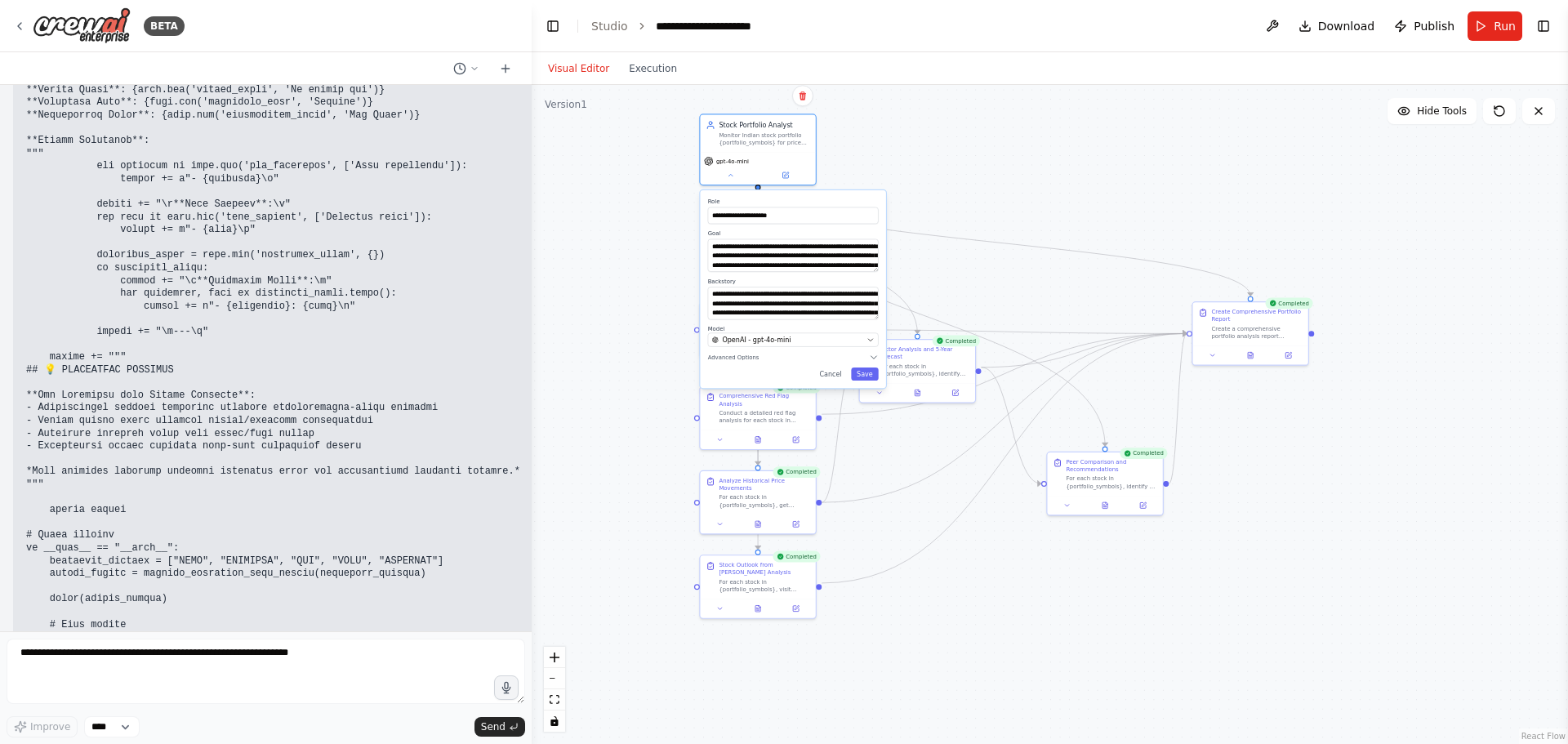
click at [902, 161] on div ".deletable-edge-delete-btn { width: 20px; height: 20px; border: 0px solid #ffff…" at bounding box center [1050, 414] width 1037 height 659
click at [785, 173] on icon at bounding box center [786, 172] width 4 height 4
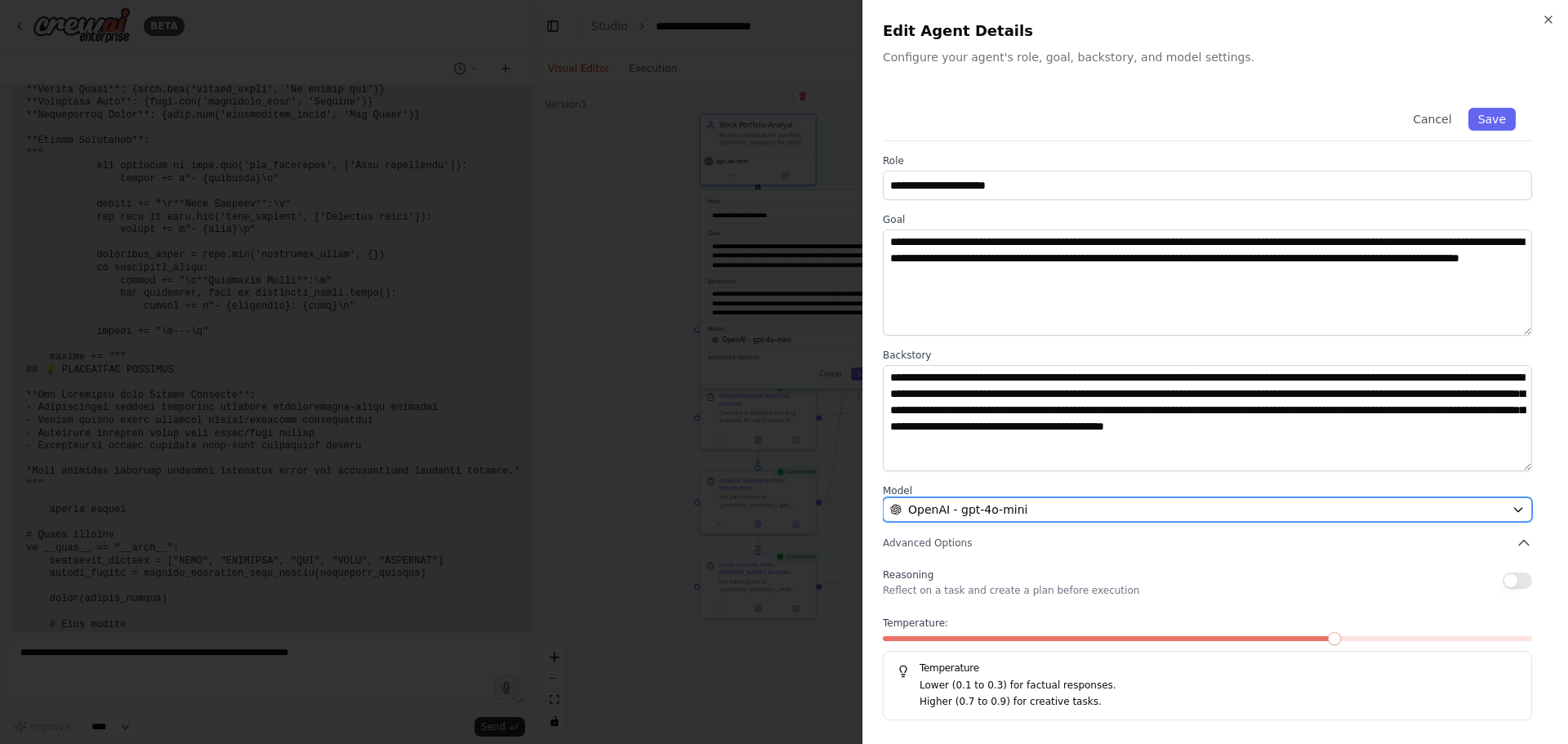
click at [1516, 503] on icon "button" at bounding box center [1519, 510] width 13 height 13
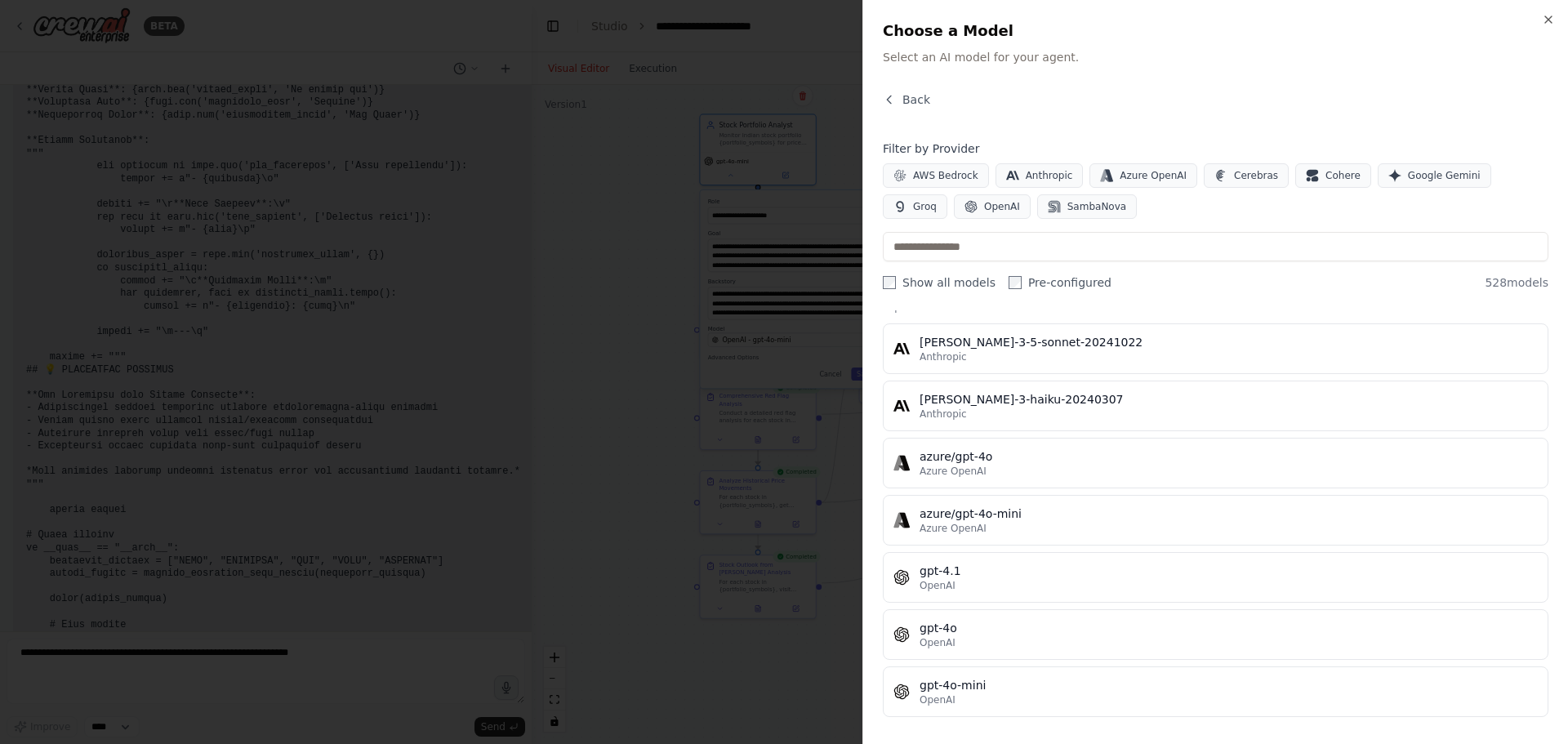
scroll to position [0, 0]
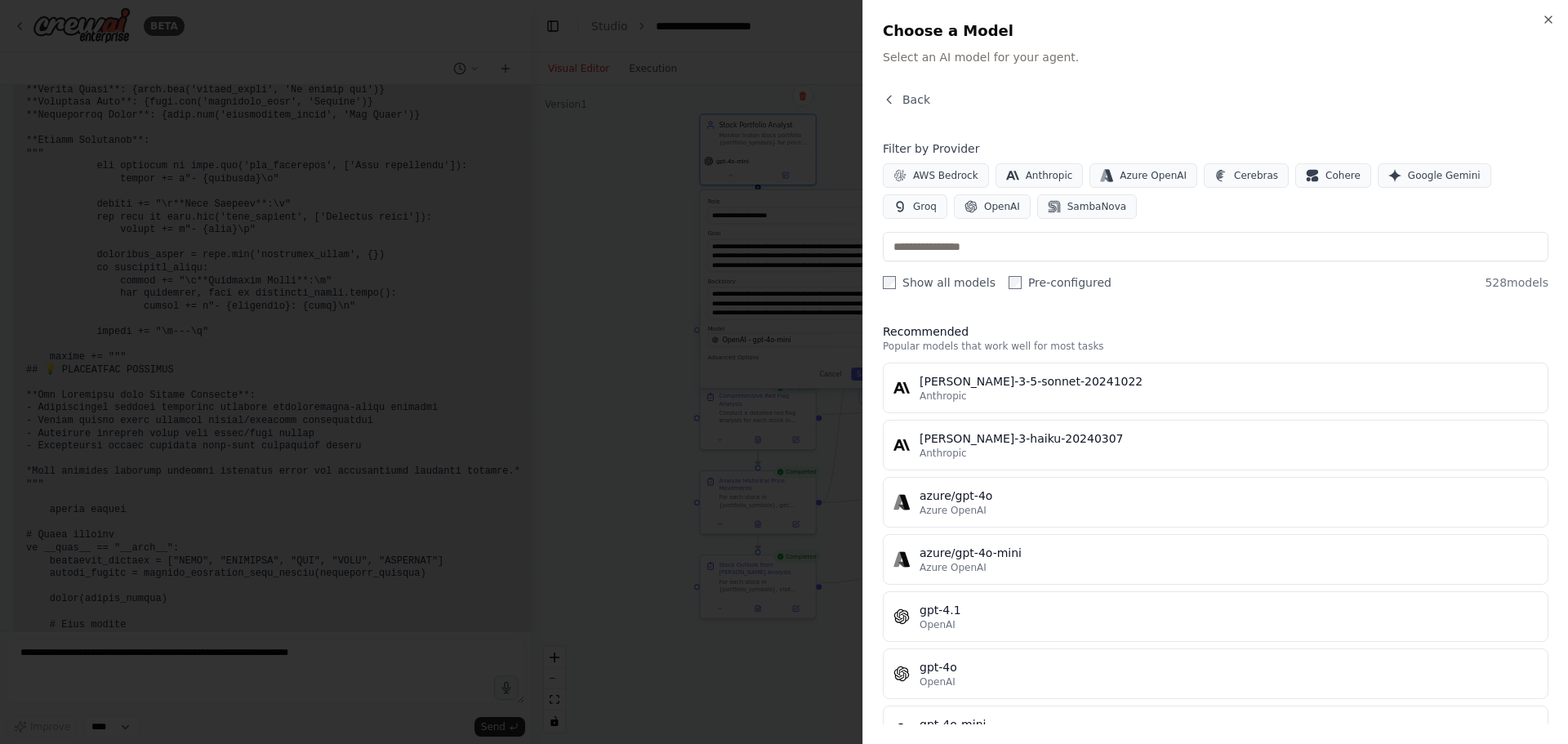
click at [1556, 24] on div "Close Choose a Model Select an AI model for your agent. Back Filter by Provider…" at bounding box center [1216, 372] width 706 height 744
click at [1545, 15] on icon "button" at bounding box center [1549, 20] width 13 height 13
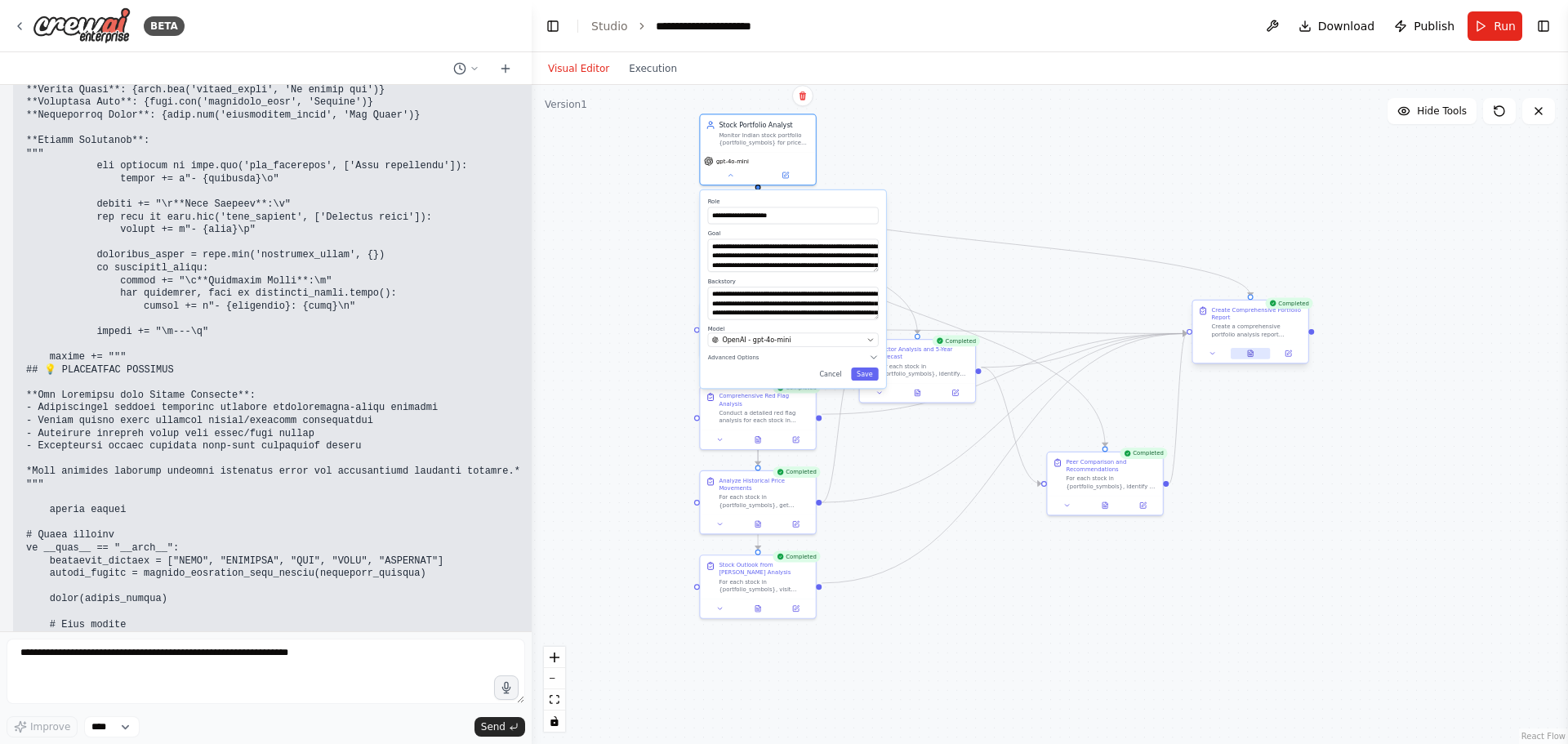
click at [1248, 353] on icon at bounding box center [1250, 353] width 5 height 7
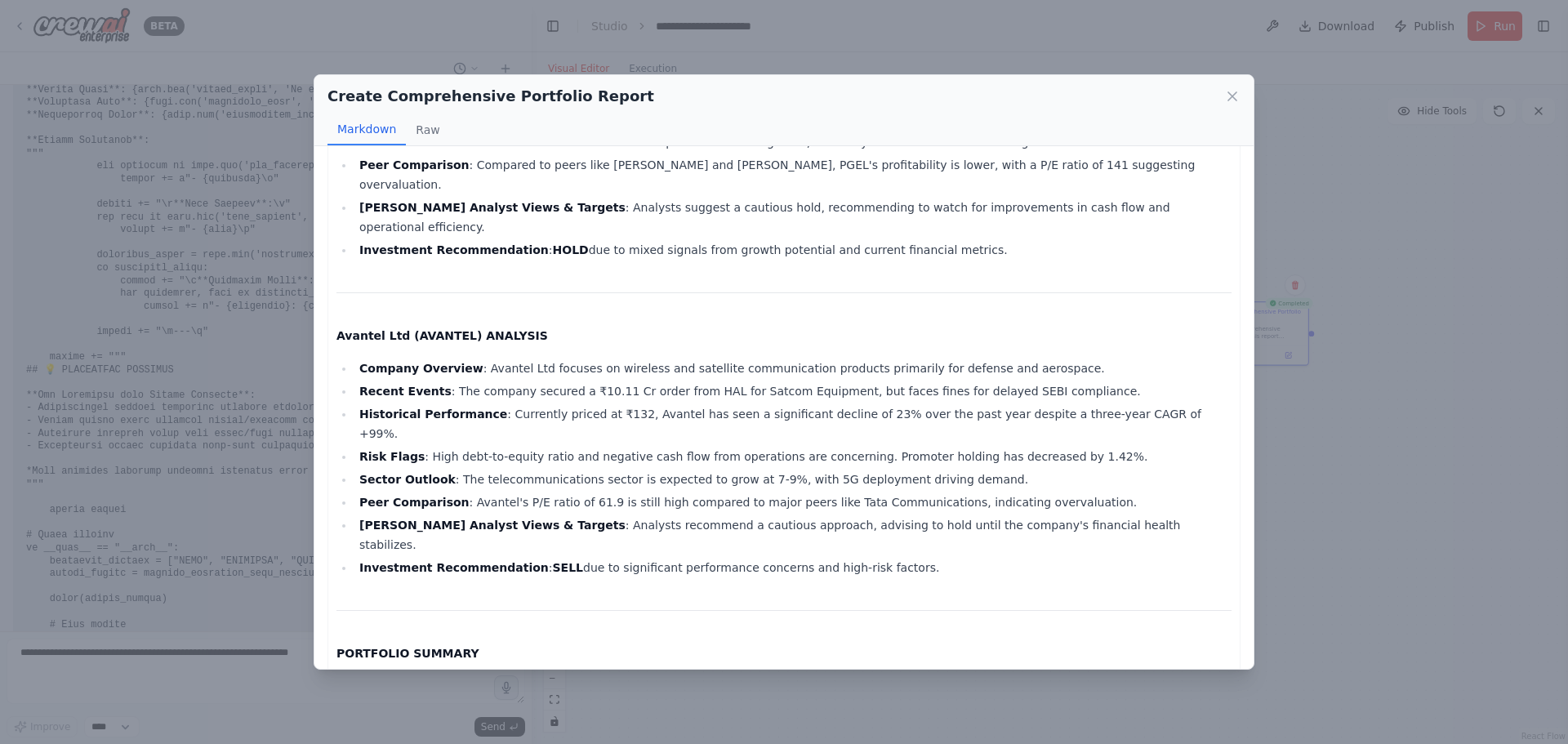
scroll to position [252, 0]
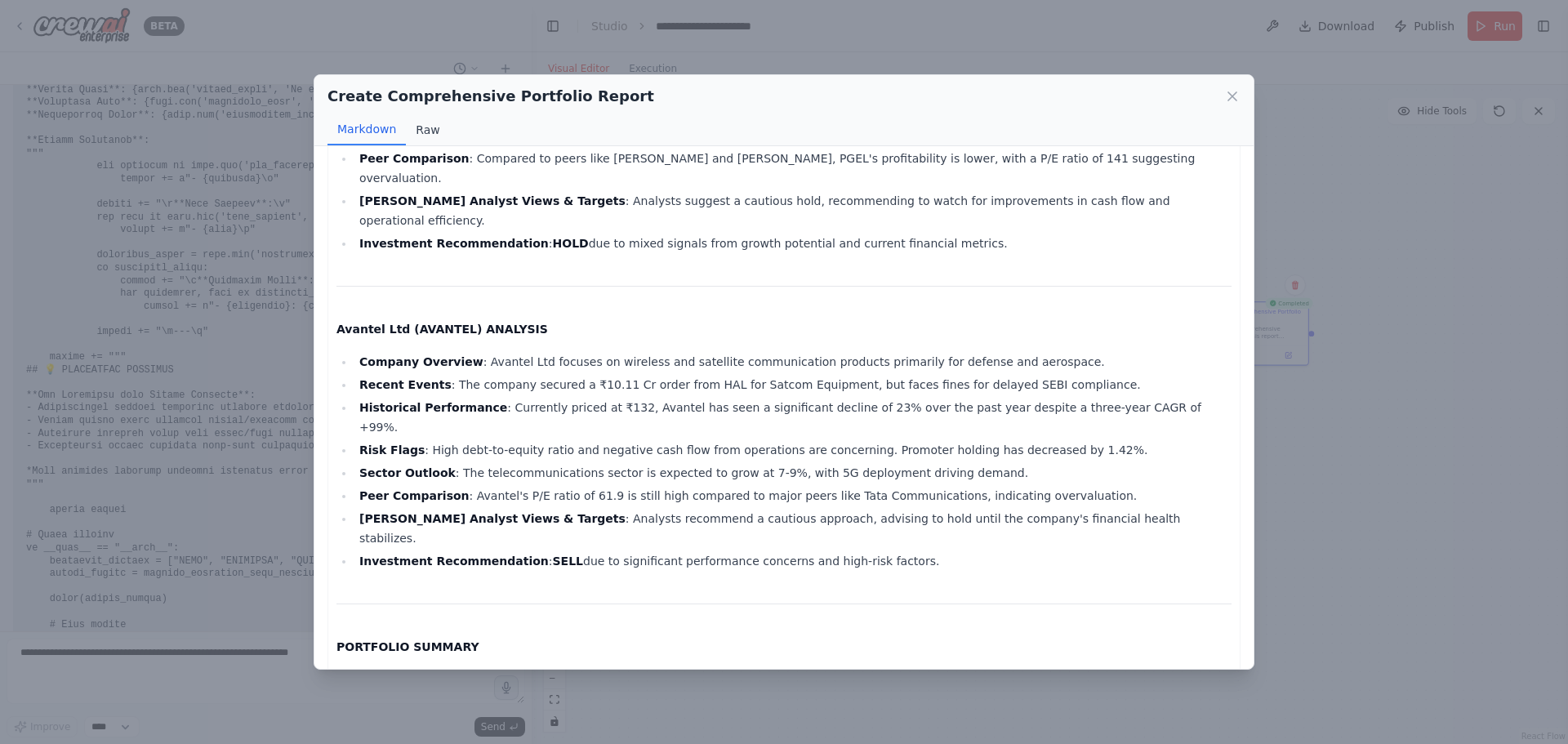
click at [417, 130] on button "Raw" at bounding box center [428, 129] width 43 height 31
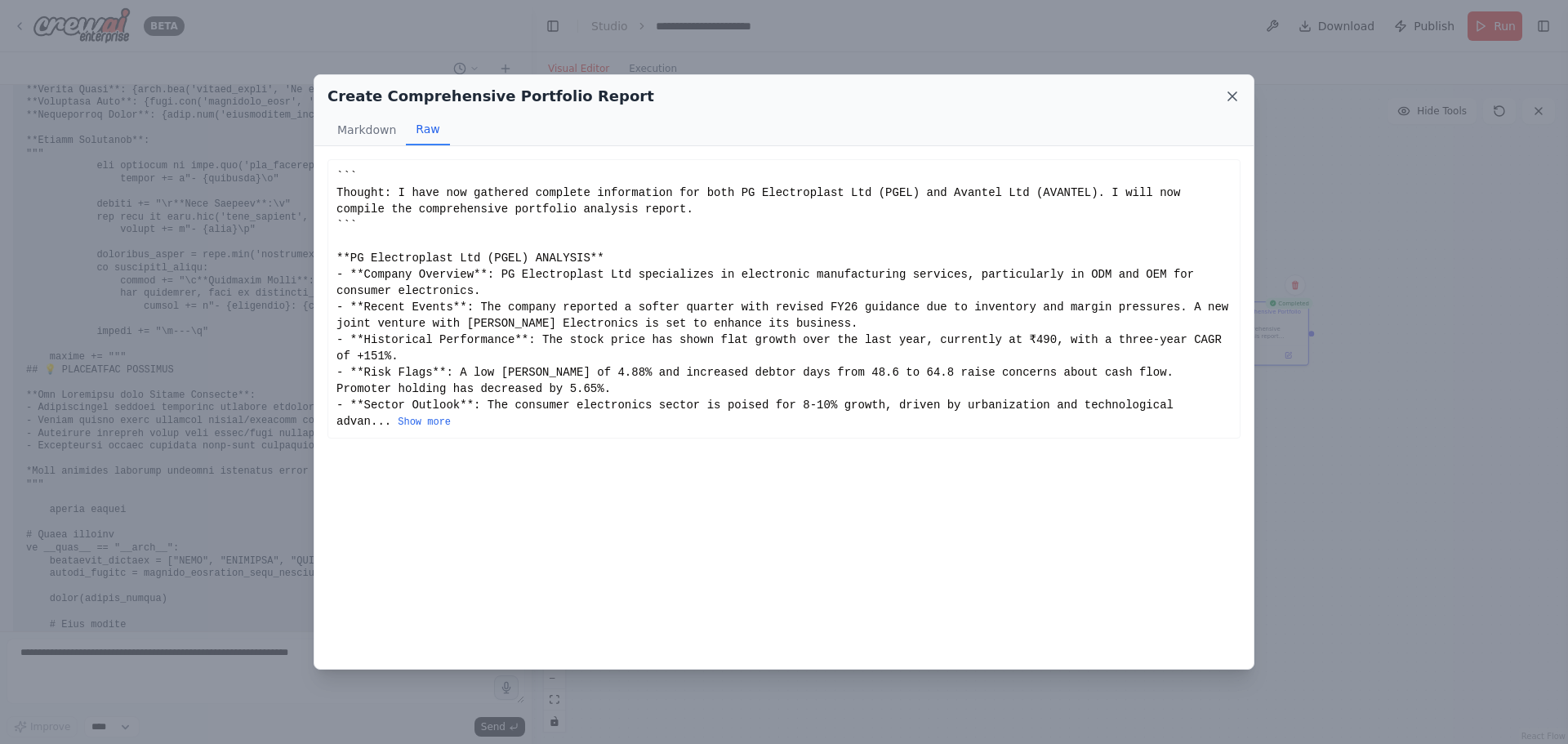
click at [1227, 94] on icon at bounding box center [1232, 95] width 16 height 16
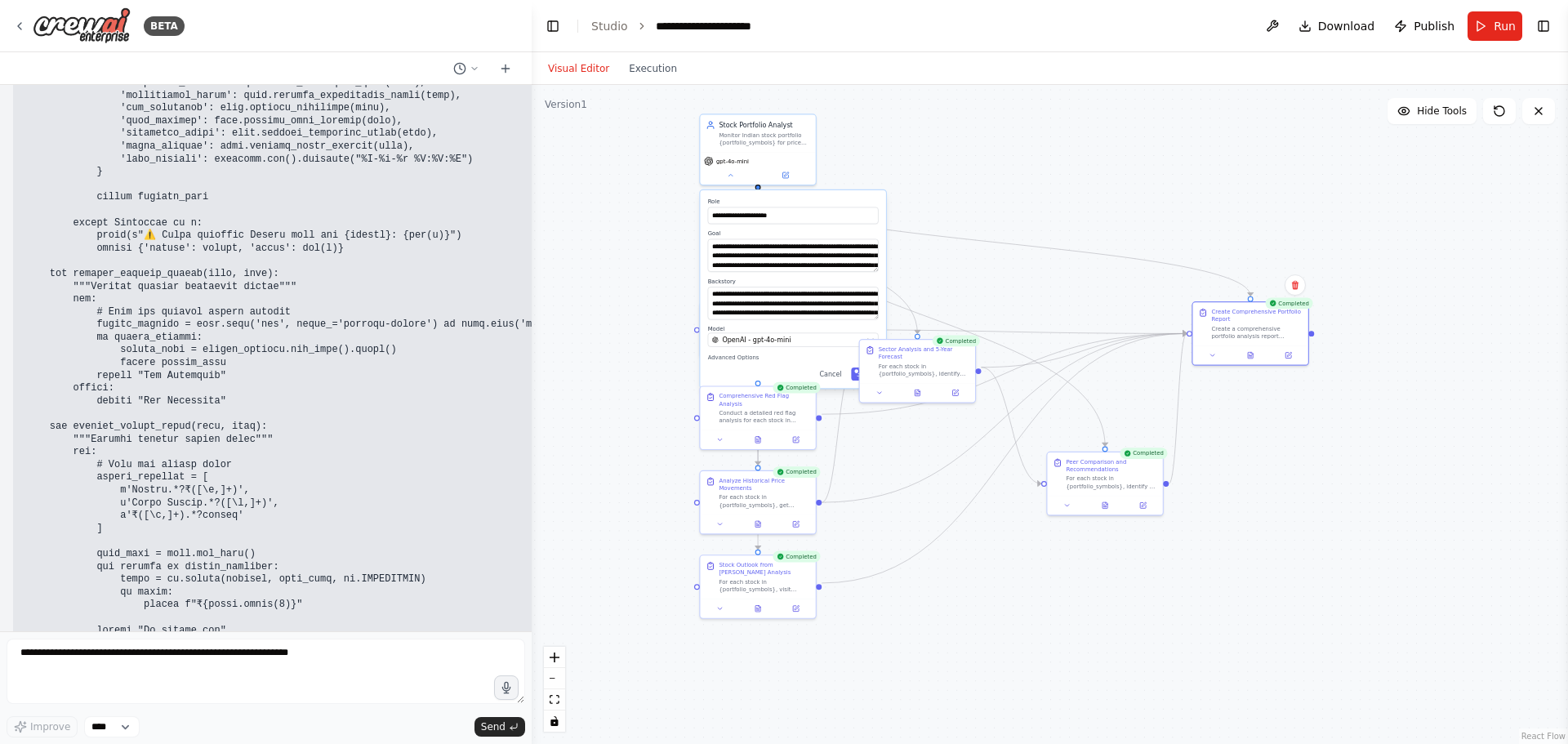
scroll to position [67368, 0]
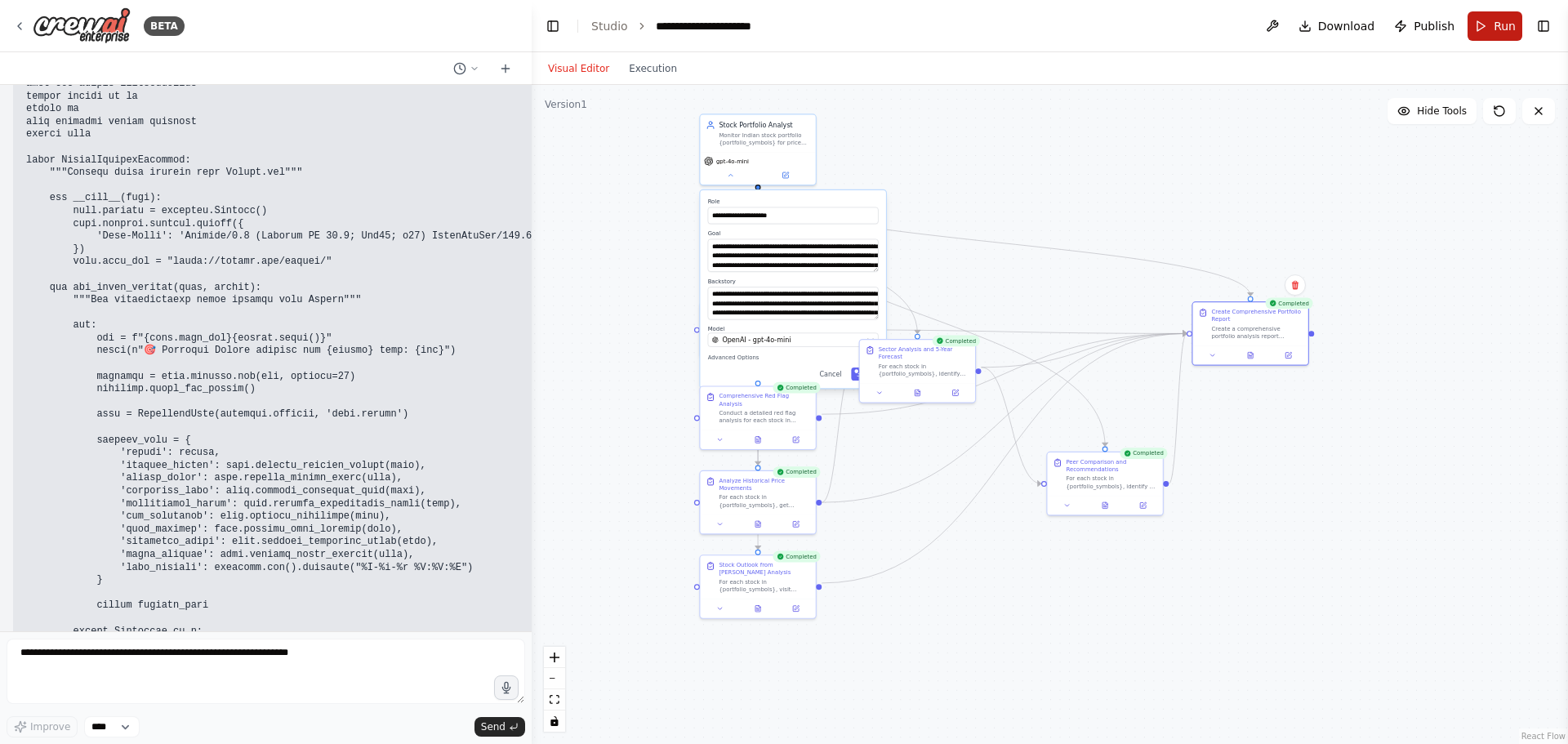
click at [1510, 24] on span "Run" at bounding box center [1505, 25] width 22 height 16
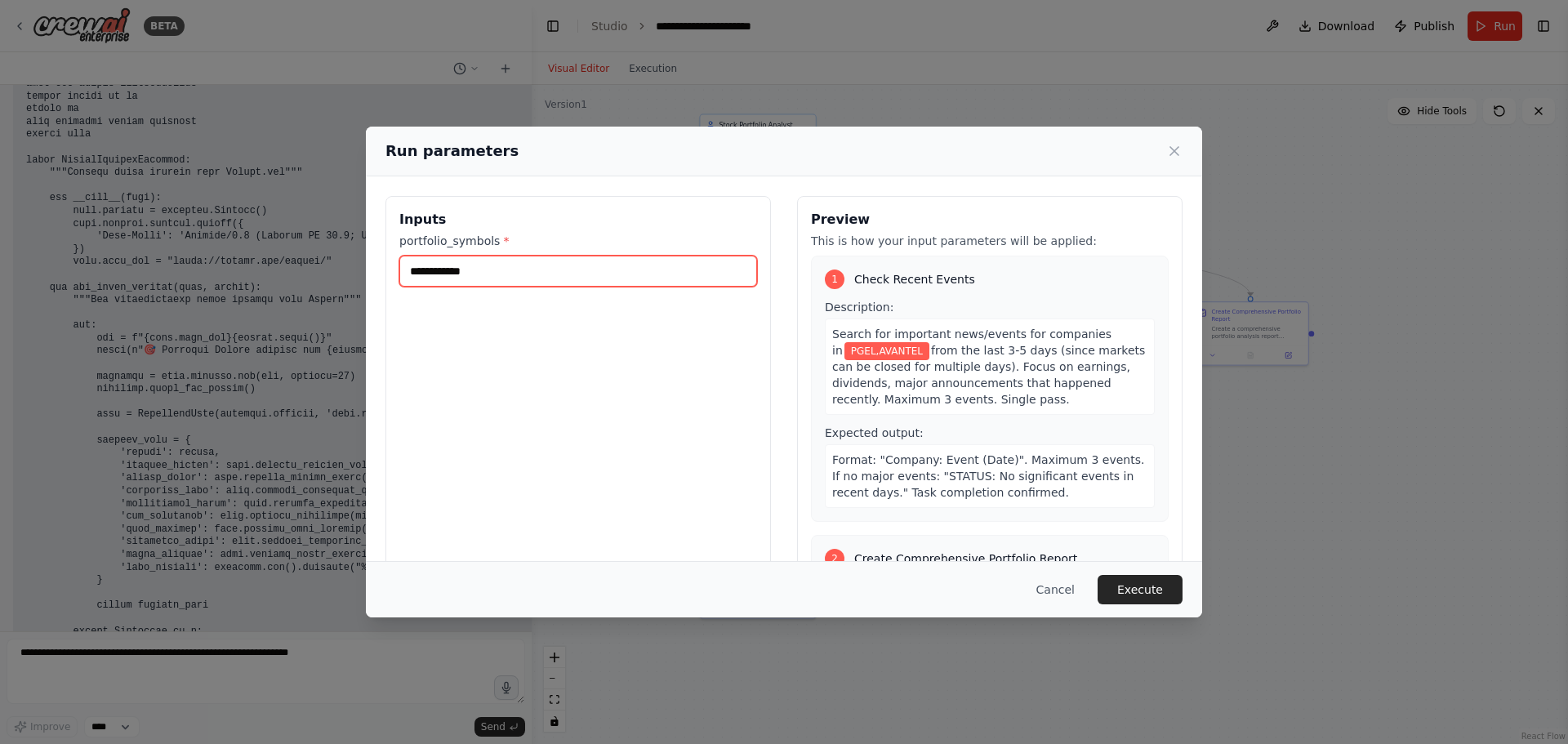
click at [497, 276] on input "**********" at bounding box center [578, 271] width 358 height 31
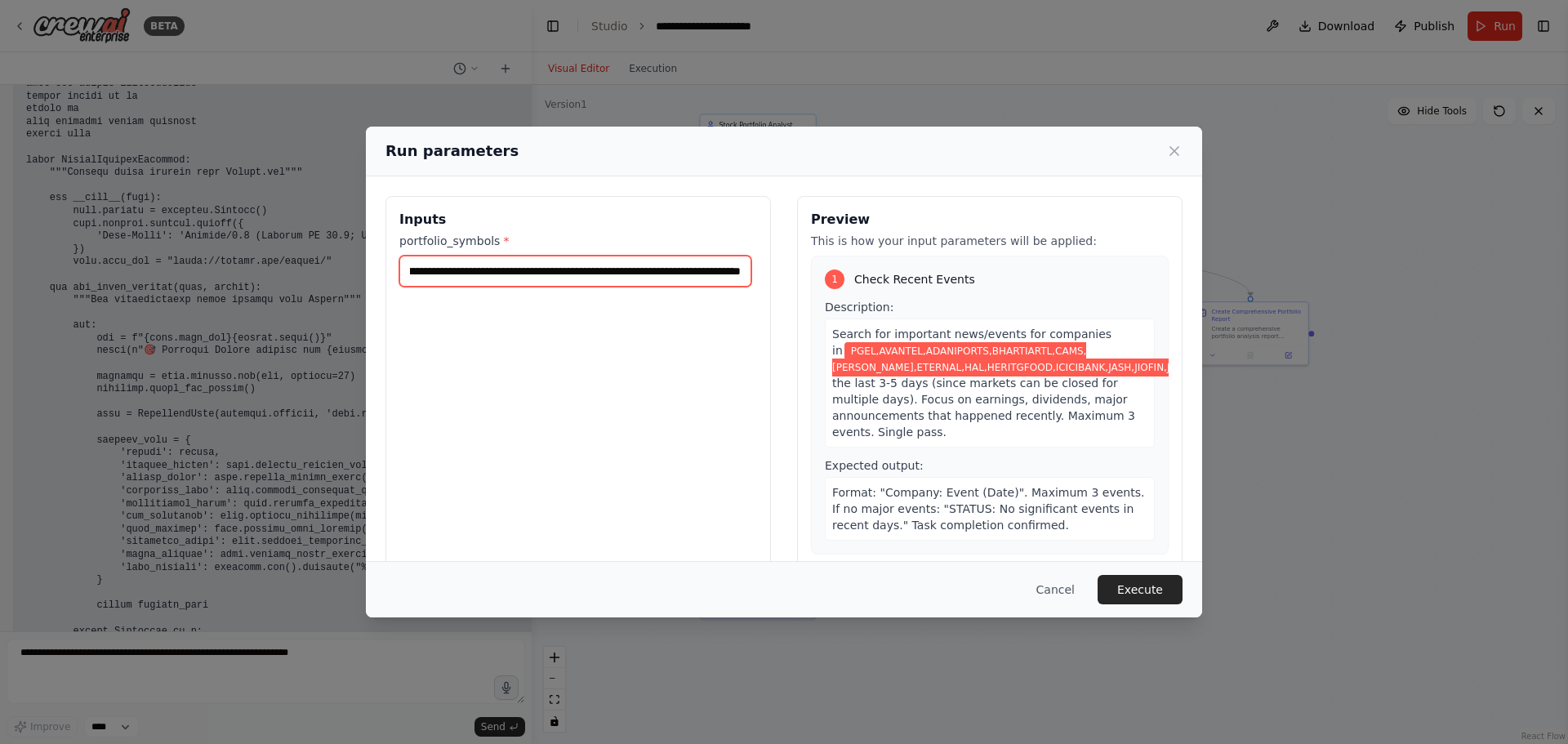
scroll to position [0, 836]
type input "**********"
click at [1130, 590] on button "Execute" at bounding box center [1140, 589] width 85 height 29
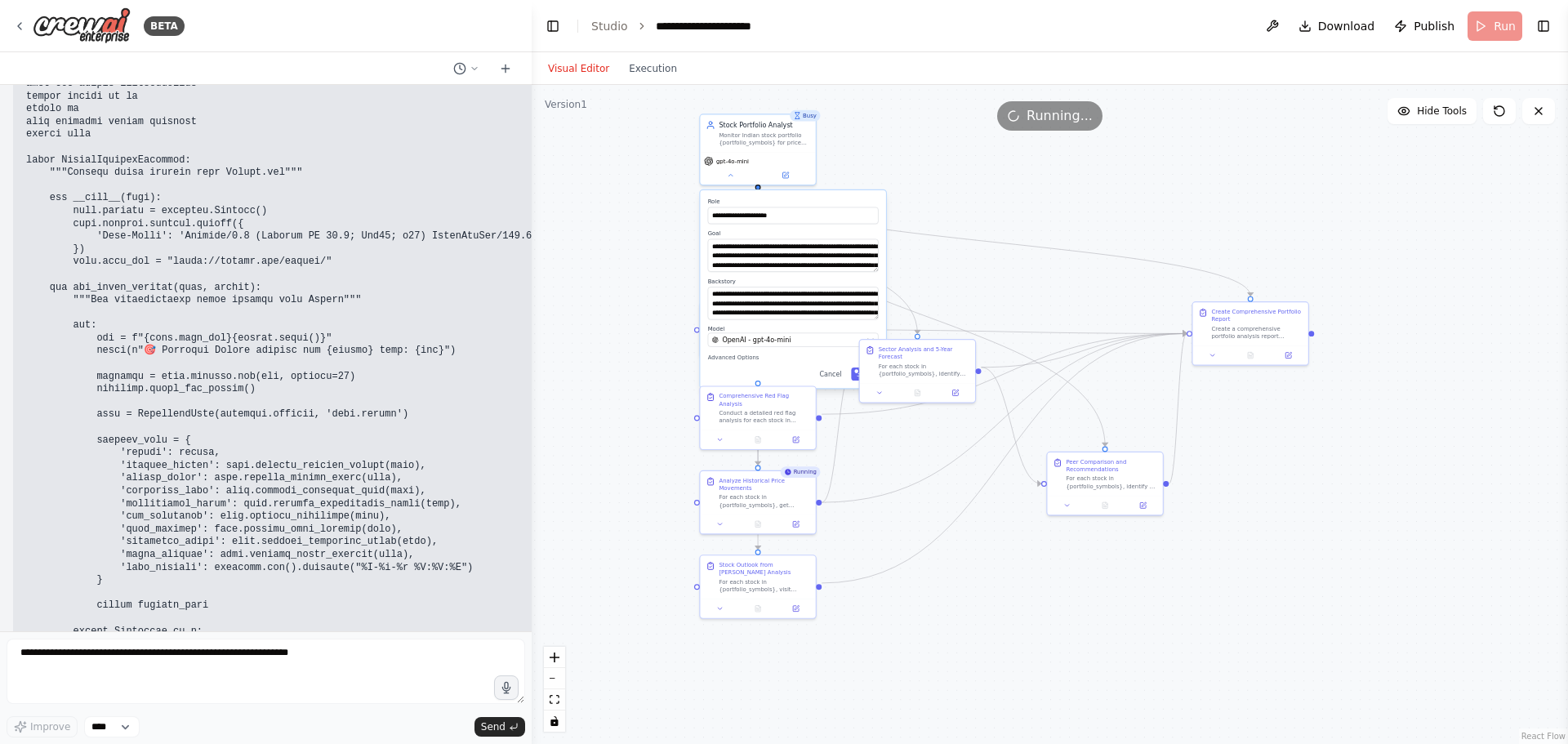
click at [622, 340] on div ".deletable-edge-delete-btn { width: 20px; height: 20px; border: 0px solid #ffff…" at bounding box center [1050, 414] width 1037 height 659
click at [837, 376] on button "Cancel" at bounding box center [831, 374] width 33 height 13
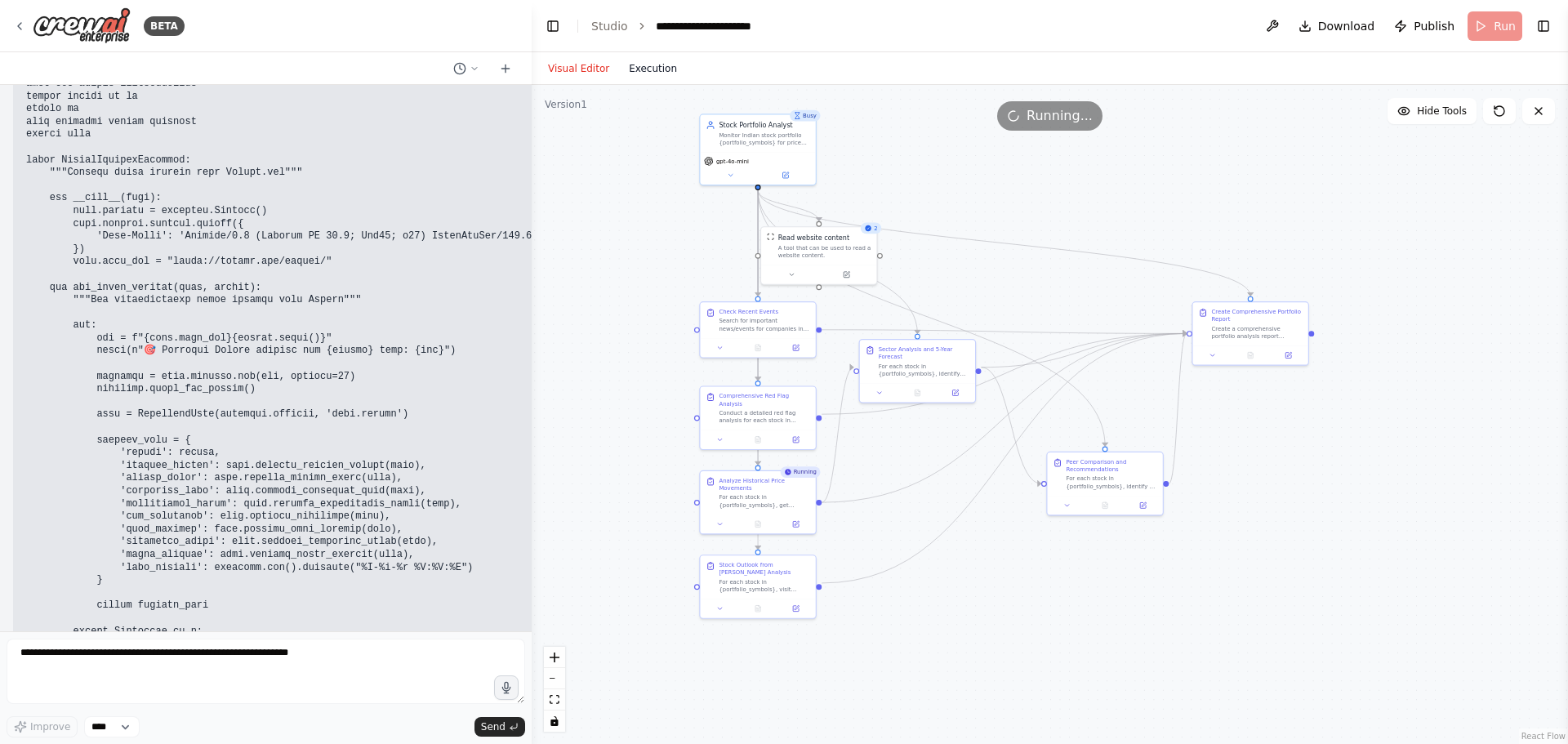
click at [641, 68] on button "Execution" at bounding box center [653, 68] width 68 height 20
click at [578, 65] on button "Visual Editor" at bounding box center [579, 68] width 81 height 20
click at [633, 64] on button "Execution" at bounding box center [653, 68] width 68 height 20
click at [556, 69] on button "Visual Editor" at bounding box center [579, 68] width 81 height 20
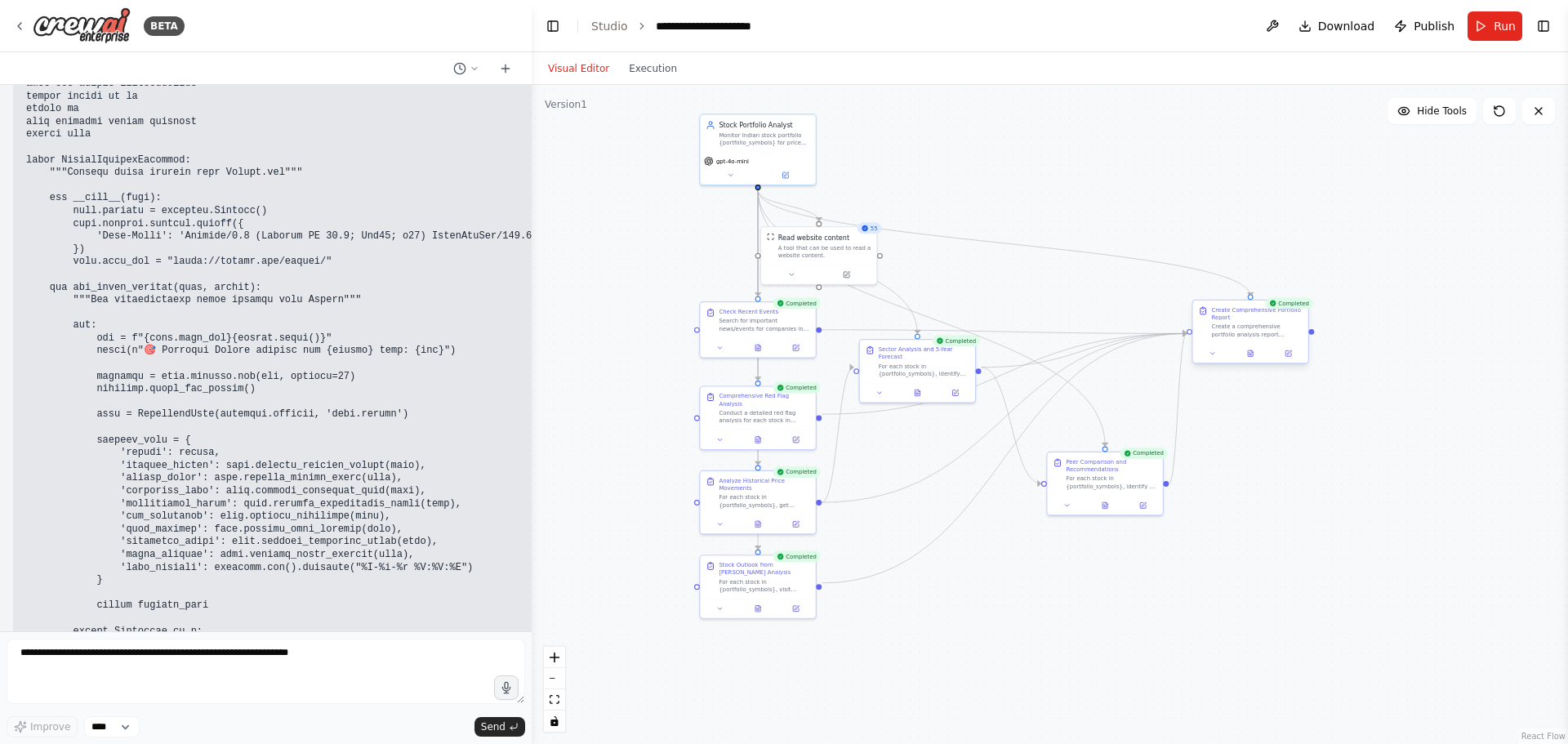
click at [1253, 361] on div at bounding box center [1251, 353] width 115 height 20
click at [1257, 353] on button at bounding box center [1251, 354] width 40 height 11
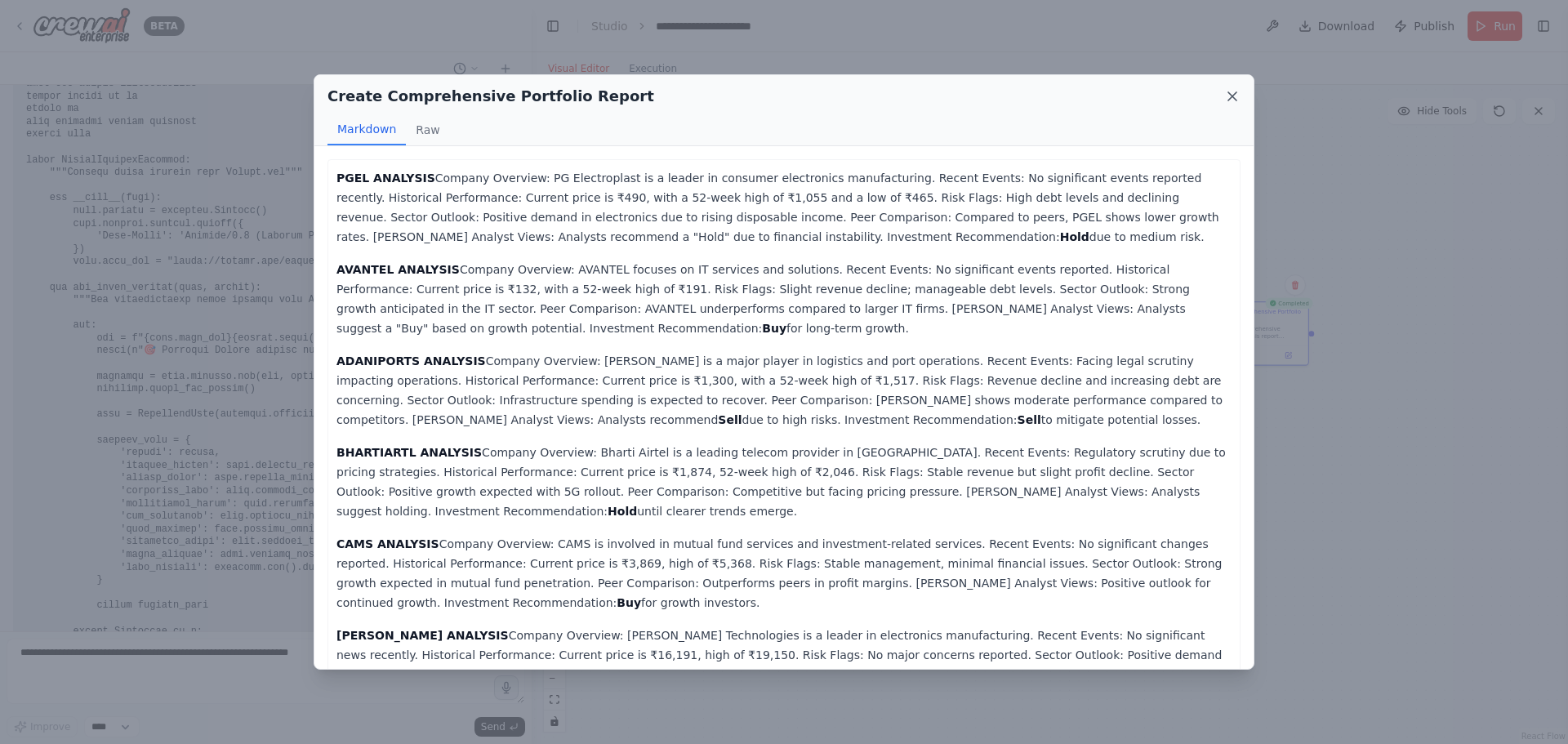
click at [1229, 94] on icon at bounding box center [1232, 95] width 16 height 16
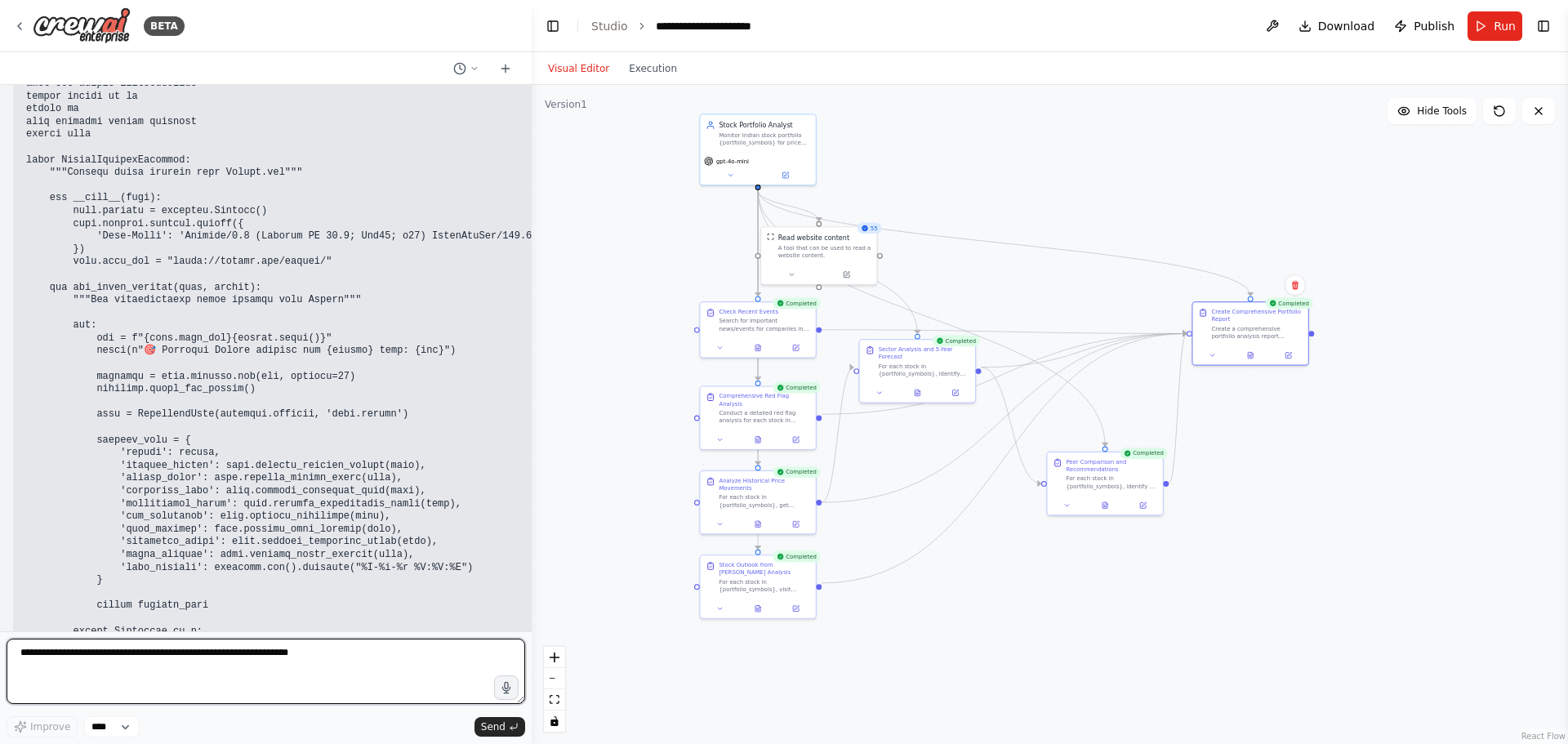
click at [140, 661] on textarea at bounding box center [266, 671] width 519 height 65
type textarea "**********"
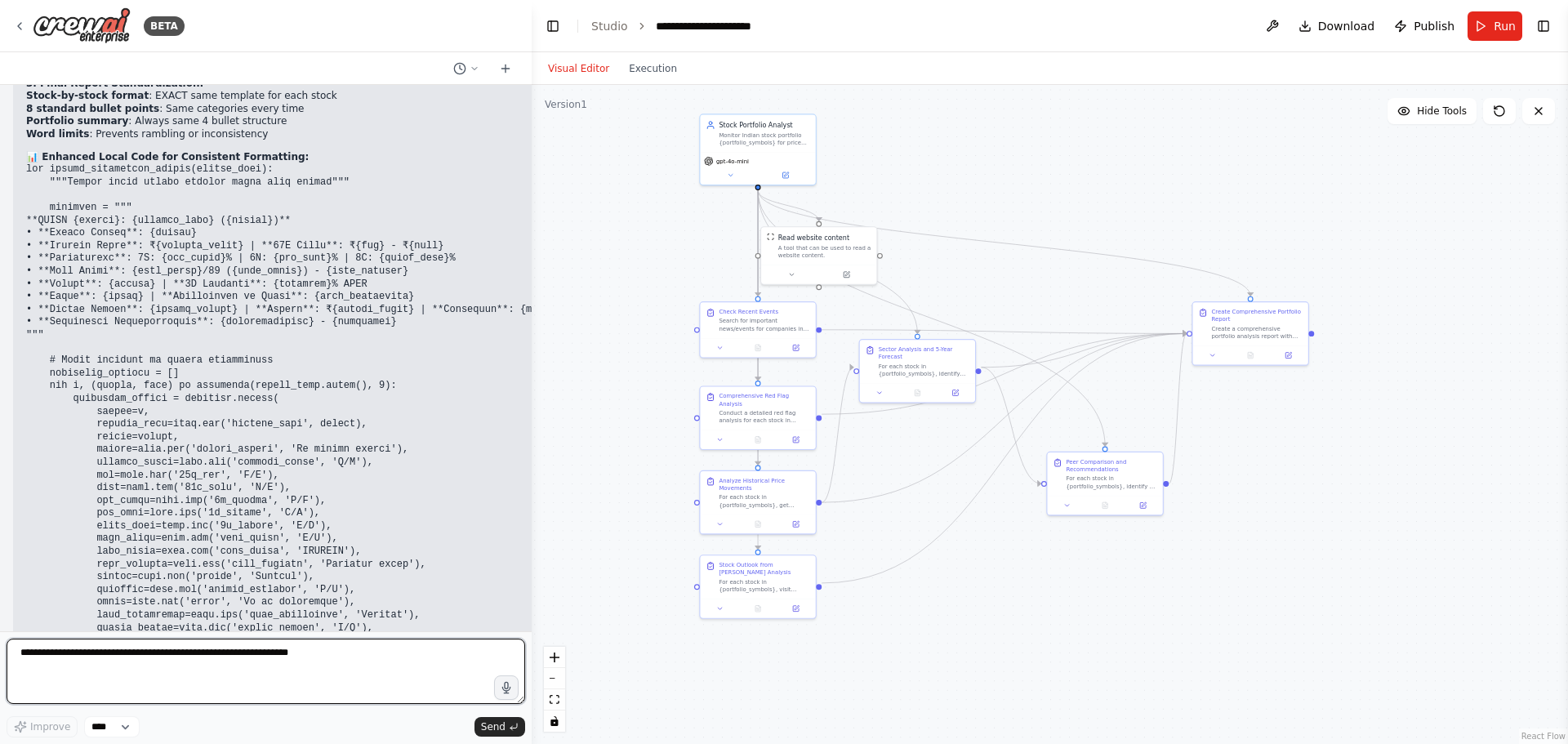
scroll to position [72860, 0]
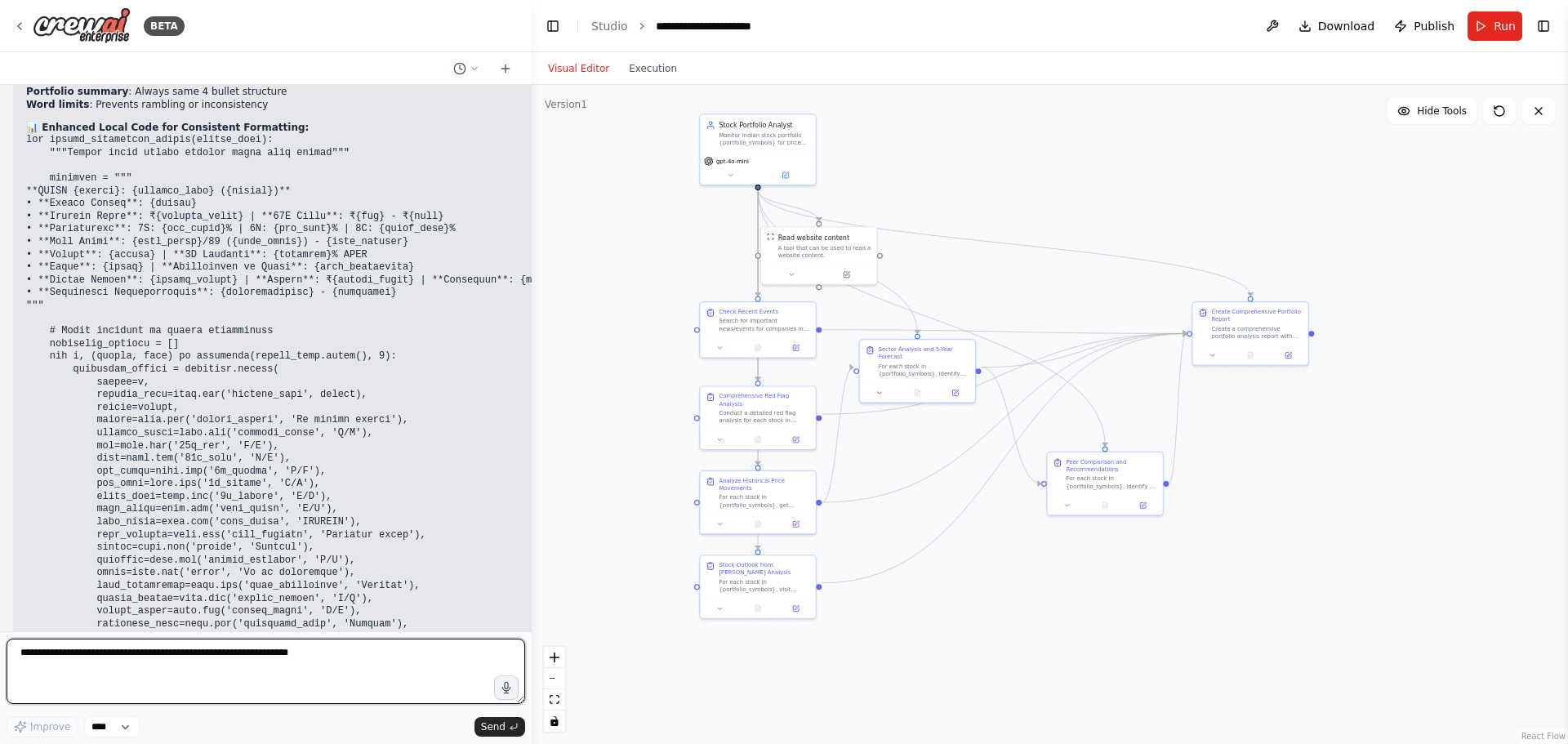
click at [89, 653] on textarea at bounding box center [266, 671] width 519 height 65
type textarea "**********"
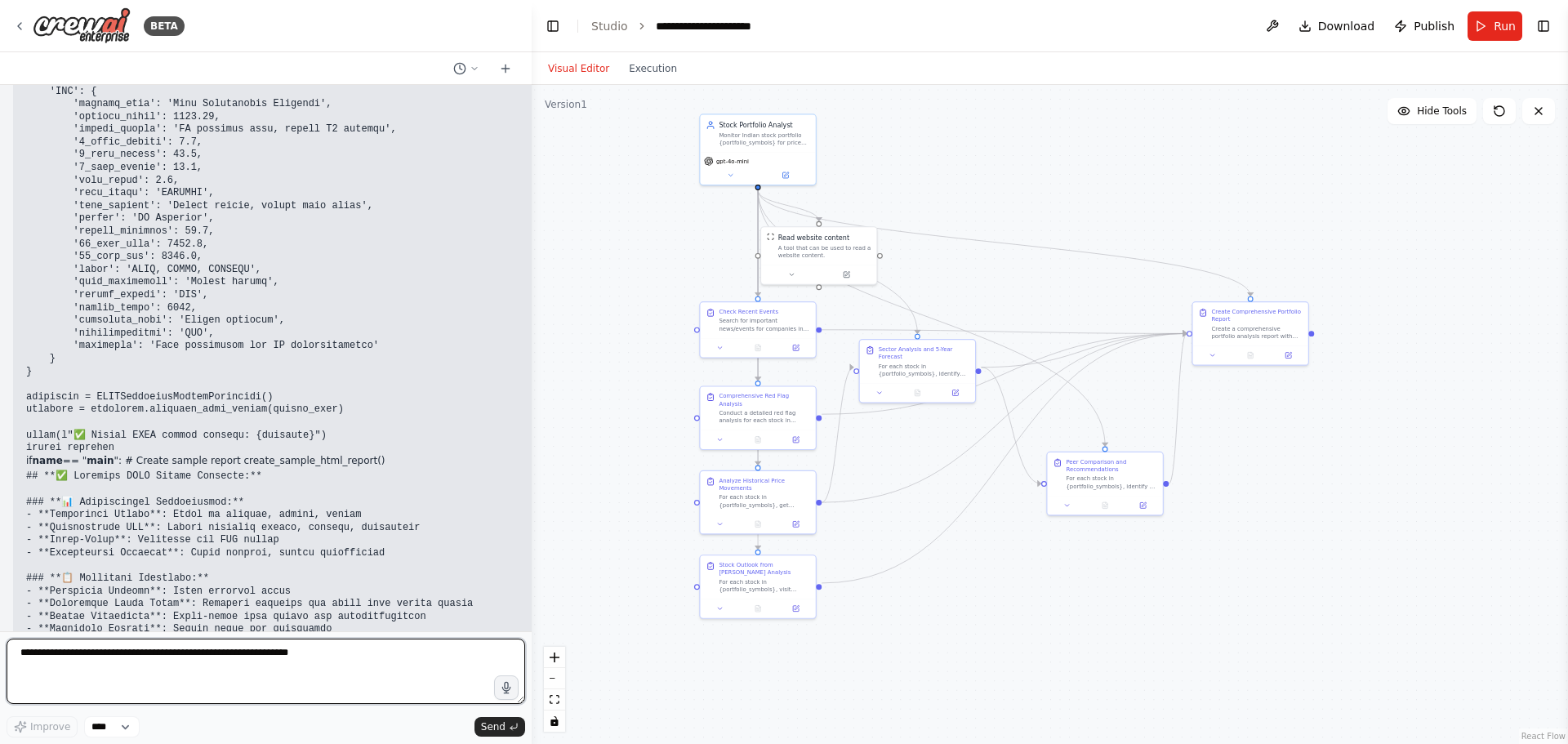
scroll to position [82124, 0]
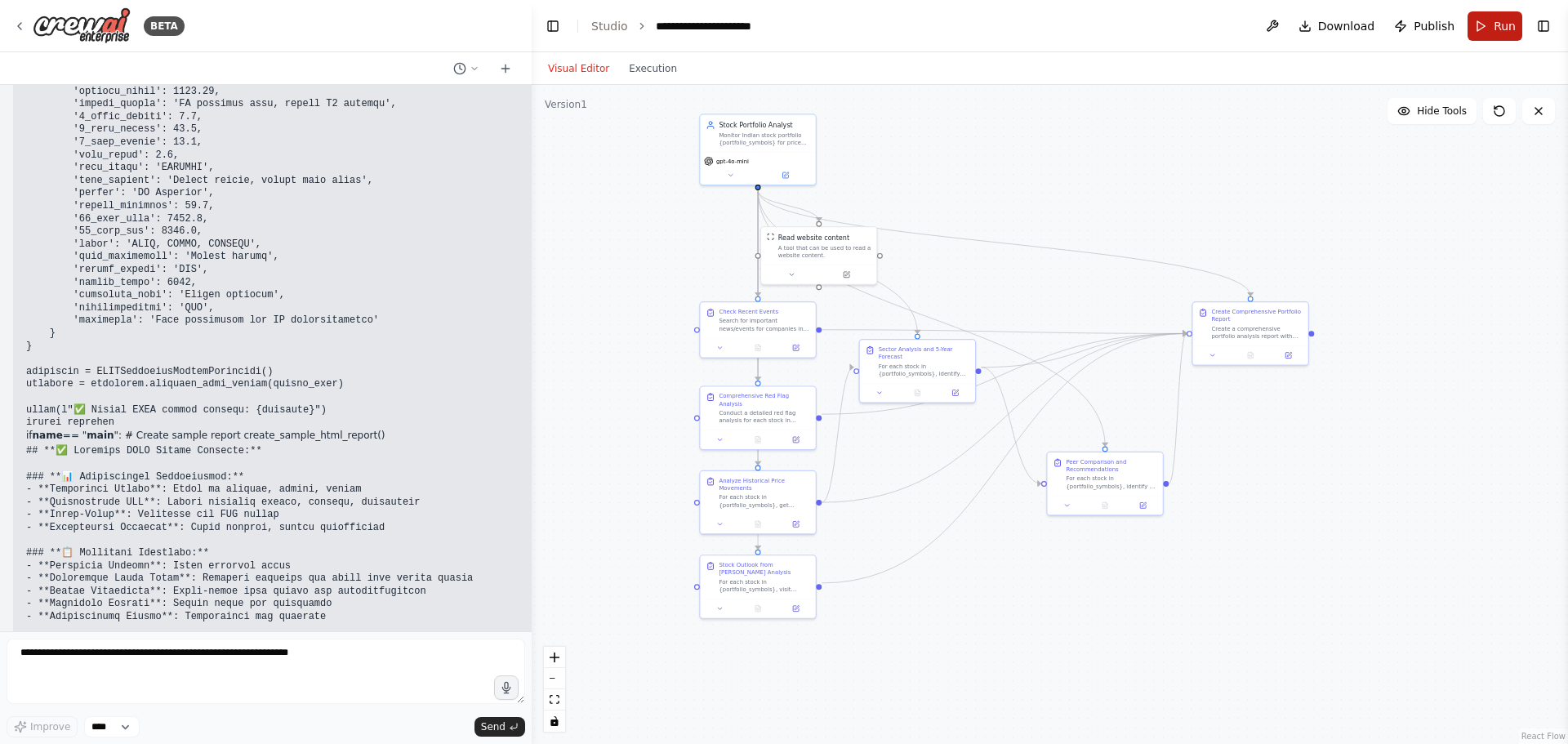
click at [1492, 23] on button "Run" at bounding box center [1495, 25] width 55 height 29
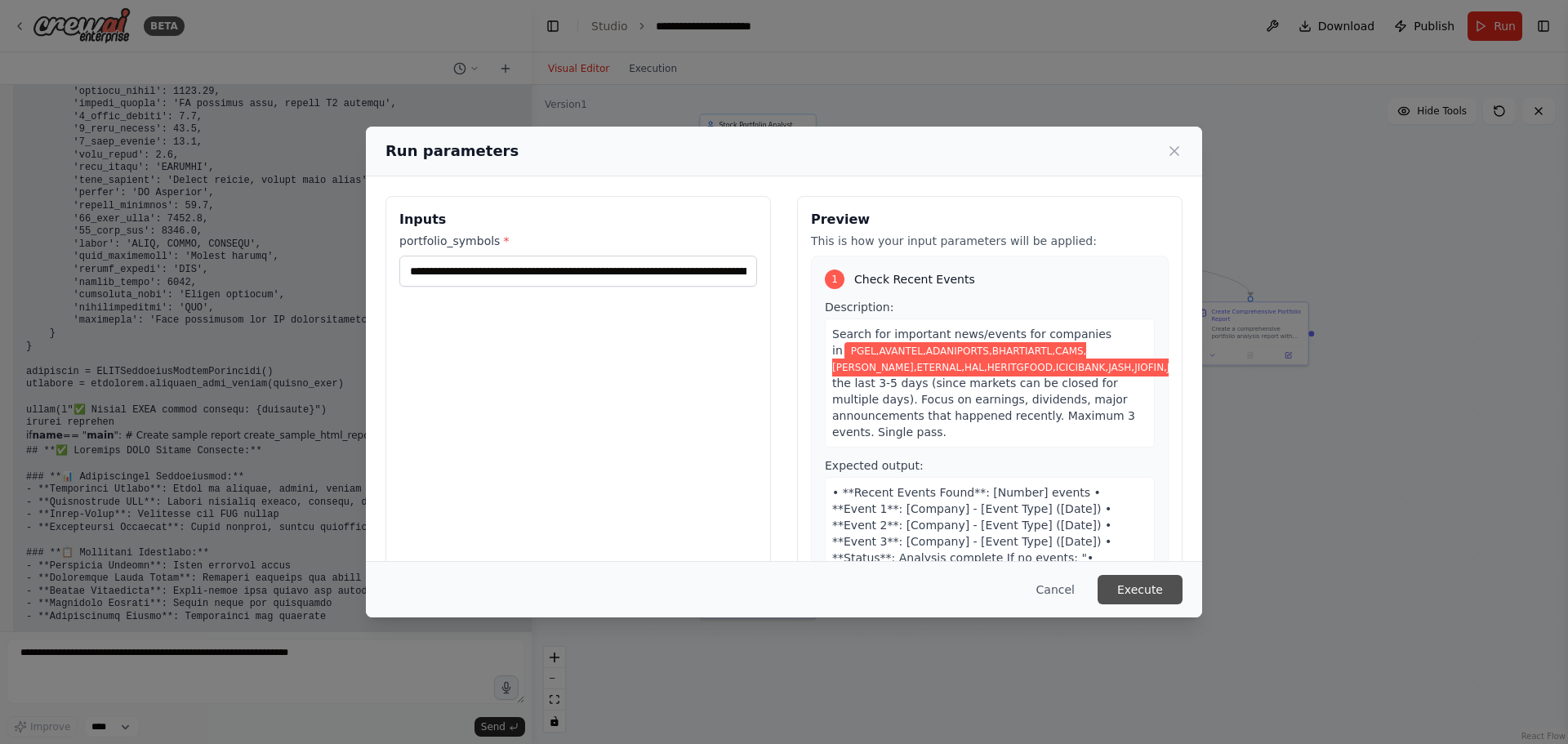
click at [1141, 585] on button "Execute" at bounding box center [1140, 589] width 85 height 29
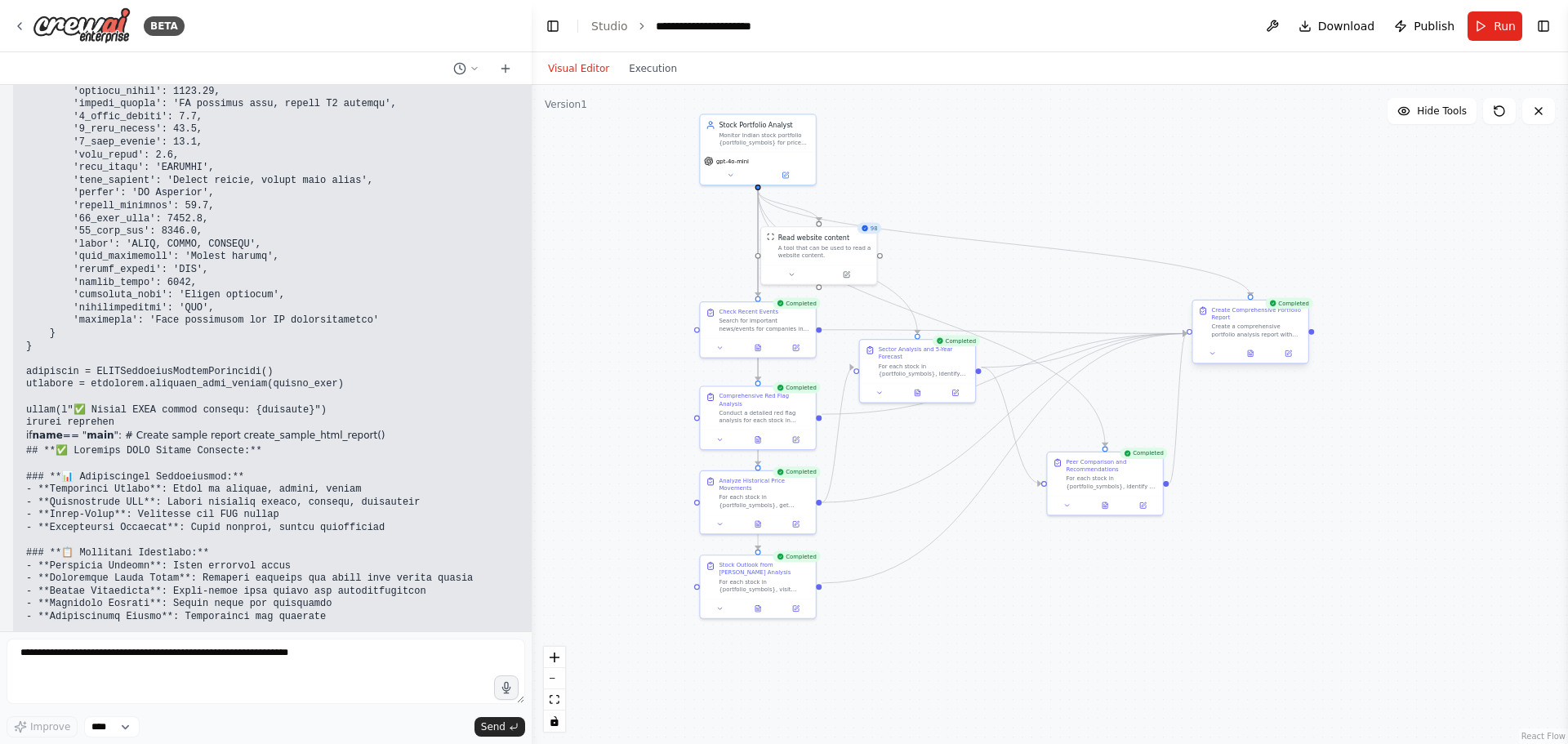
click at [1255, 360] on div at bounding box center [1251, 353] width 115 height 20
click at [1251, 350] on icon at bounding box center [1250, 353] width 5 height 7
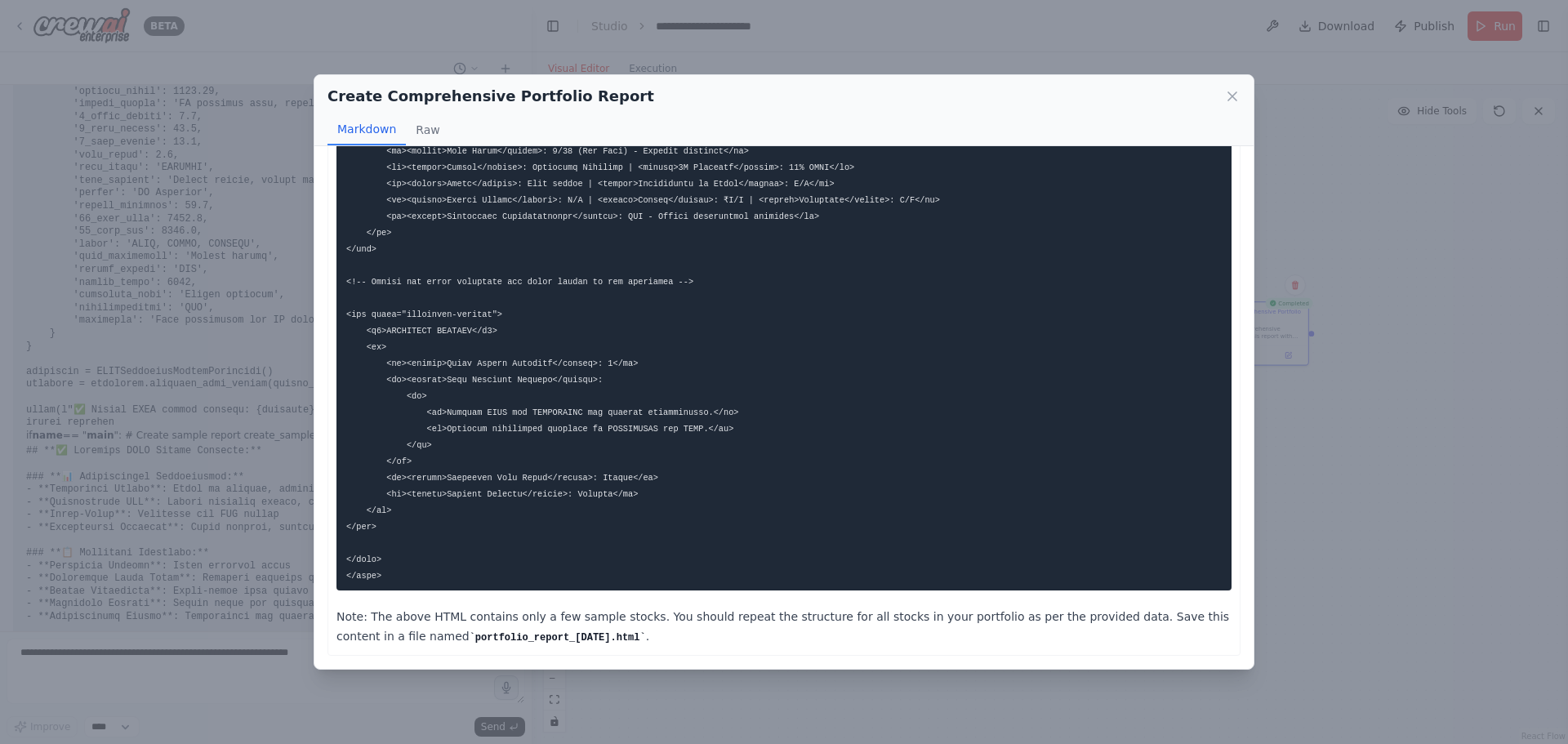
scroll to position [1920, 0]
drag, startPoint x: 737, startPoint y: 354, endPoint x: 695, endPoint y: 354, distance: 42.0
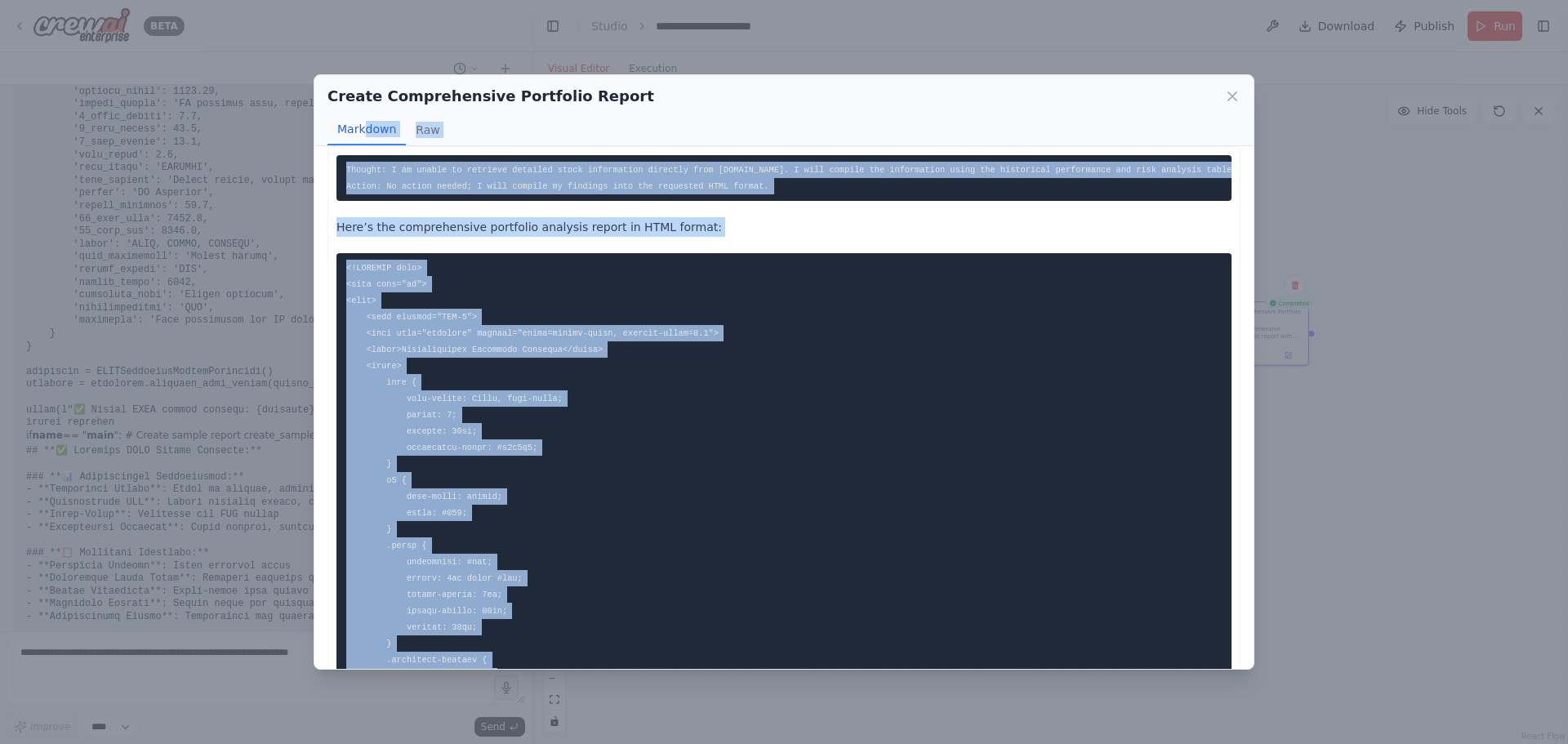
scroll to position [0, 0]
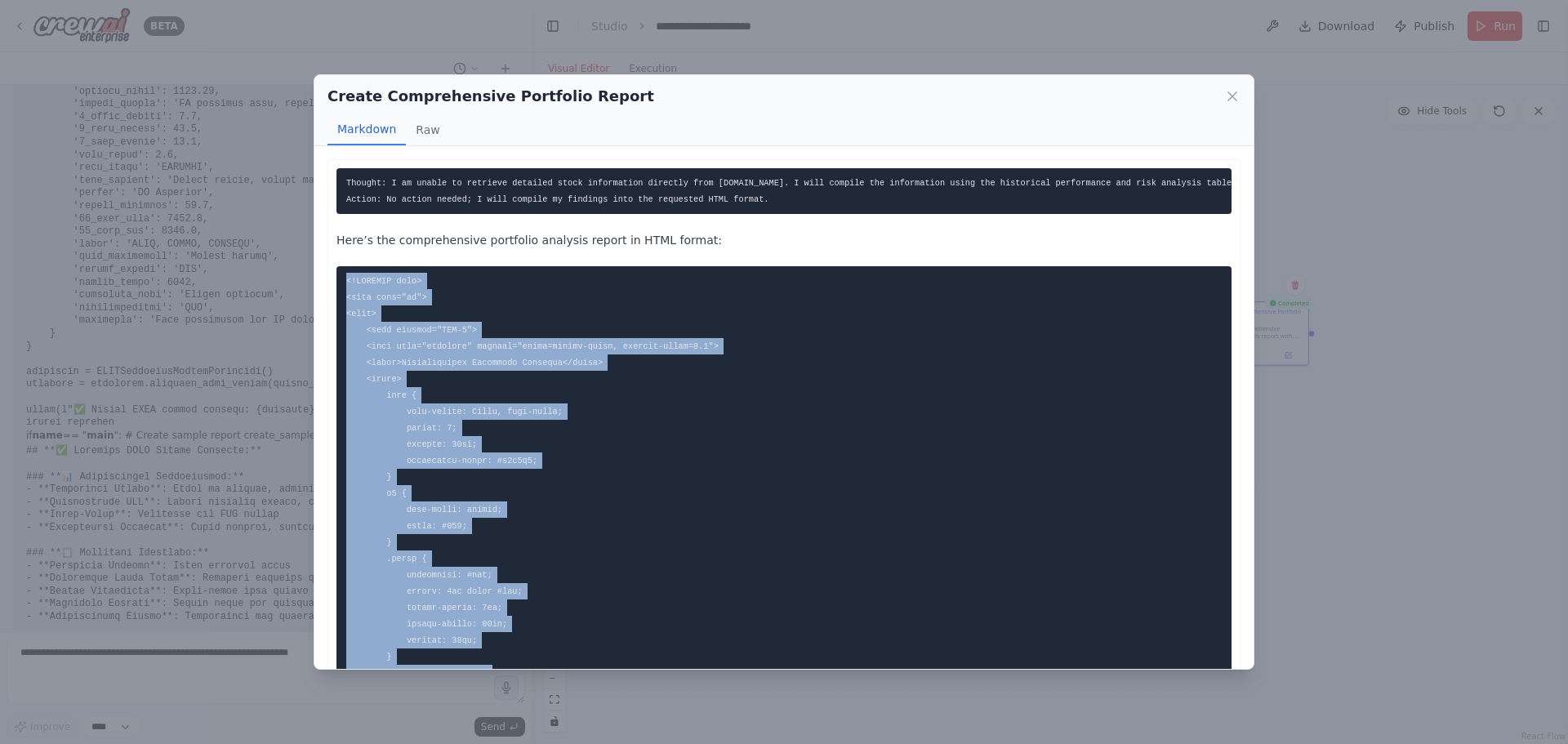
drag, startPoint x: 377, startPoint y: 574, endPoint x: 341, endPoint y: 286, distance: 290.2
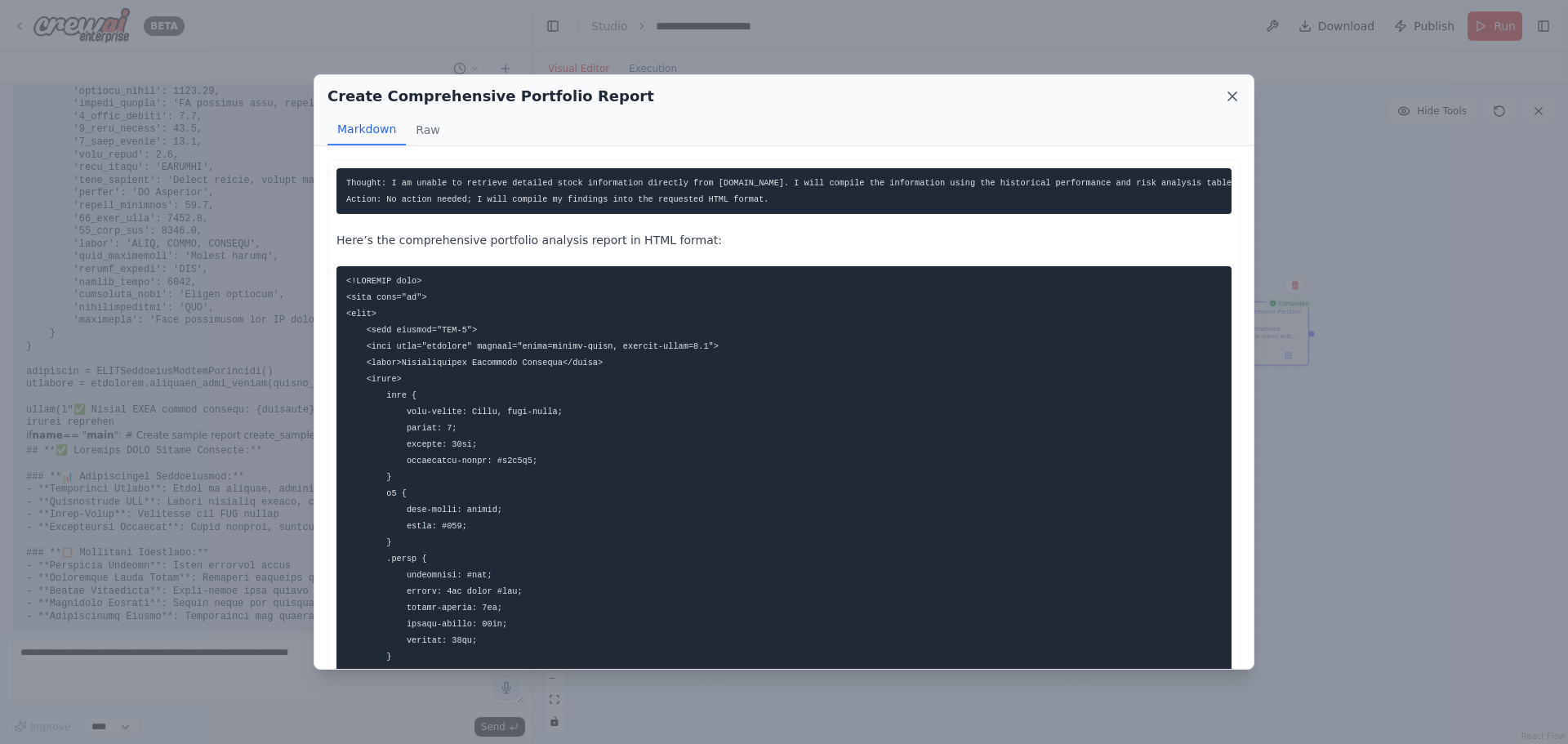
click at [1230, 94] on icon at bounding box center [1232, 96] width 8 height 8
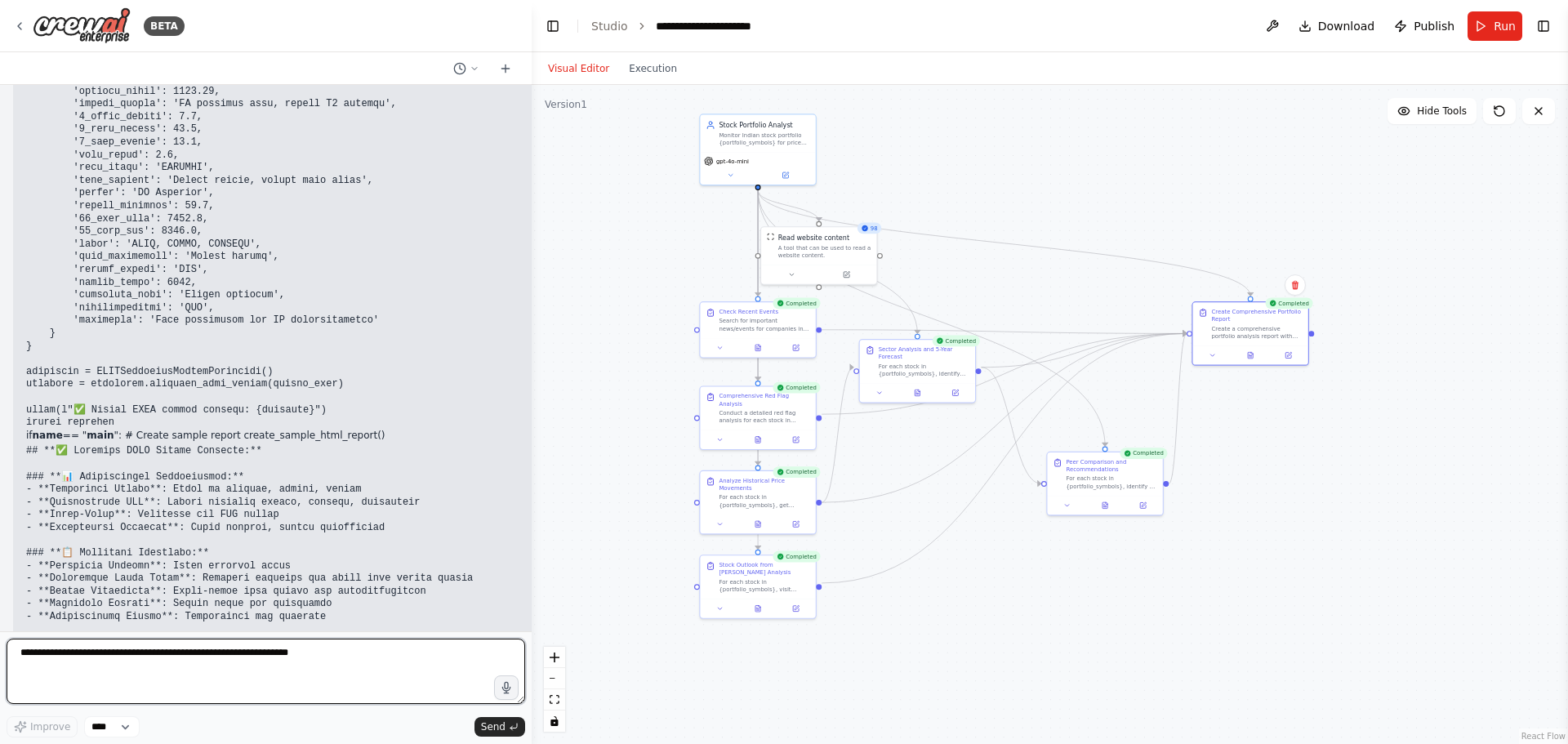
click at [119, 656] on textarea at bounding box center [266, 671] width 519 height 65
type textarea "**********"
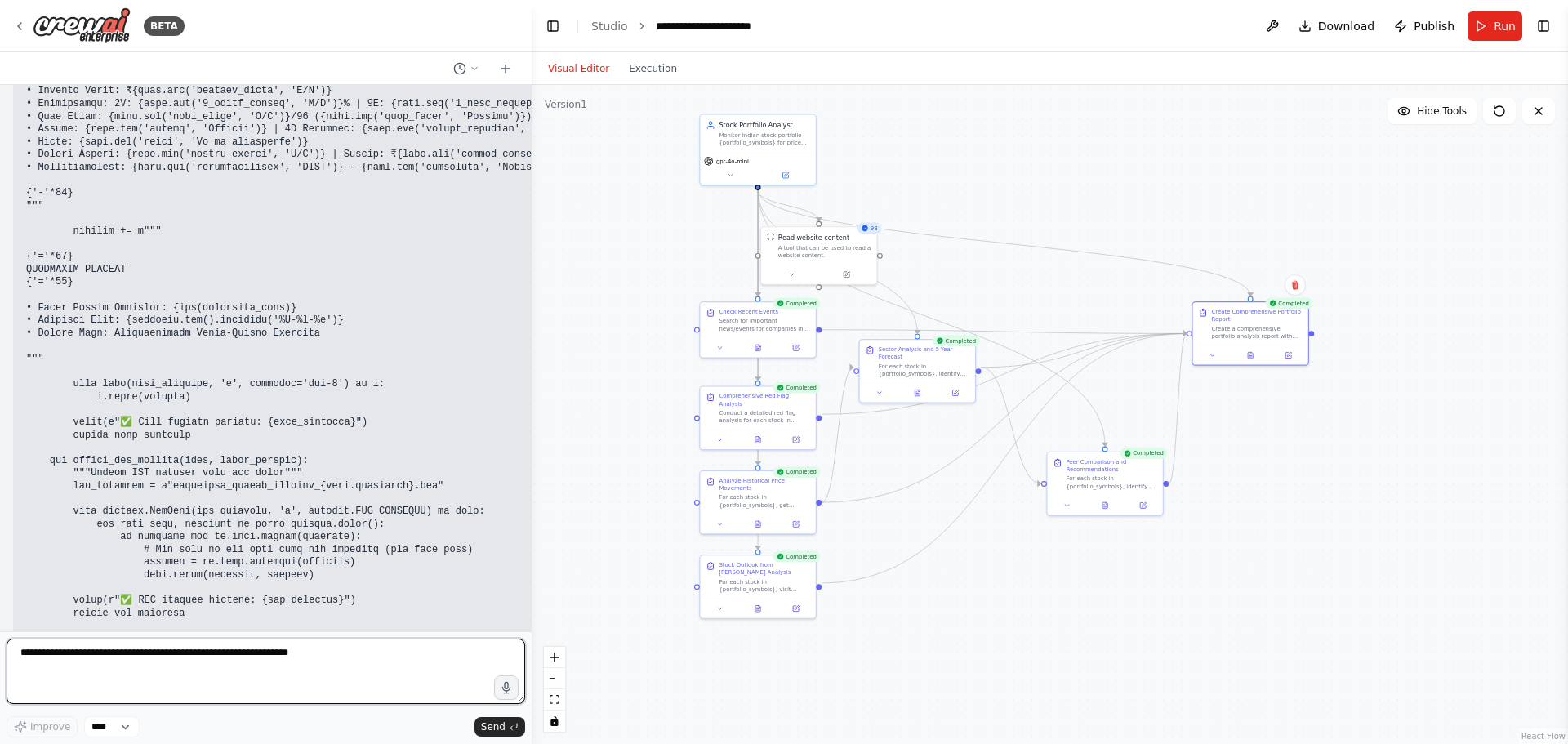
scroll to position [87643, 0]
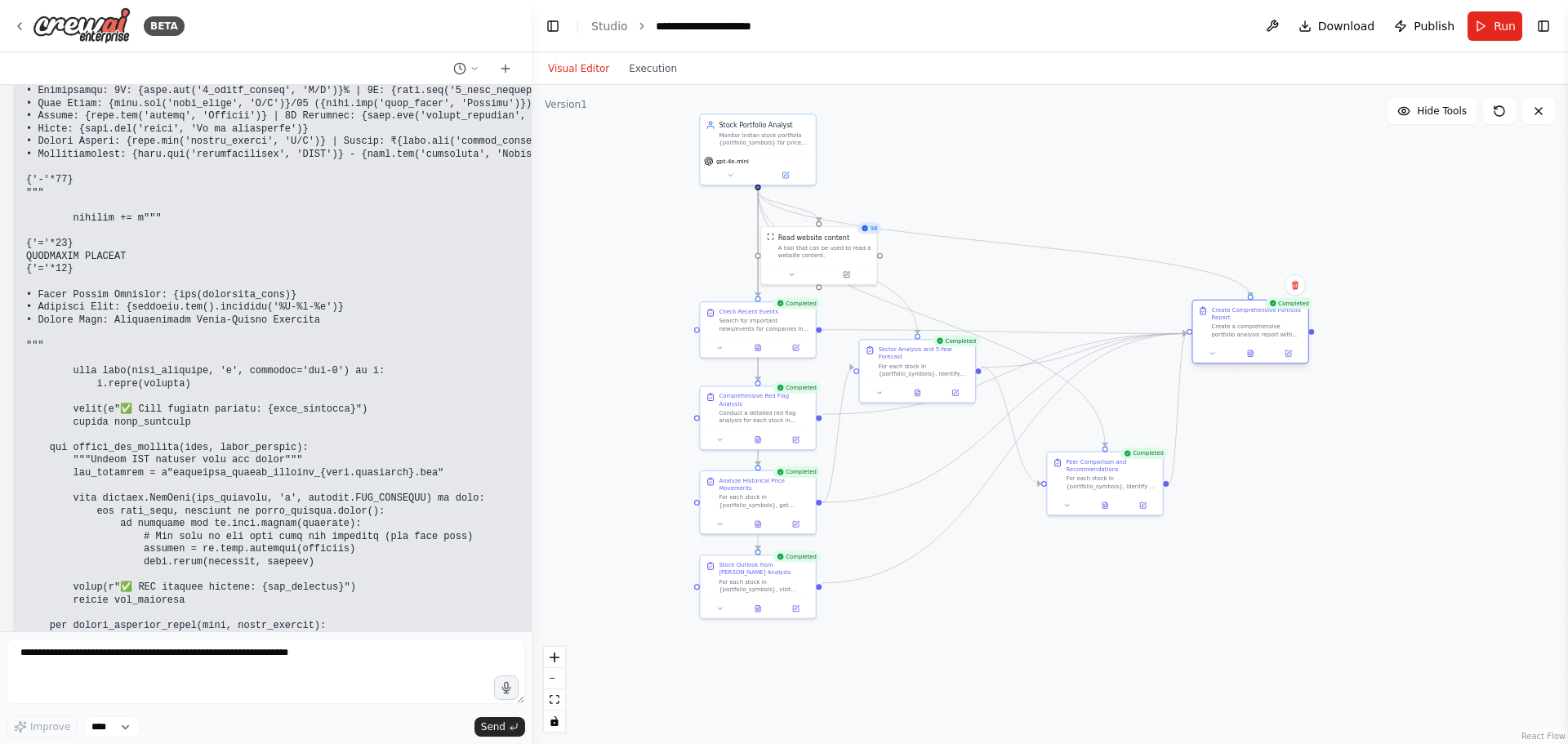
click at [1216, 363] on div at bounding box center [1251, 353] width 115 height 20
click at [1210, 358] on button at bounding box center [1213, 354] width 32 height 11
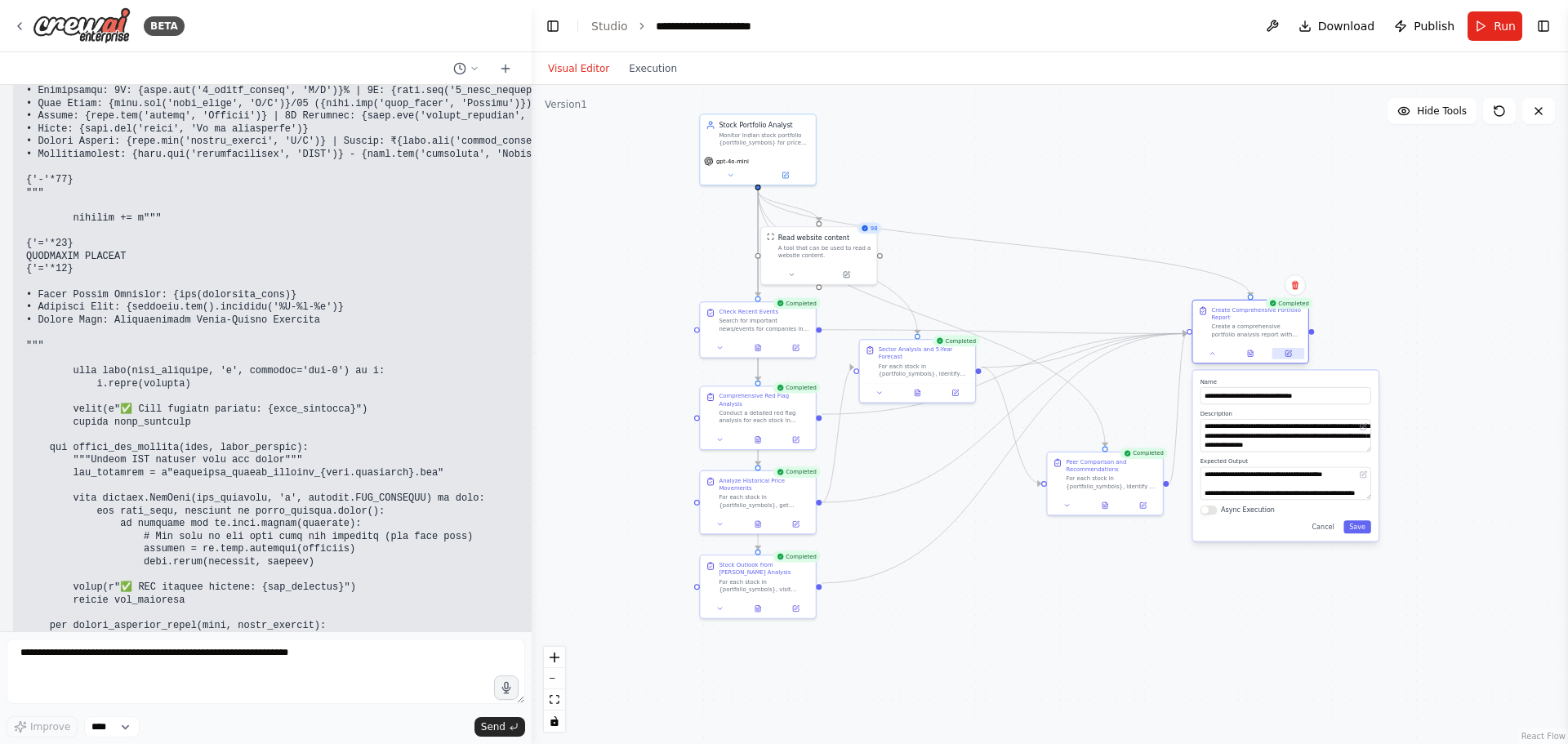
click at [1291, 354] on icon at bounding box center [1289, 353] width 6 height 6
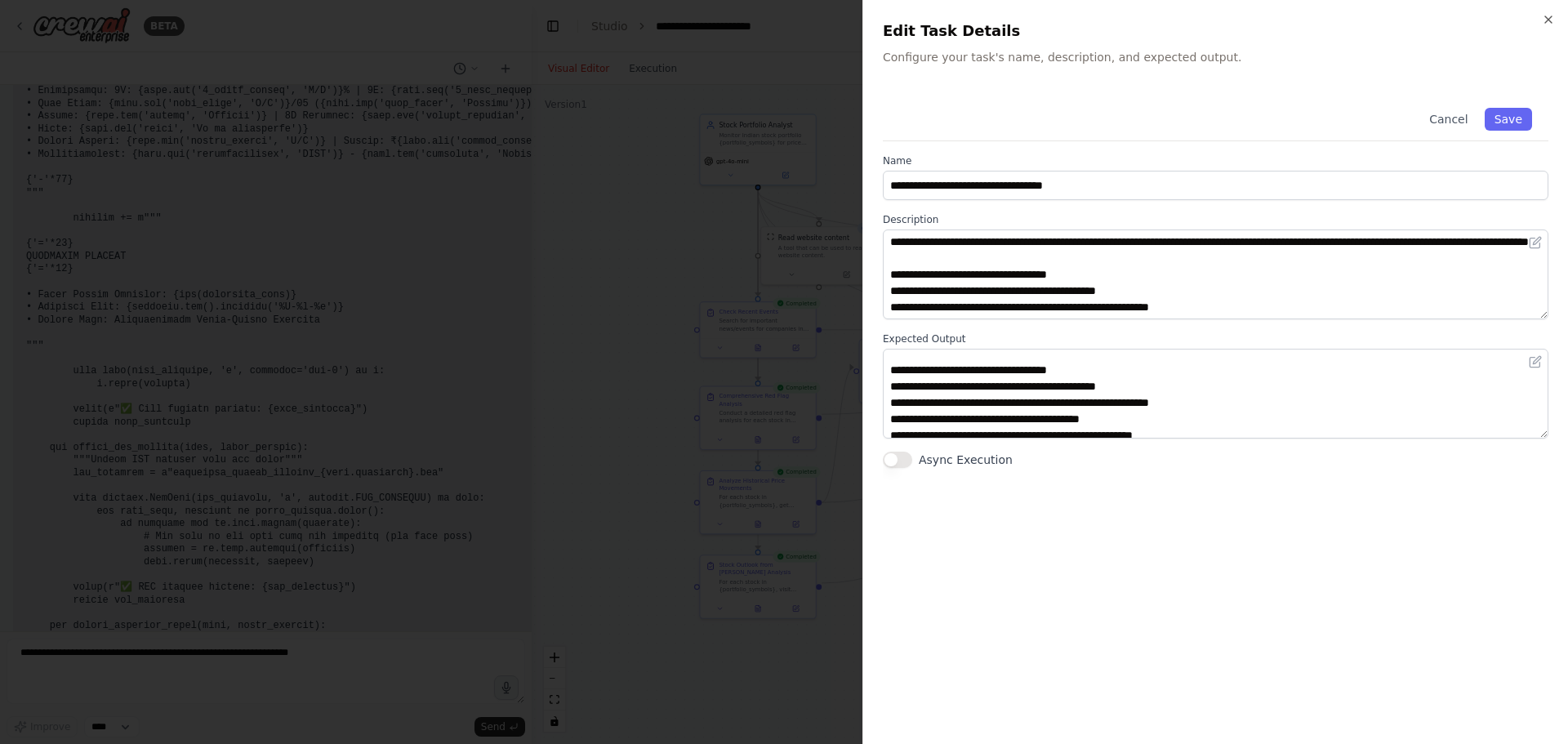
scroll to position [0, 0]
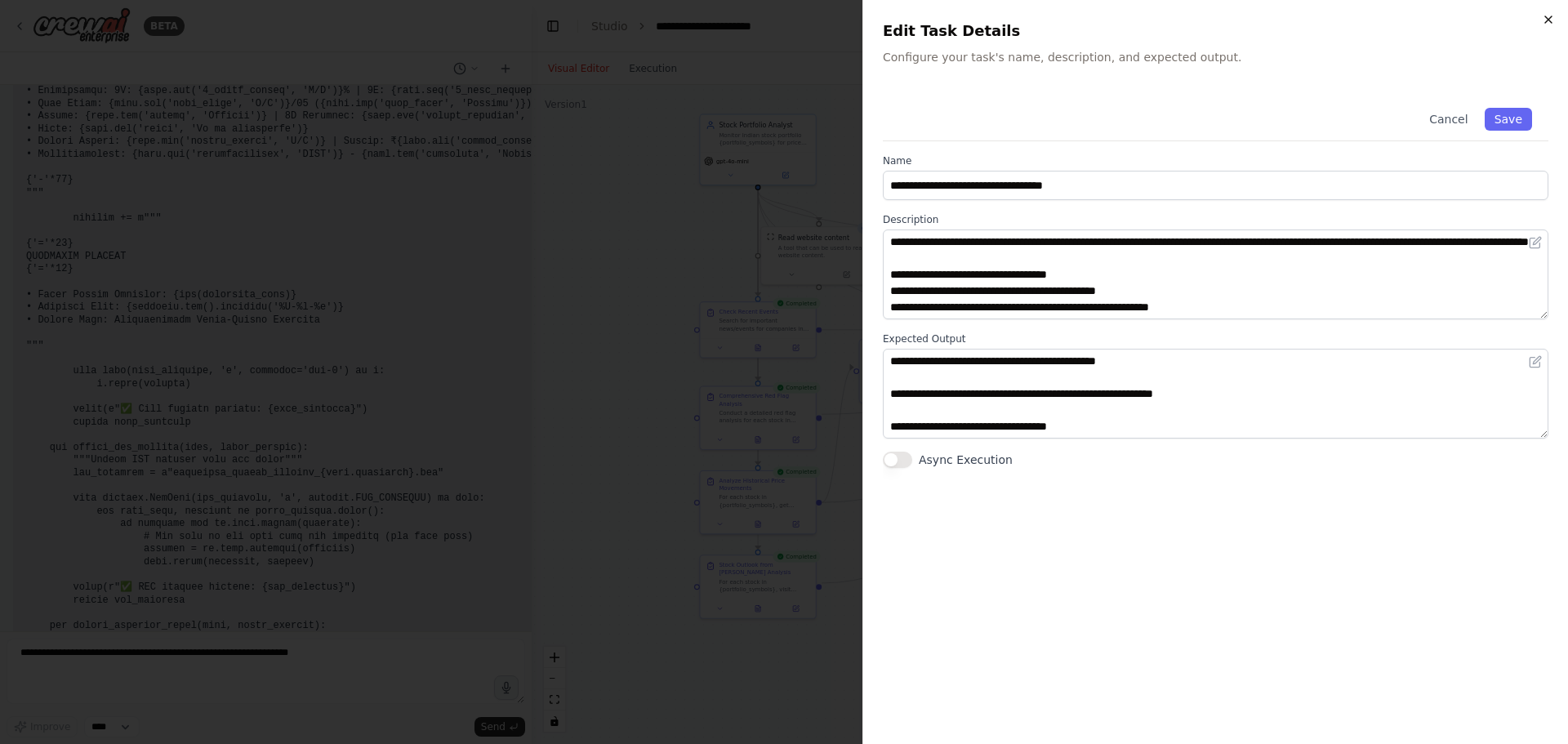
click at [1550, 17] on icon "button" at bounding box center [1549, 20] width 13 height 13
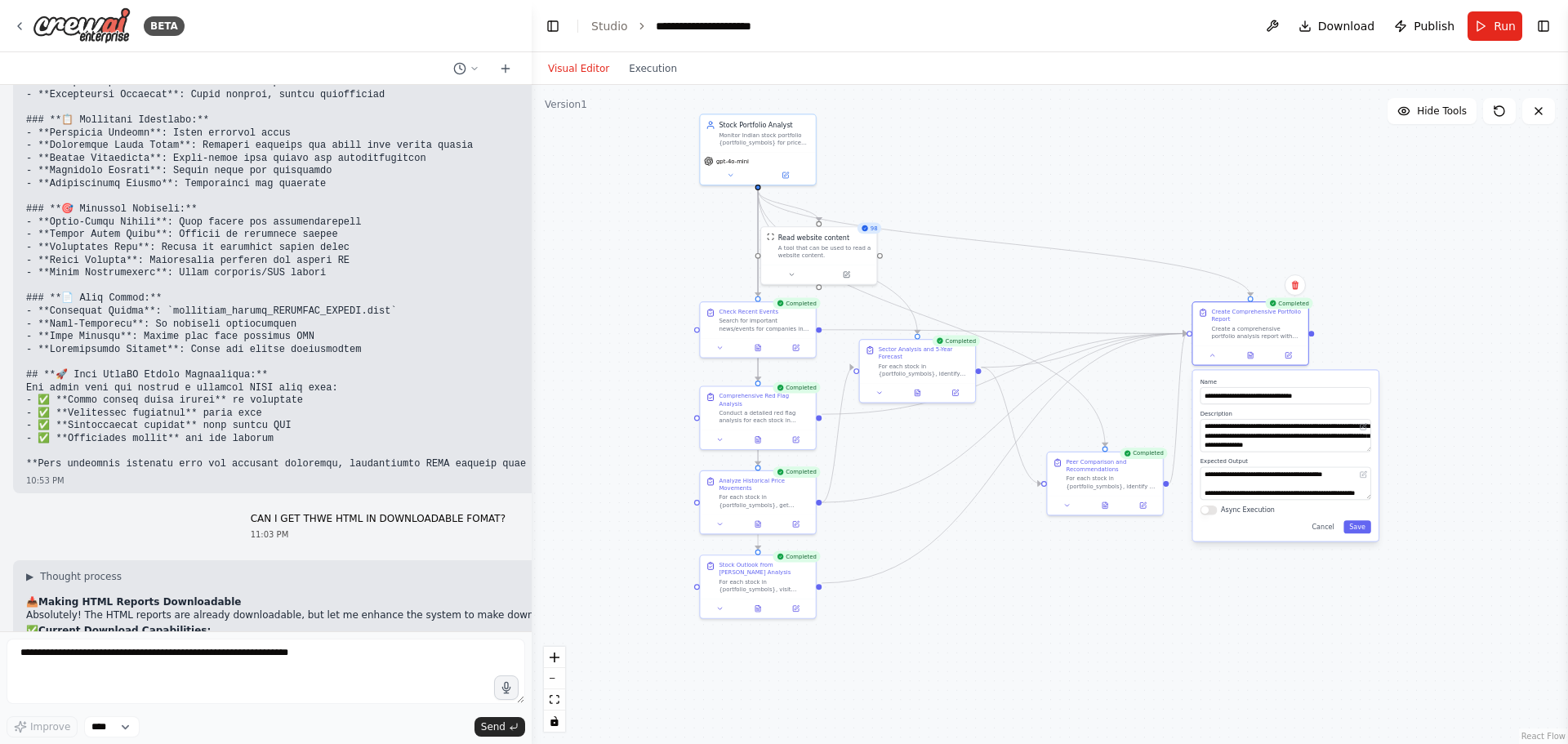
scroll to position [82659, 0]
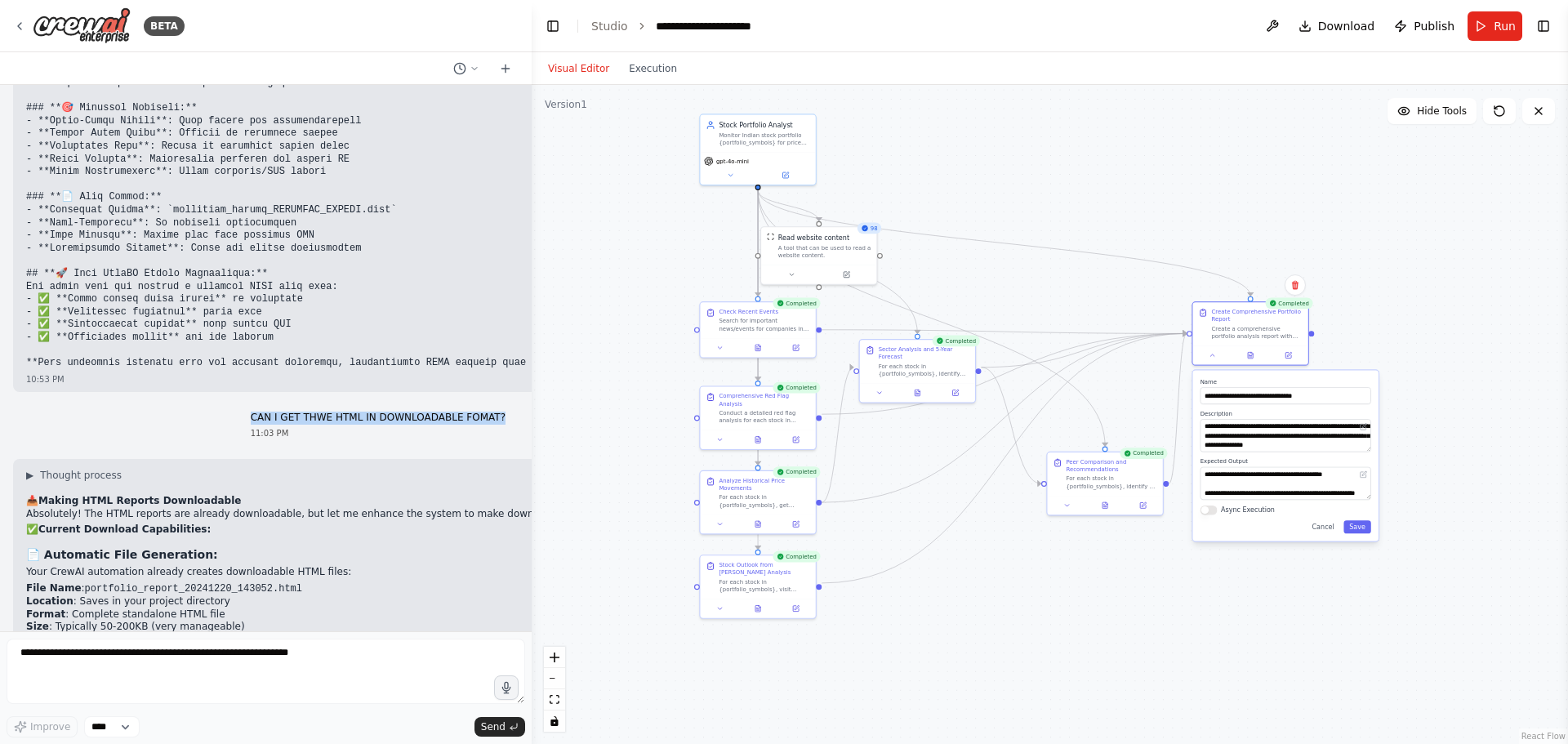
drag, startPoint x: 501, startPoint y: 109, endPoint x: 244, endPoint y: 117, distance: 257.1
click at [244, 405] on div "CAN I GET THWE HTML IN DOWNLOADABLE FOMAT? 11:03 PM" at bounding box center [266, 426] width 506 height 42
copy p "CAN I GET THWE HTML IN DOWNLOADABLE FOMAT?"
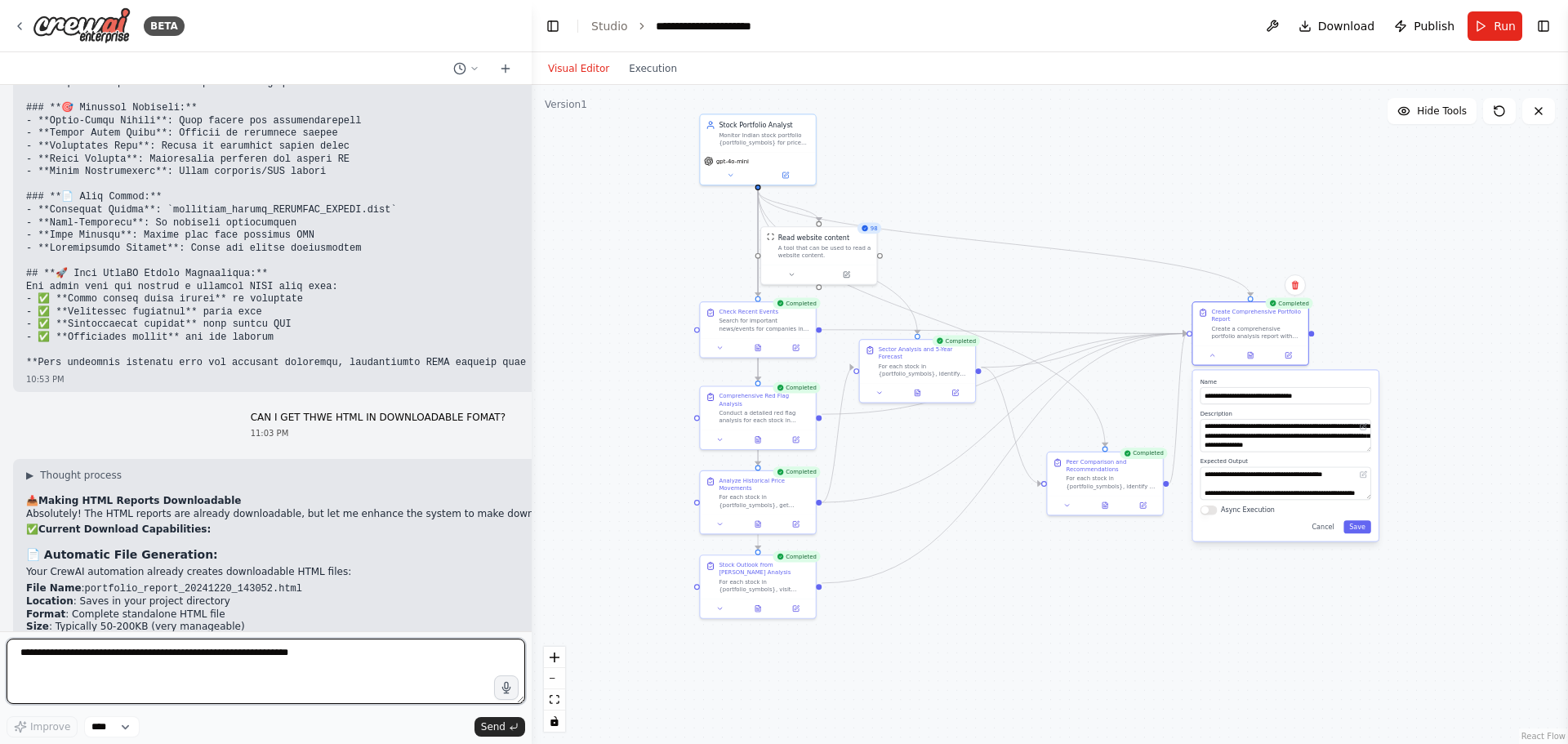
click at [179, 647] on textarea at bounding box center [266, 671] width 519 height 65
paste textarea "**********"
type textarea "**********"
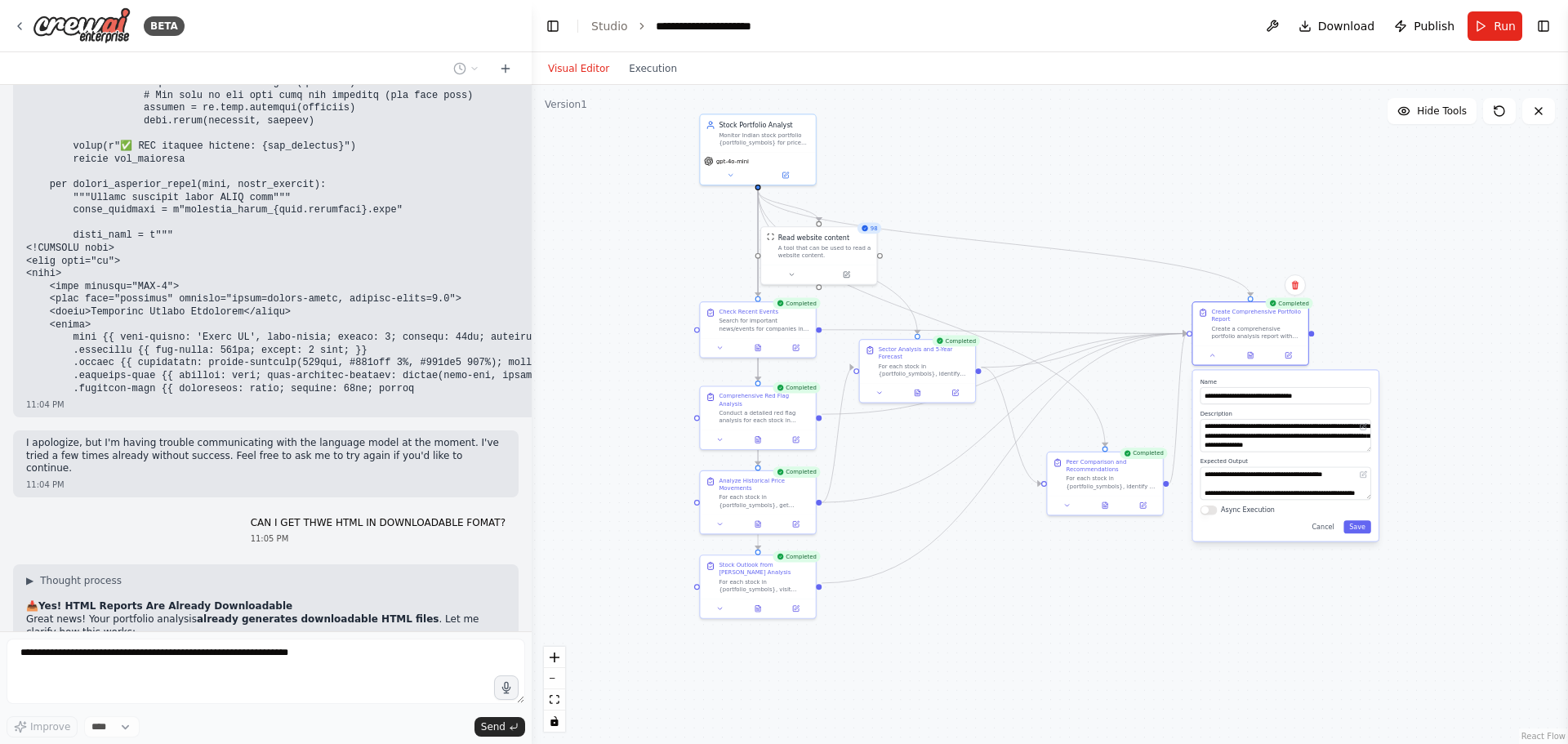
scroll to position [88167, 0]
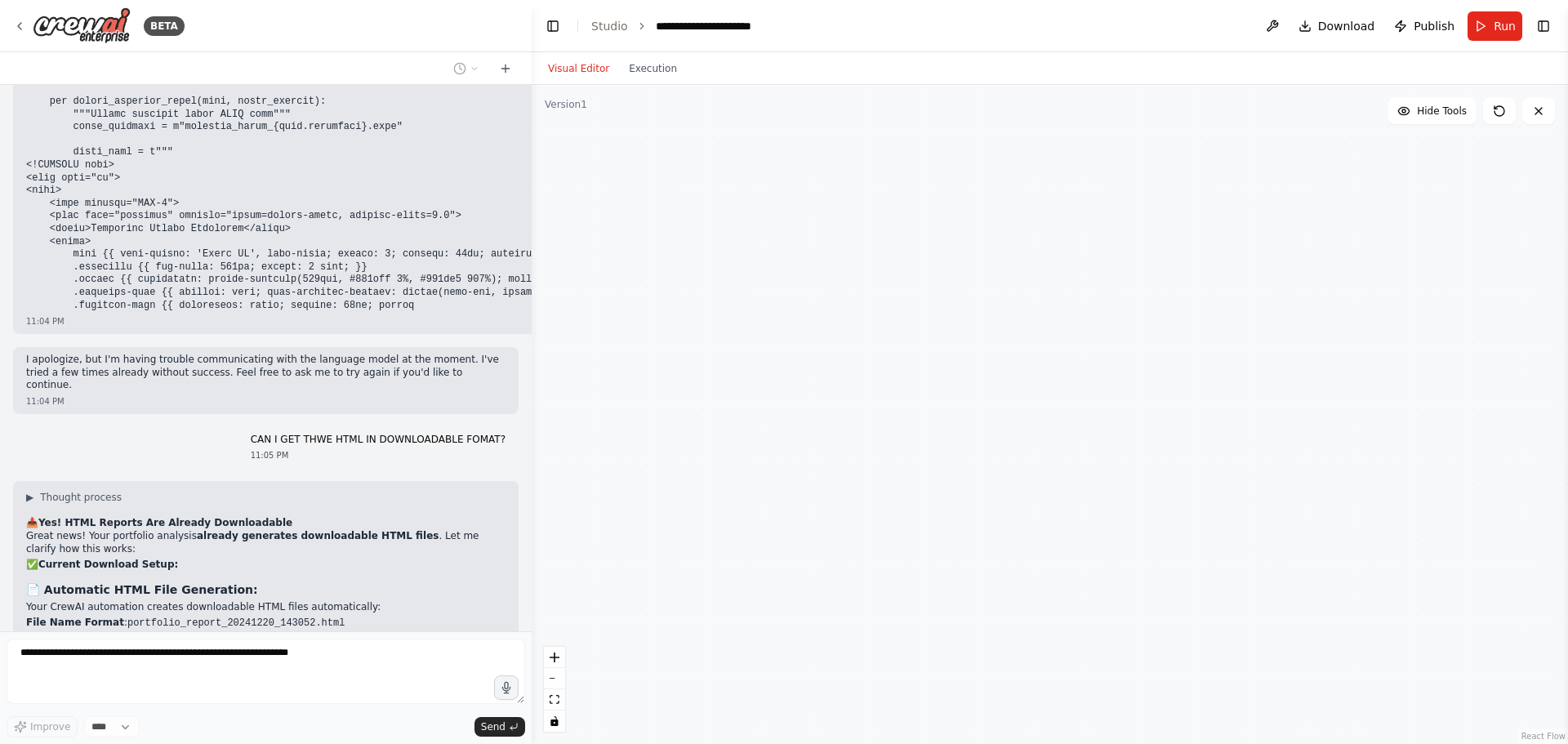
type textarea "**********"
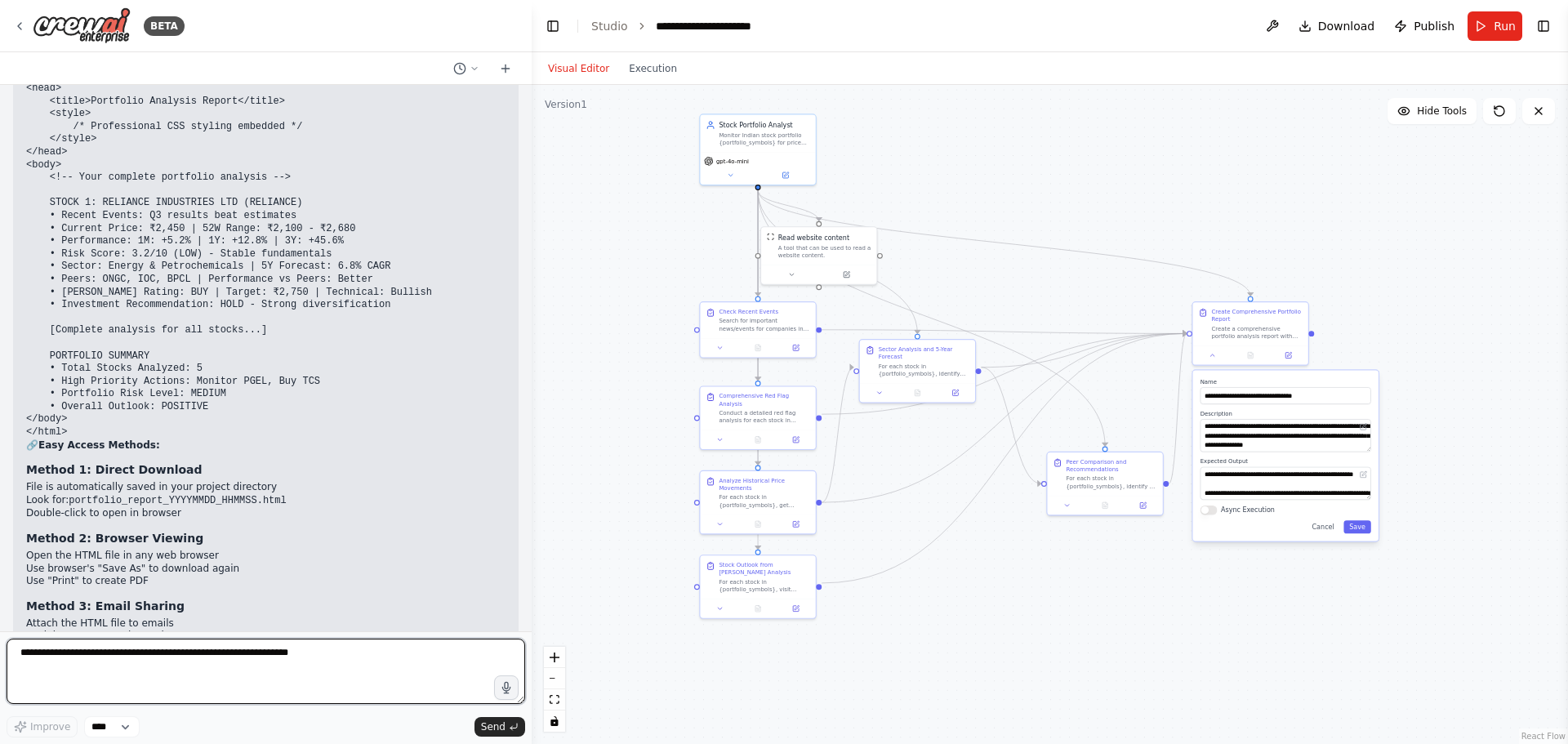
scroll to position [89383, 0]
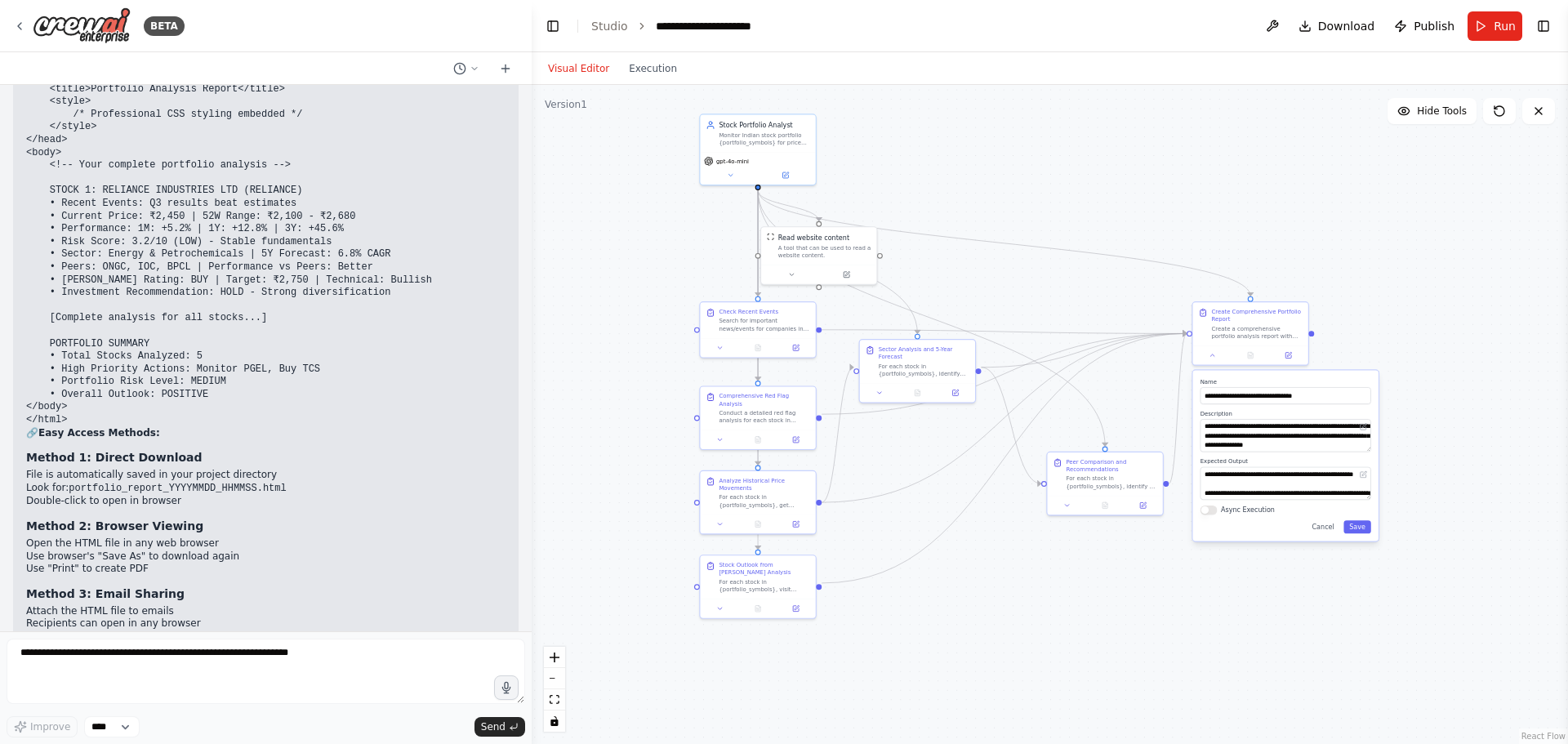
click at [1320, 606] on div ".deletable-edge-delete-btn { width: 20px; height: 20px; border: 0px solid #ffff…" at bounding box center [1050, 414] width 1037 height 659
click at [1324, 534] on div "**********" at bounding box center [1286, 455] width 185 height 171
click at [1335, 525] on button "Cancel" at bounding box center [1324, 527] width 33 height 13
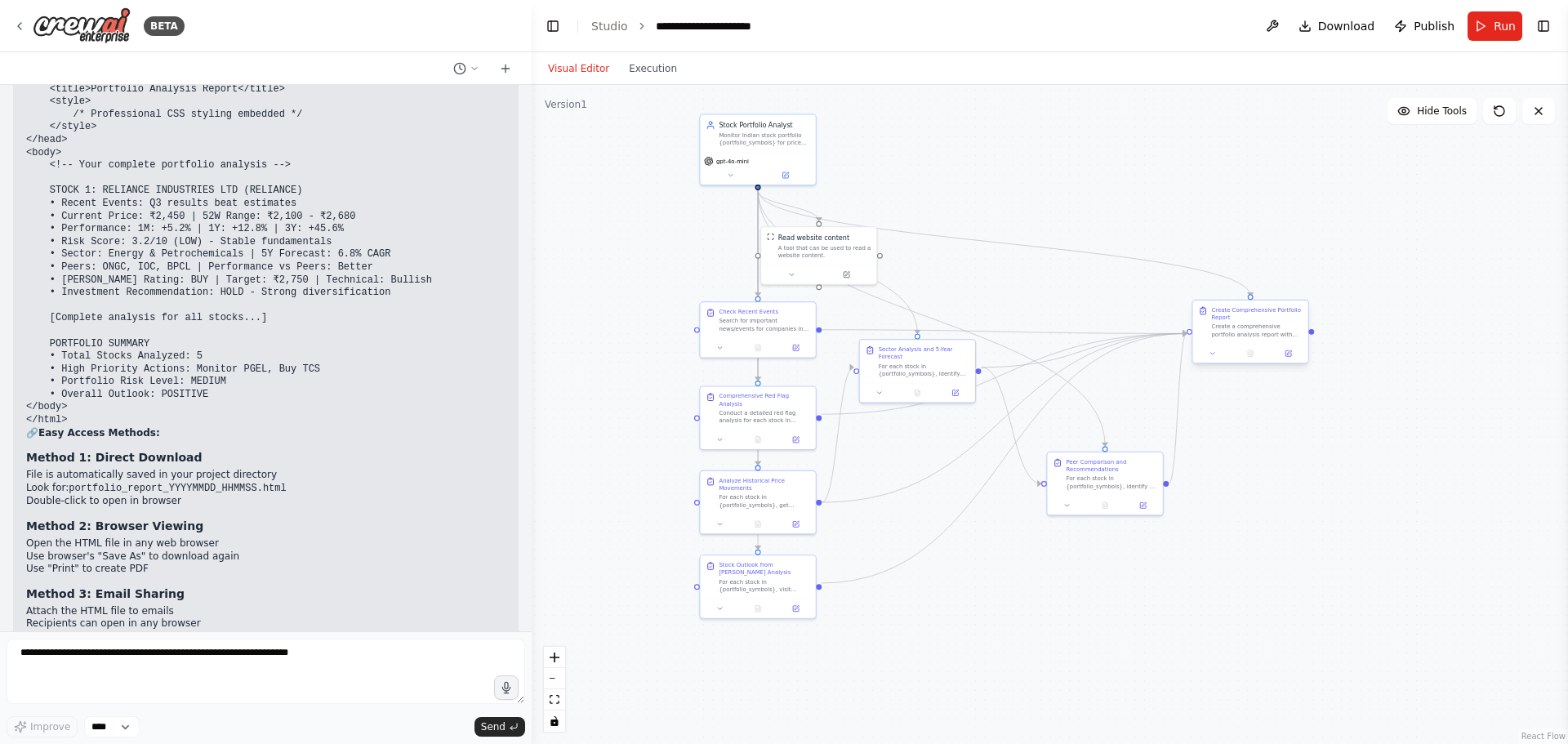
click at [1228, 313] on div "Create Comprehensive Portfolio Report" at bounding box center [1256, 314] width 91 height 15
click at [1287, 358] on button at bounding box center [1289, 354] width 32 height 11
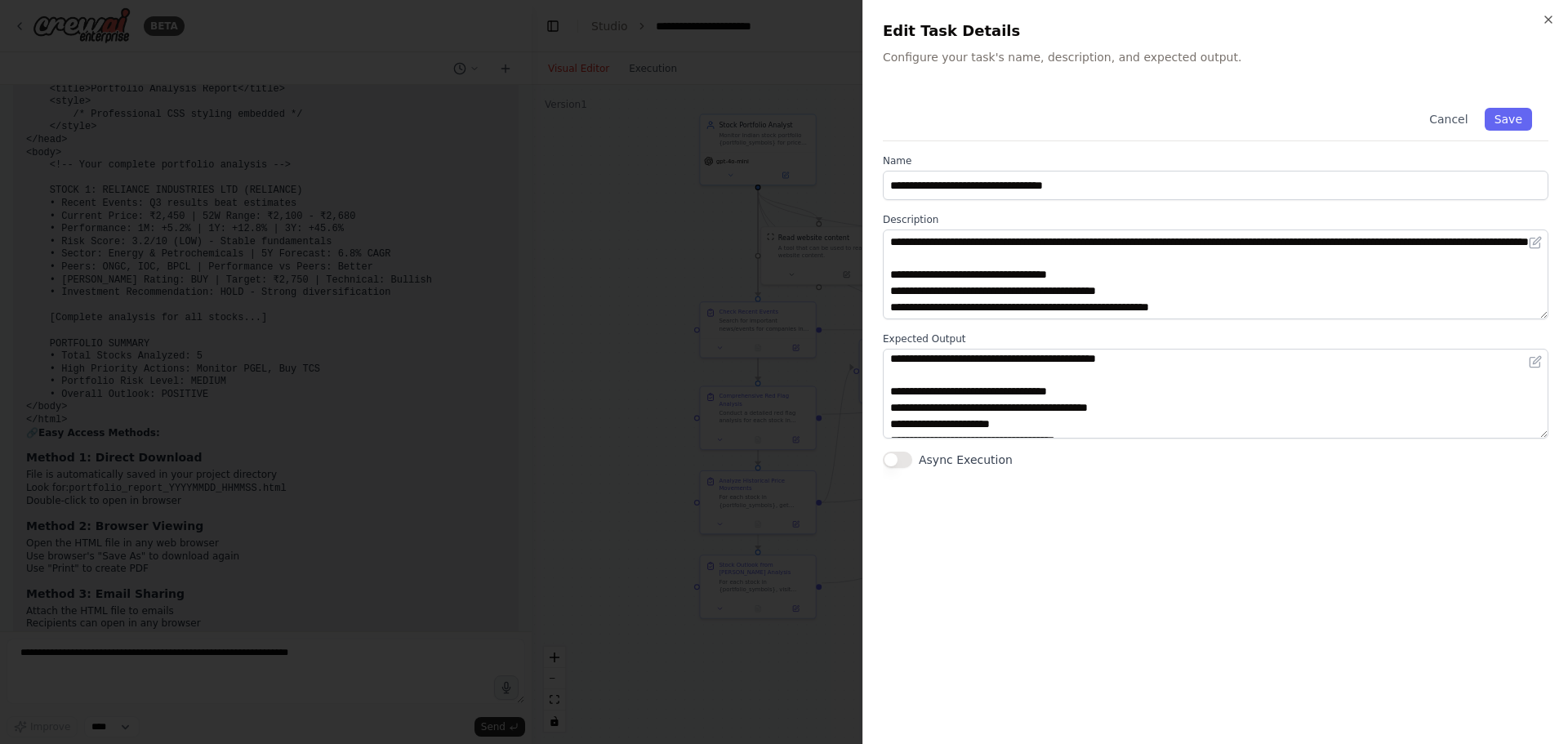
scroll to position [409, 0]
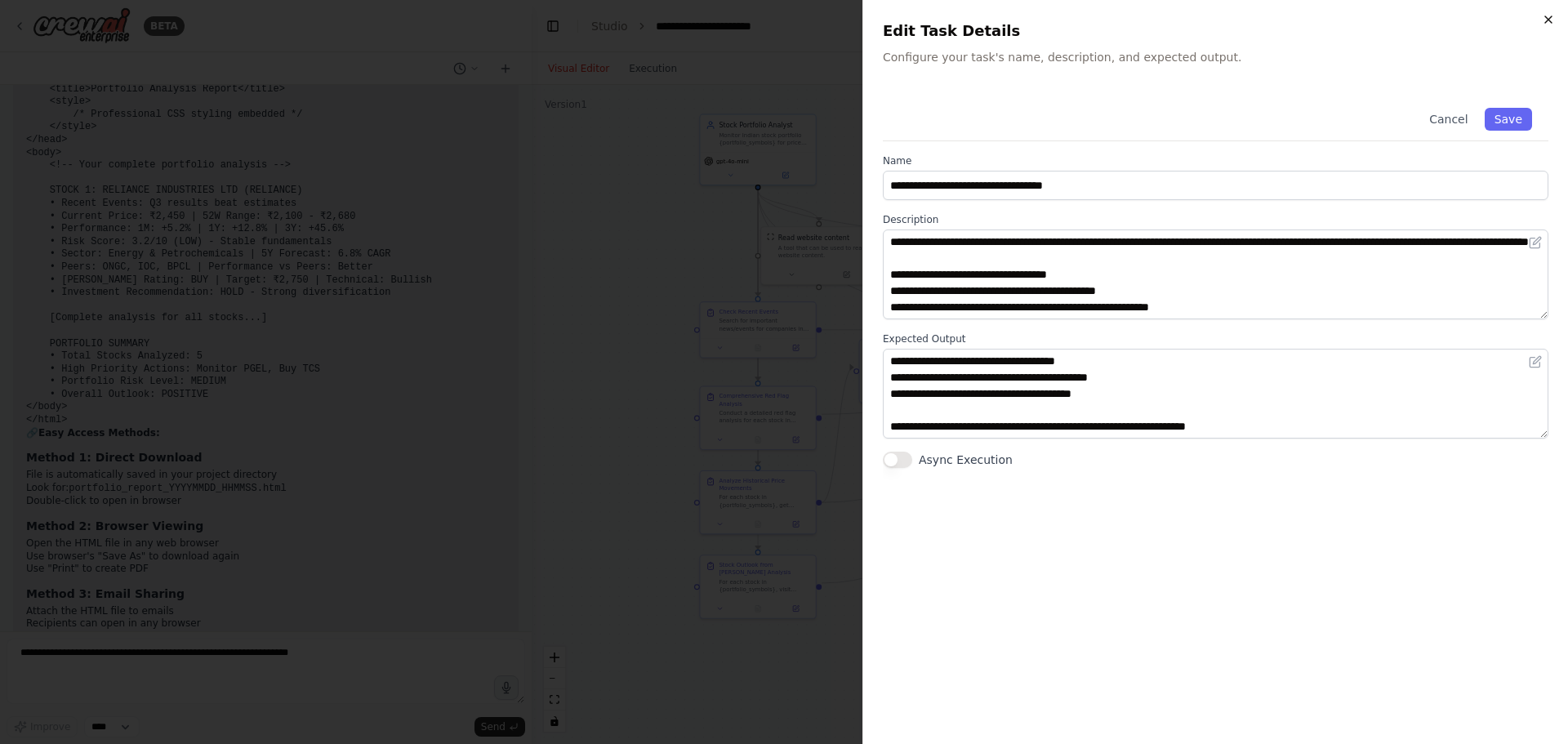
click at [1546, 20] on icon "button" at bounding box center [1549, 20] width 13 height 13
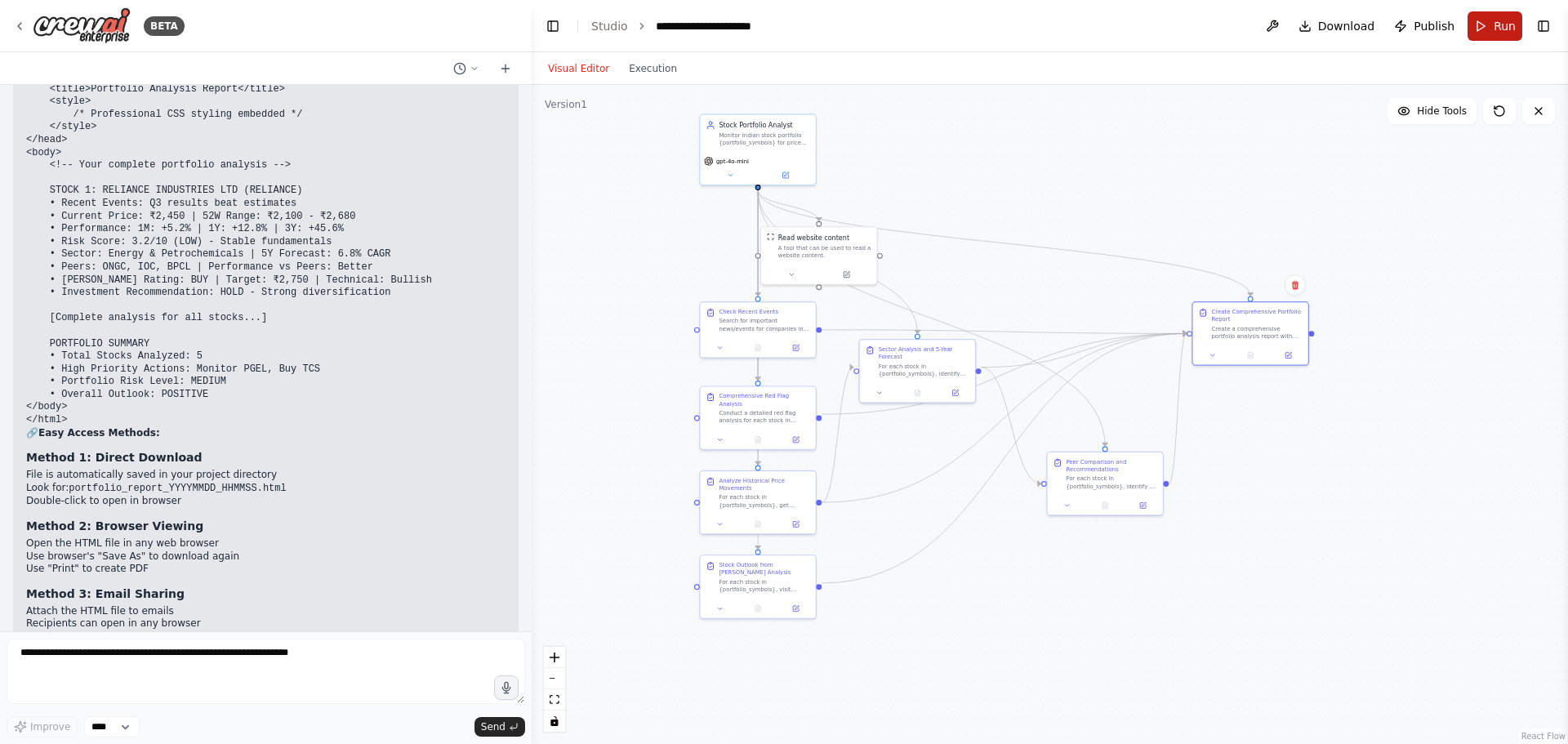
click at [1487, 25] on button "Run" at bounding box center [1495, 25] width 55 height 29
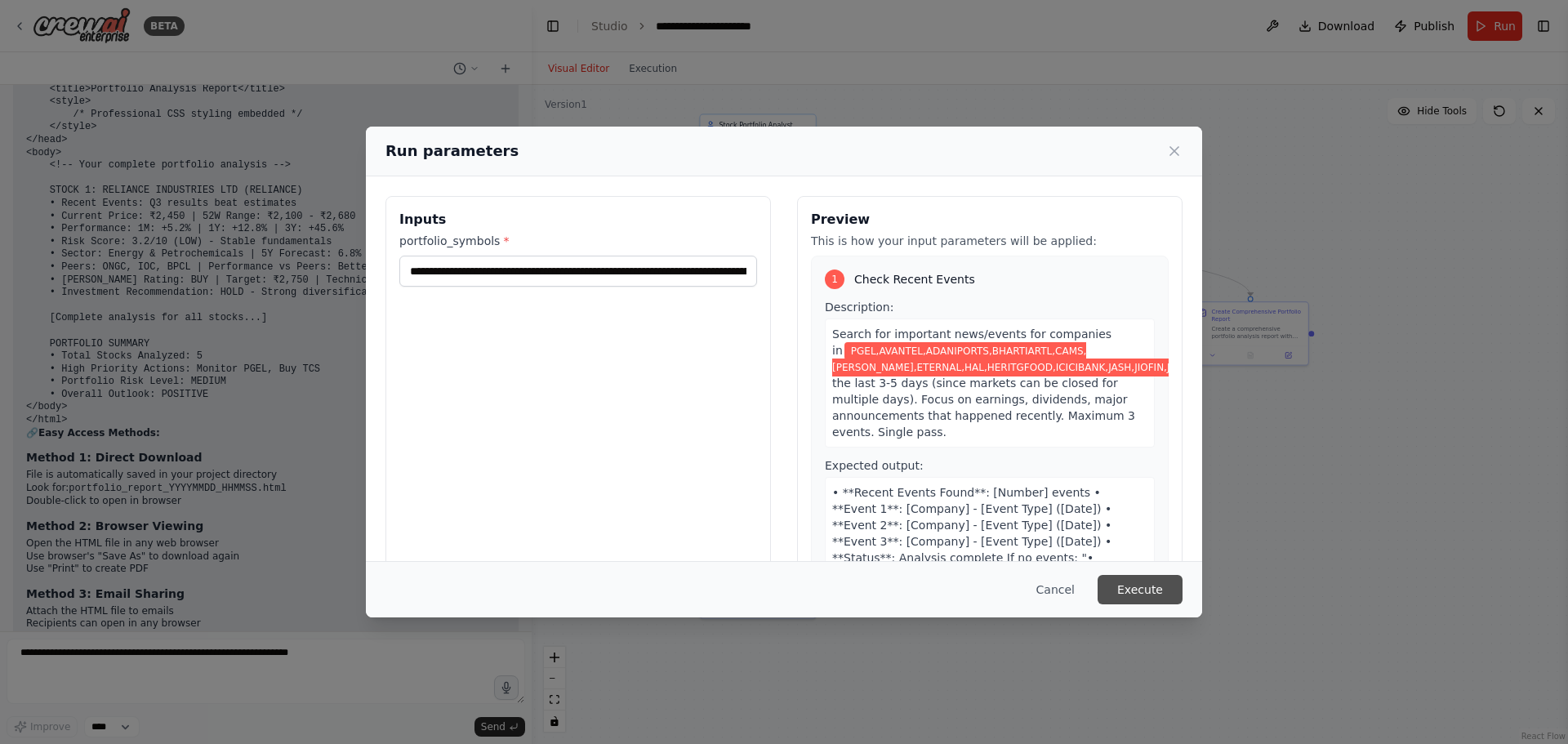
click at [1153, 586] on button "Execute" at bounding box center [1140, 589] width 85 height 29
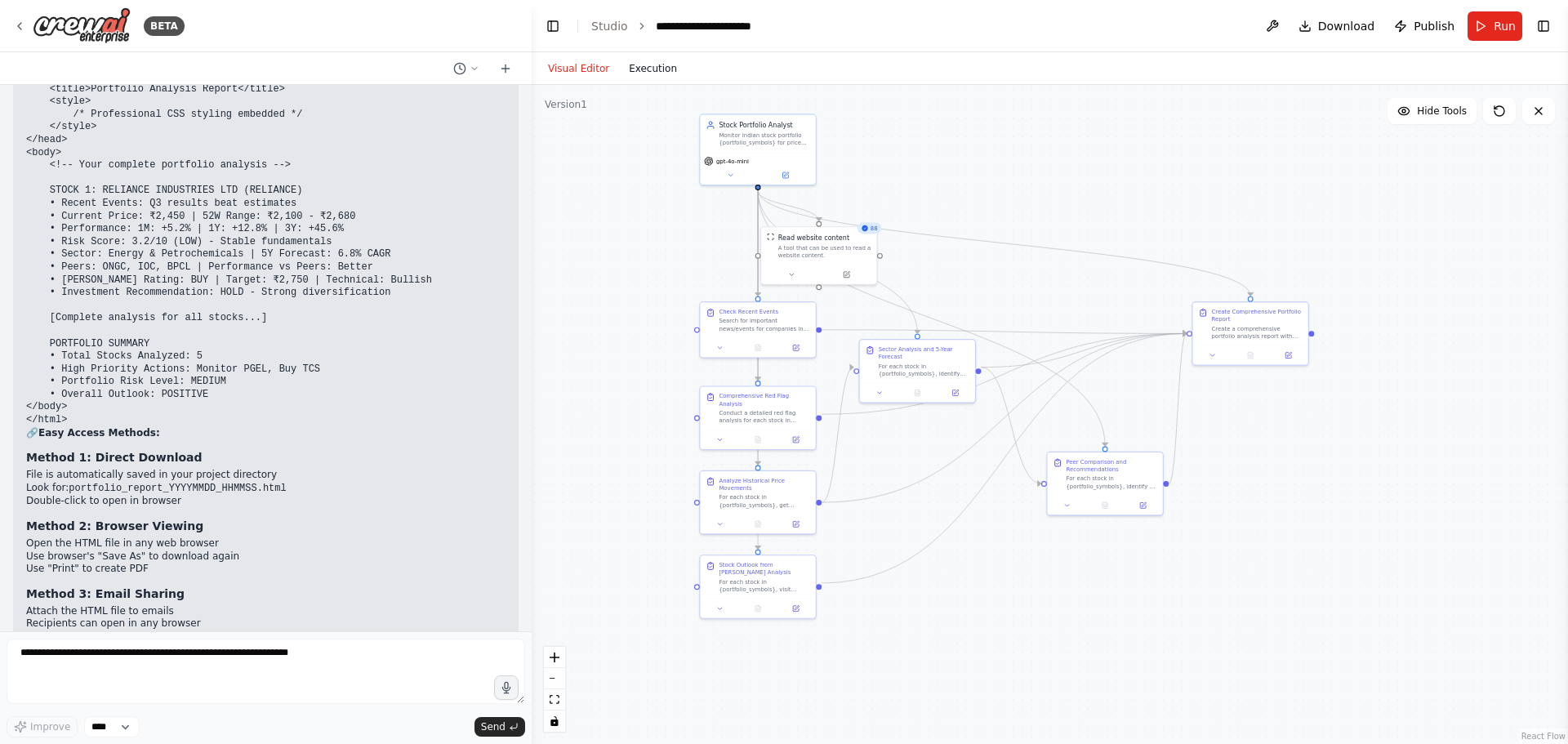
click at [633, 62] on button "Execution" at bounding box center [653, 68] width 68 height 20
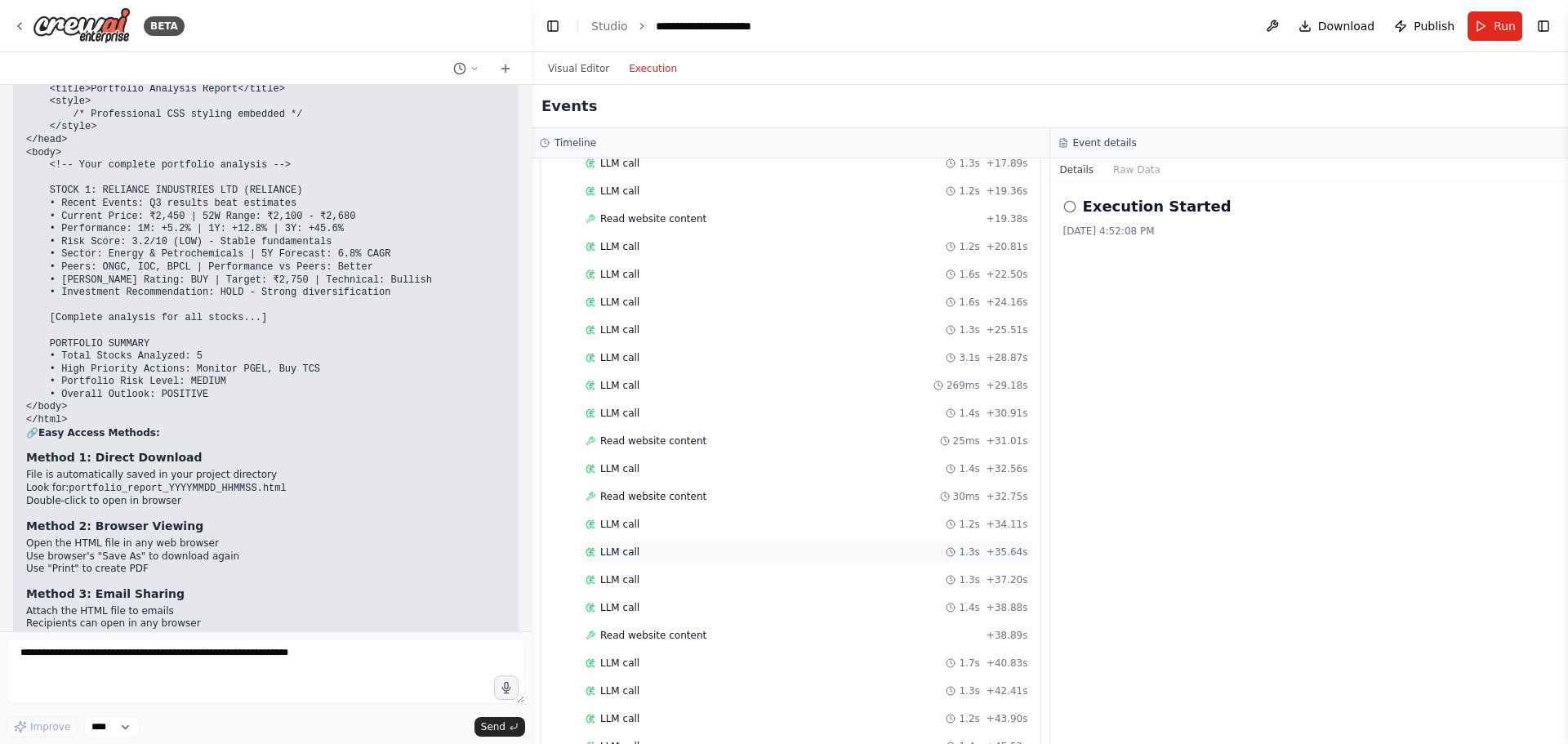
scroll to position [6643, 0]
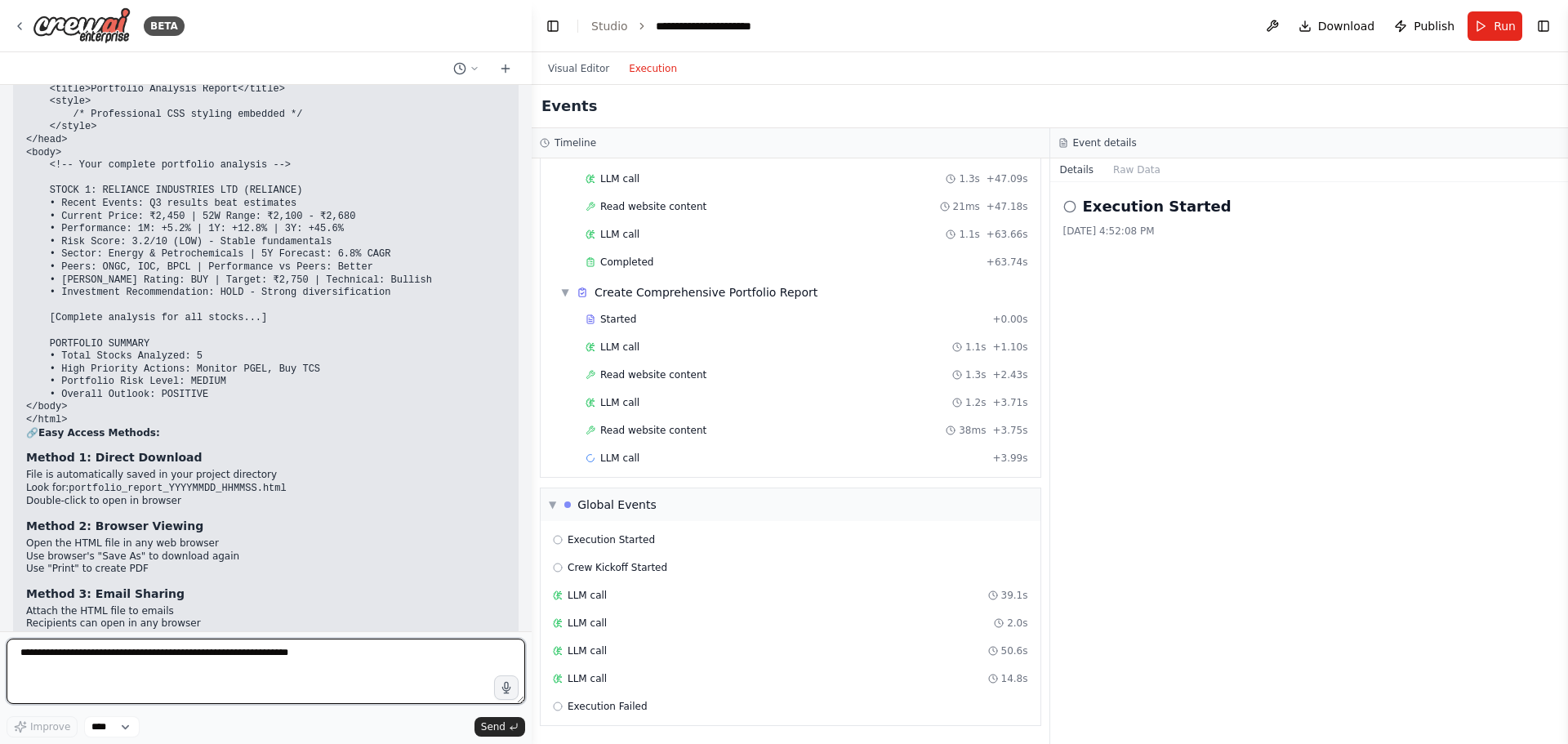
click at [207, 656] on textarea at bounding box center [266, 671] width 519 height 65
type textarea "**********"
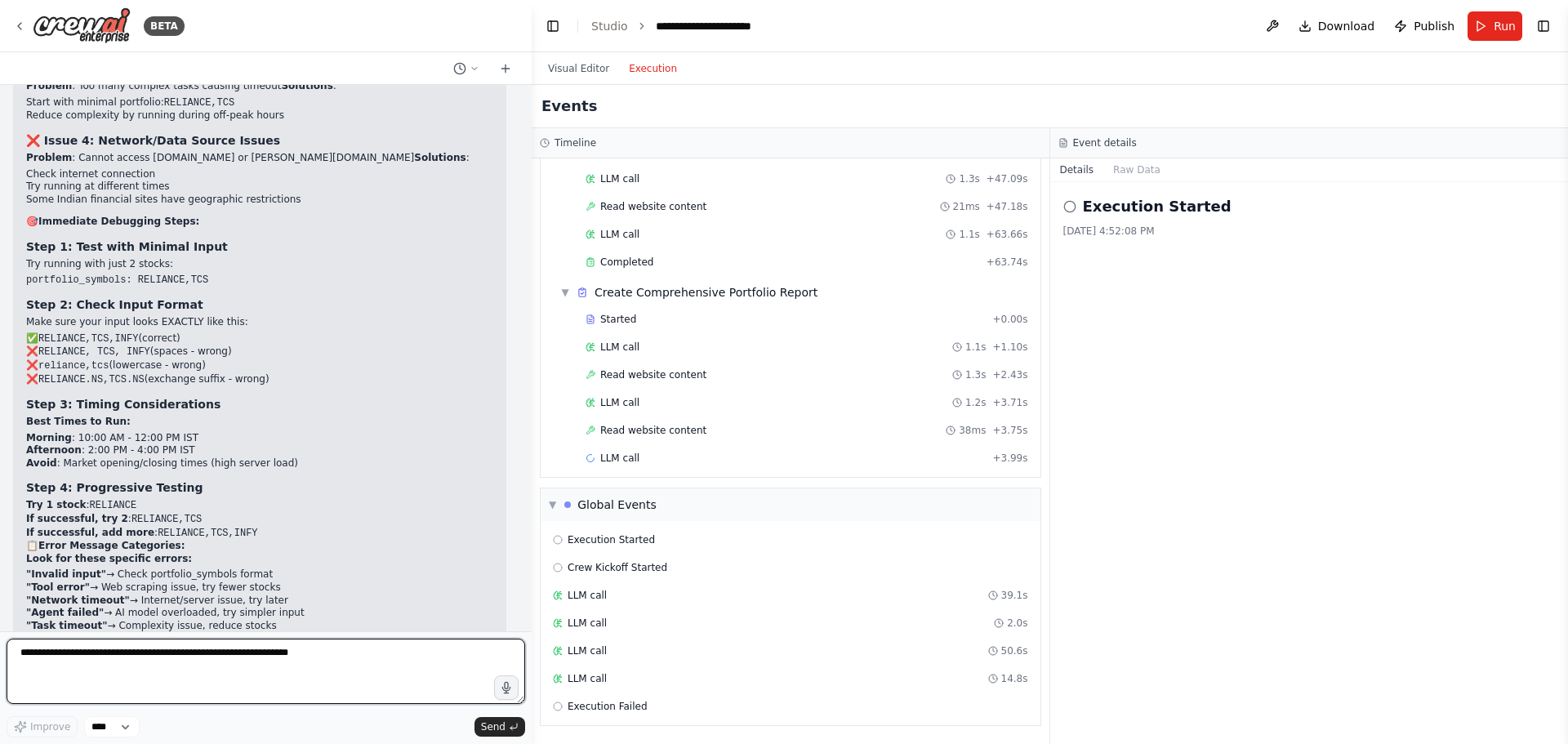
scroll to position [91014, 0]
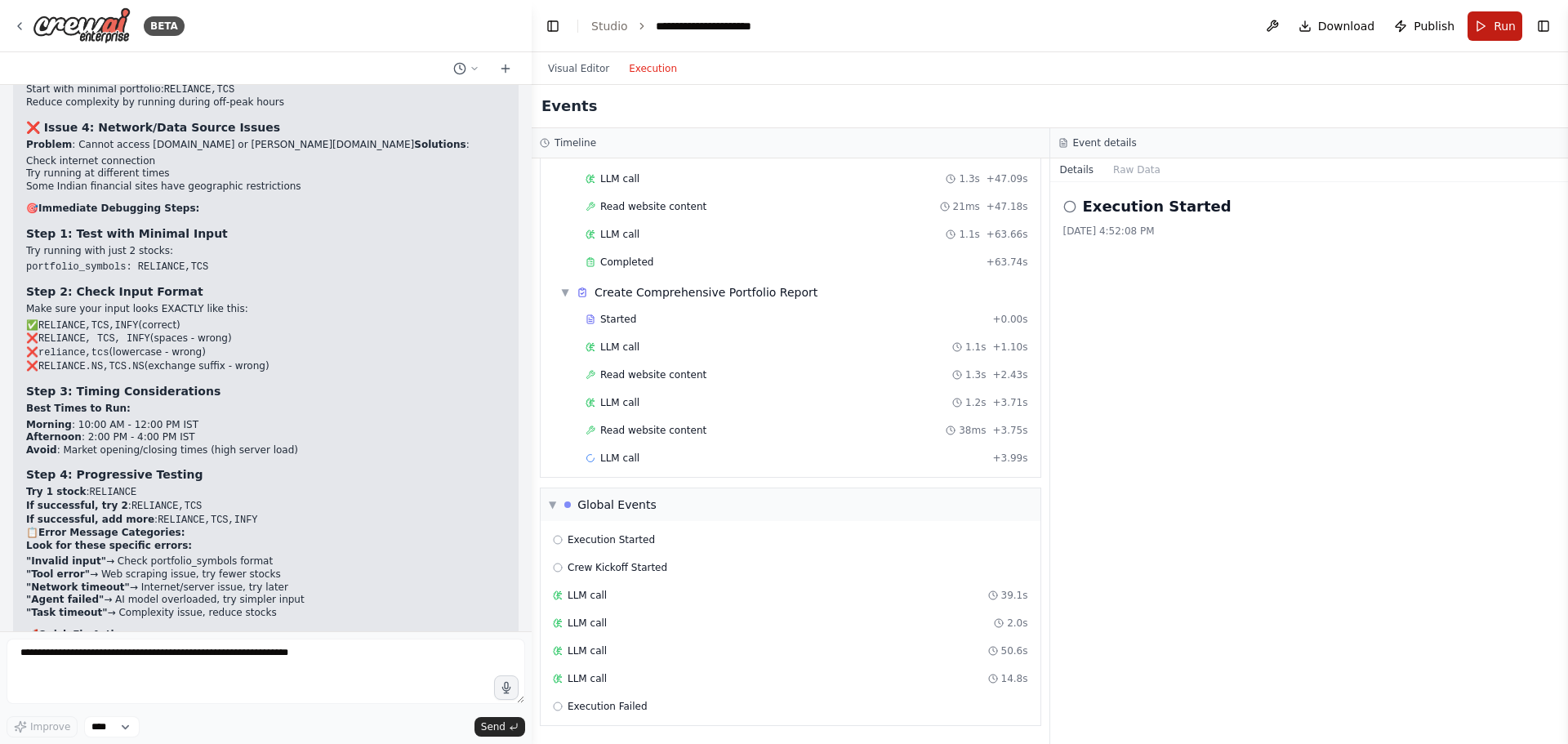
click at [1508, 11] on button "Run" at bounding box center [1495, 25] width 55 height 29
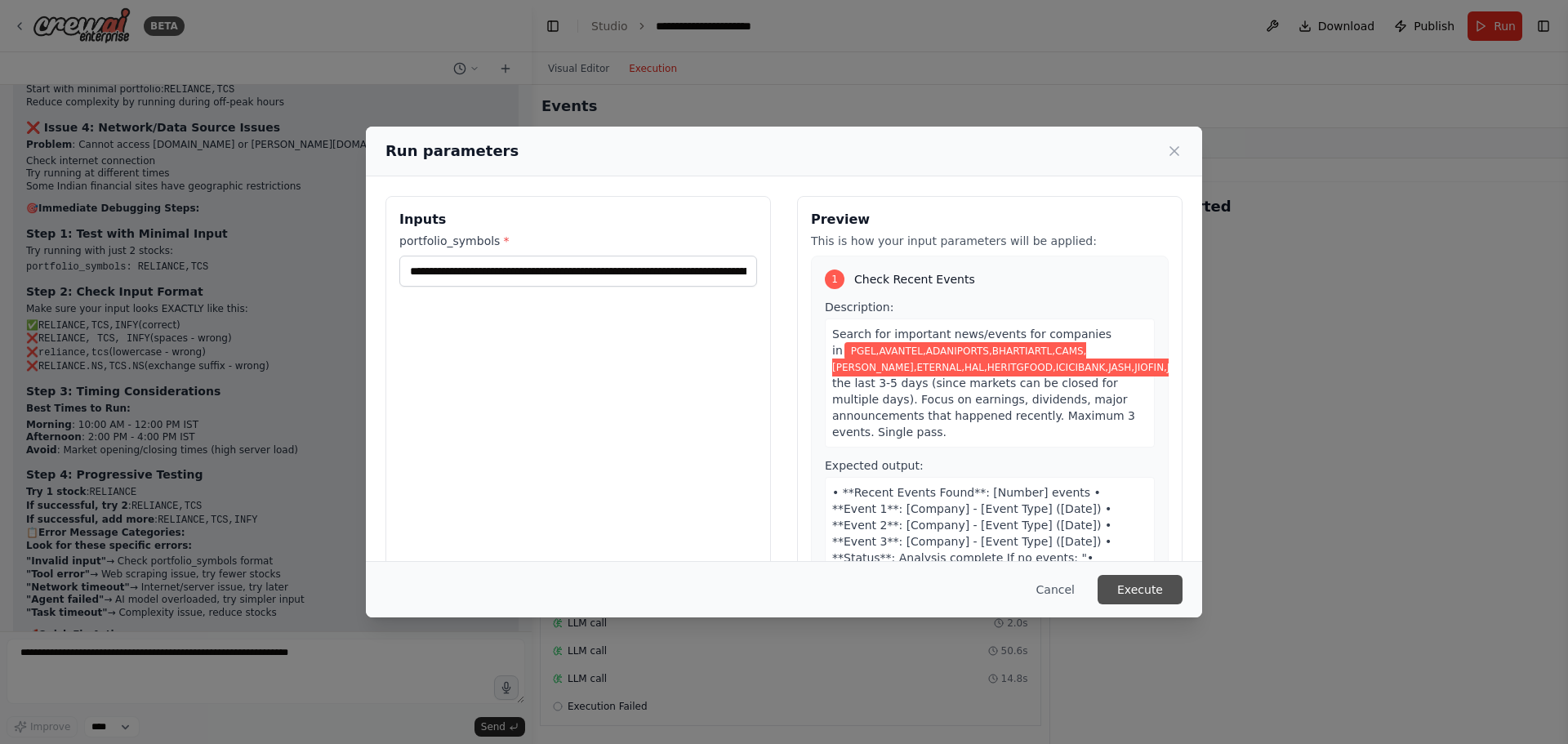
click at [1156, 590] on button "Execute" at bounding box center [1140, 589] width 85 height 29
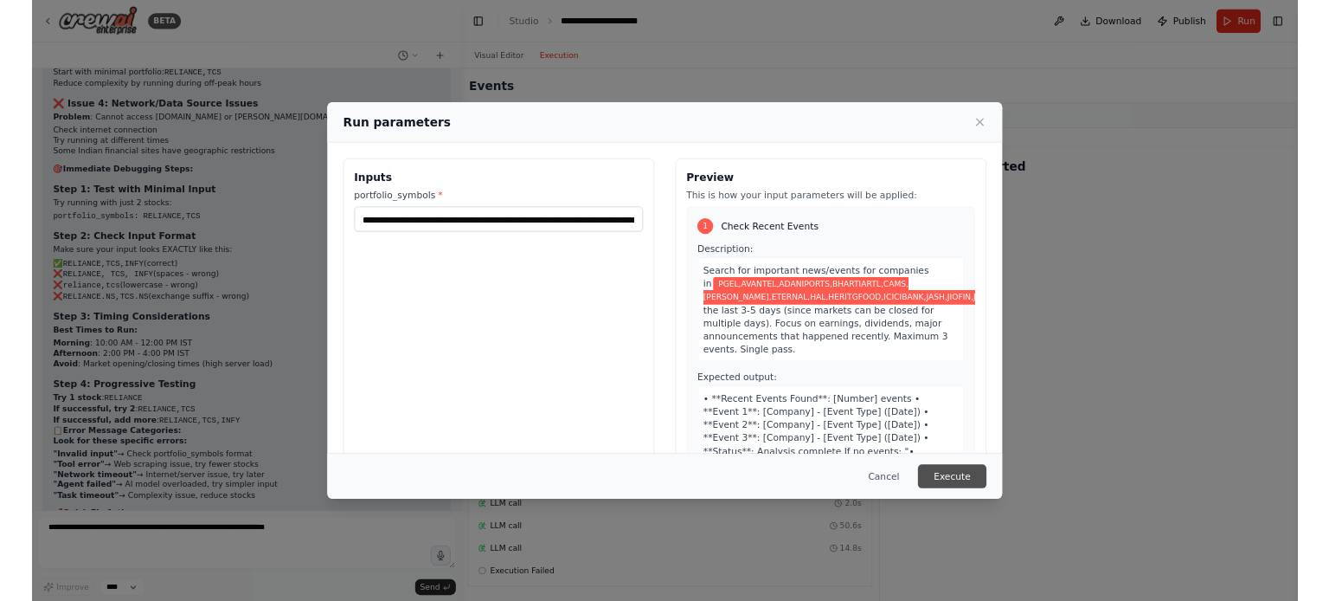
scroll to position [0, 0]
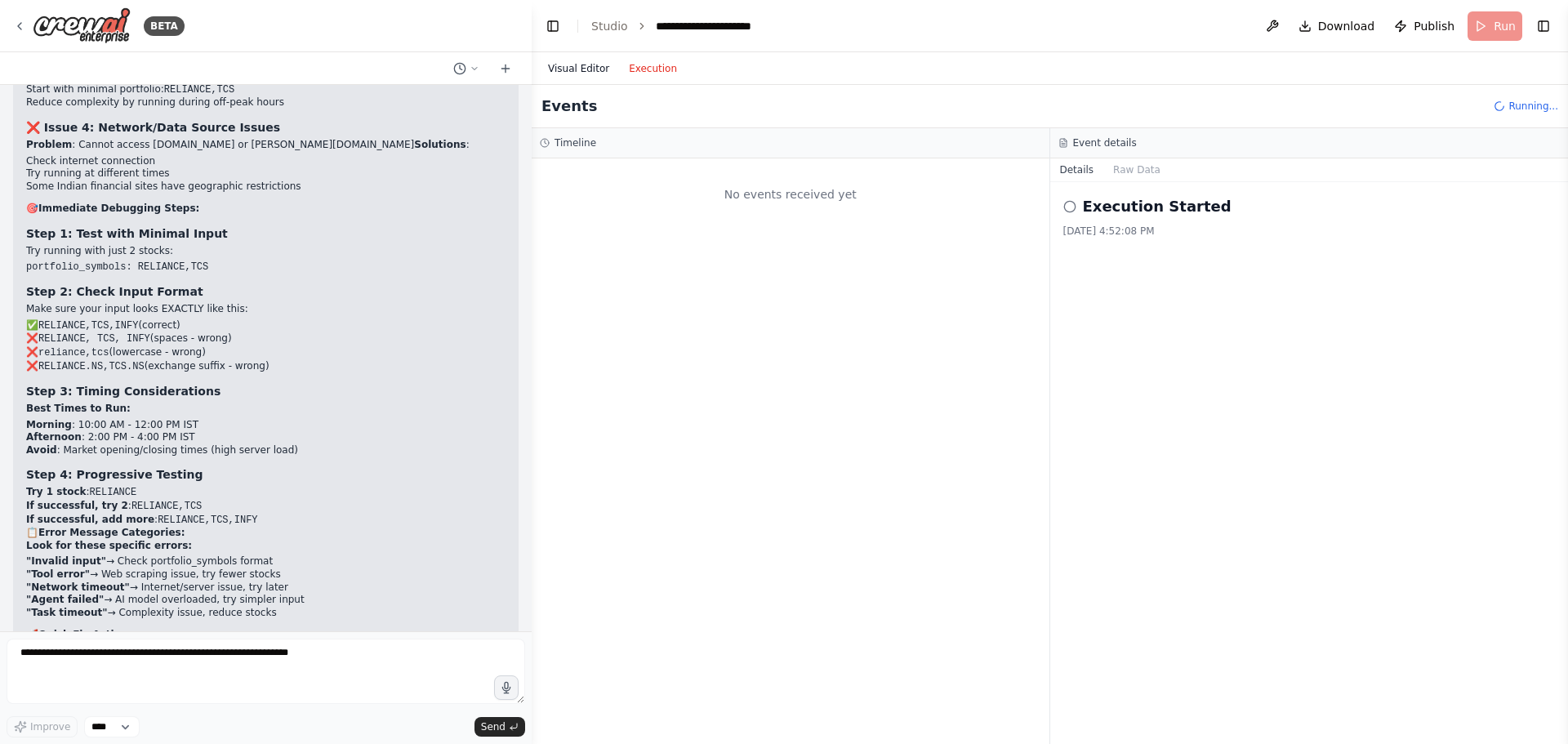
click at [574, 60] on button "Visual Editor" at bounding box center [579, 68] width 81 height 20
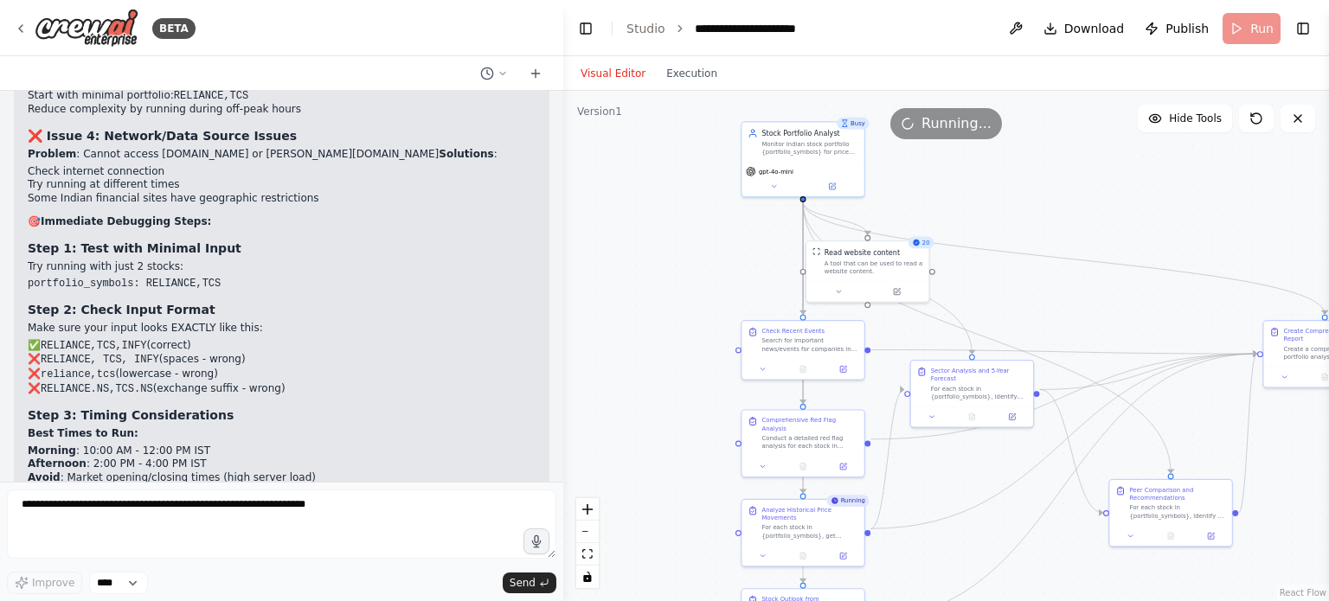
scroll to position [96397, 0]
